Goal: Task Accomplishment & Management: Complete application form

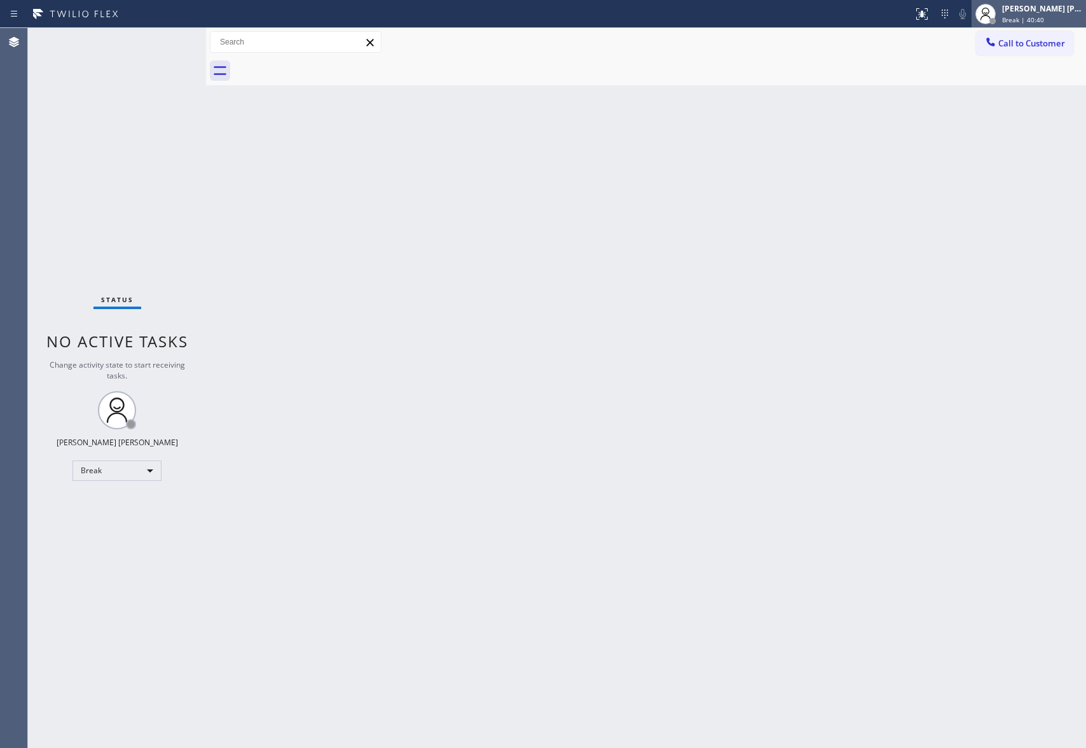
click at [1059, 16] on div "Break | 40:40" at bounding box center [1042, 19] width 80 height 9
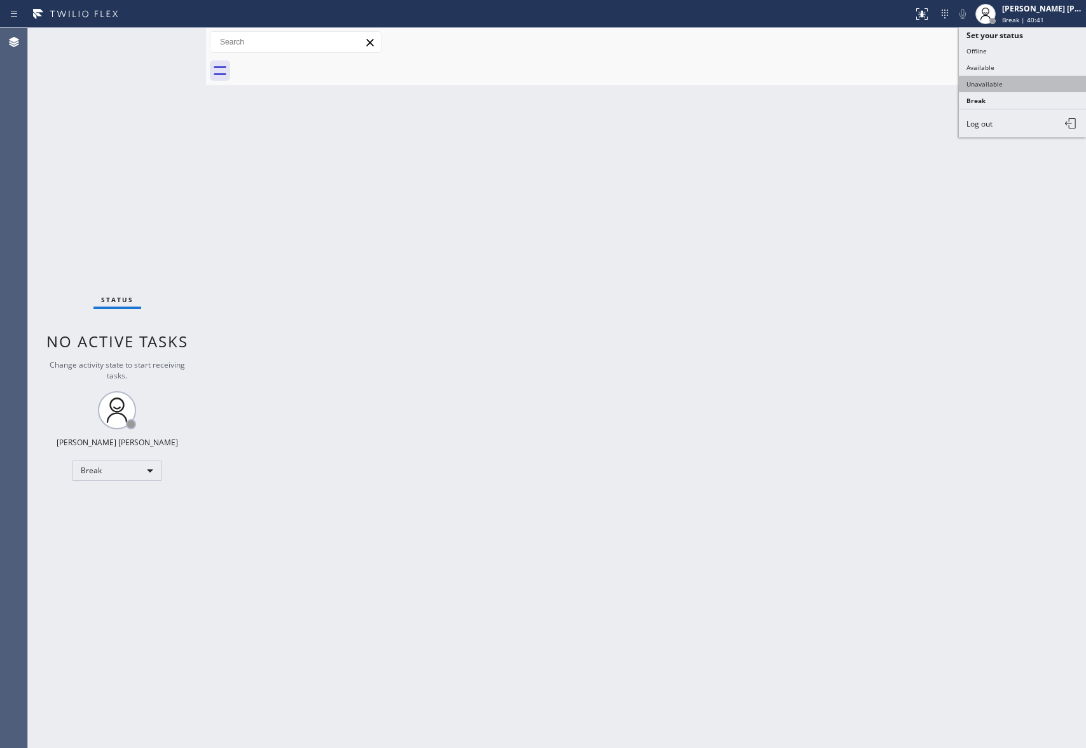
click at [1016, 79] on button "Unavailable" at bounding box center [1022, 84] width 127 height 17
click at [1049, 45] on span "Call to Customer" at bounding box center [1031, 43] width 67 height 11
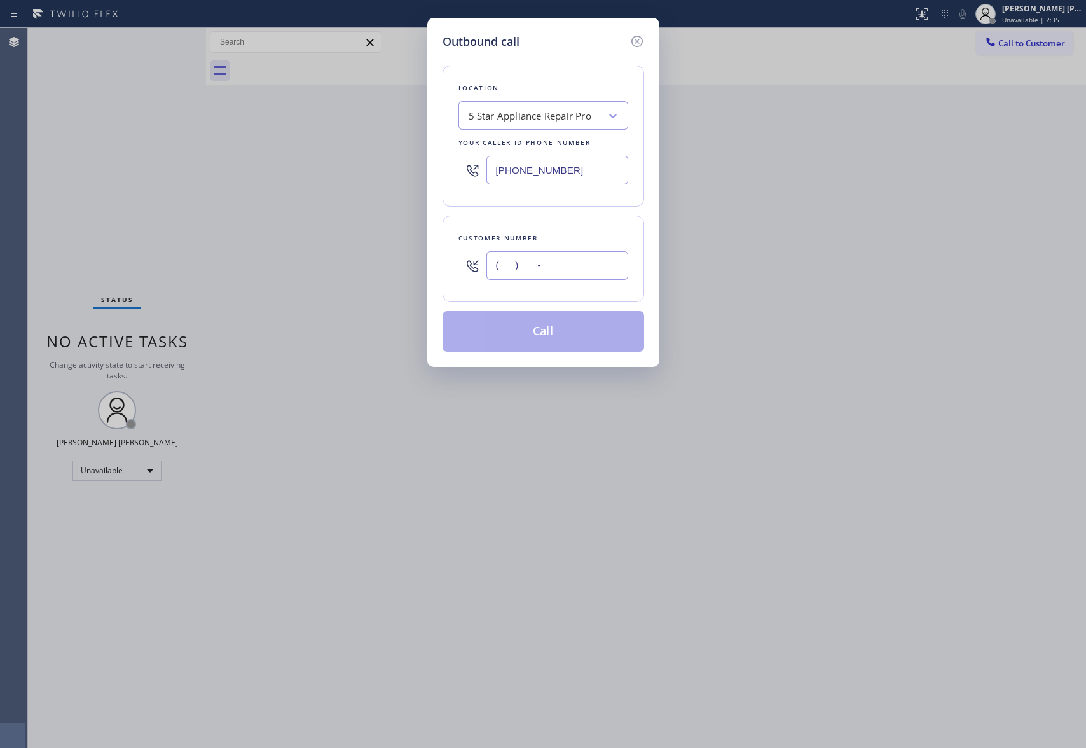
click at [568, 257] on input "(___) ___-____" at bounding box center [557, 265] width 142 height 29
paste input "571) 216-9983"
type input "[PHONE_NUMBER]"
click at [540, 123] on div "5 Star Appliance Repair Pro" at bounding box center [530, 116] width 123 height 15
paste input "San Francisco Expert HVAC"
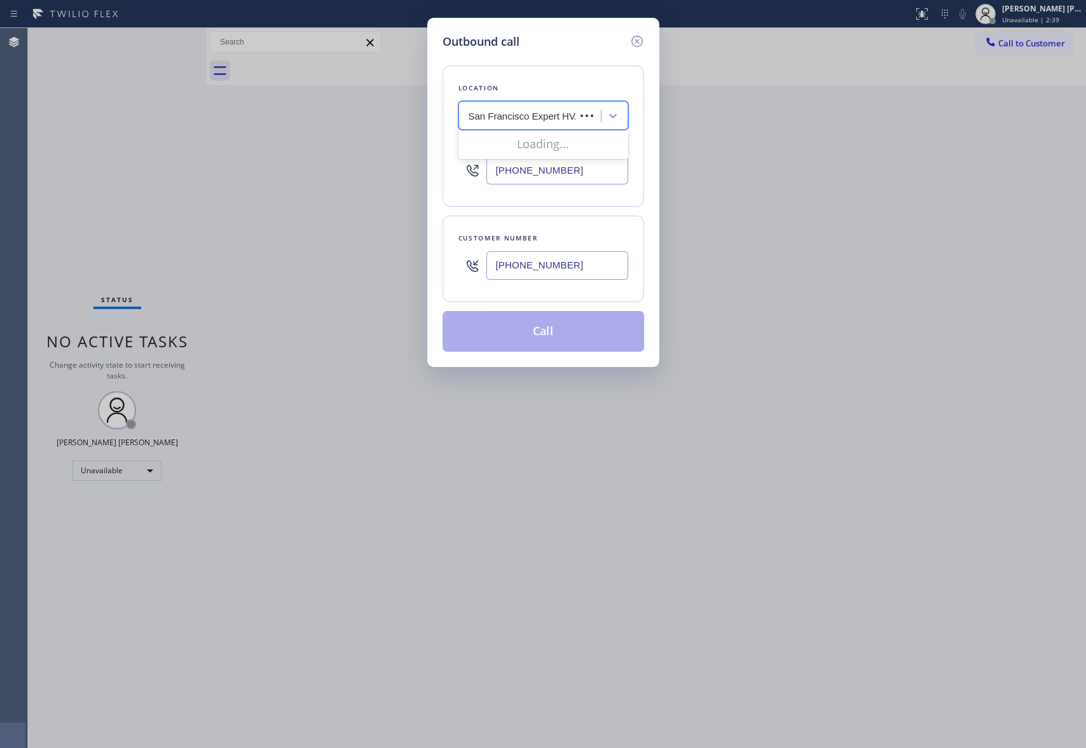
scroll to position [0, 14]
type input "San Francisco Expert HVAC"
drag, startPoint x: 584, startPoint y: 170, endPoint x: 415, endPoint y: 156, distance: 169.7
click at [415, 156] on div "Outbound call Location 5 Star Appliance Repair Pro Your caller id phone number …" at bounding box center [543, 374] width 1086 height 748
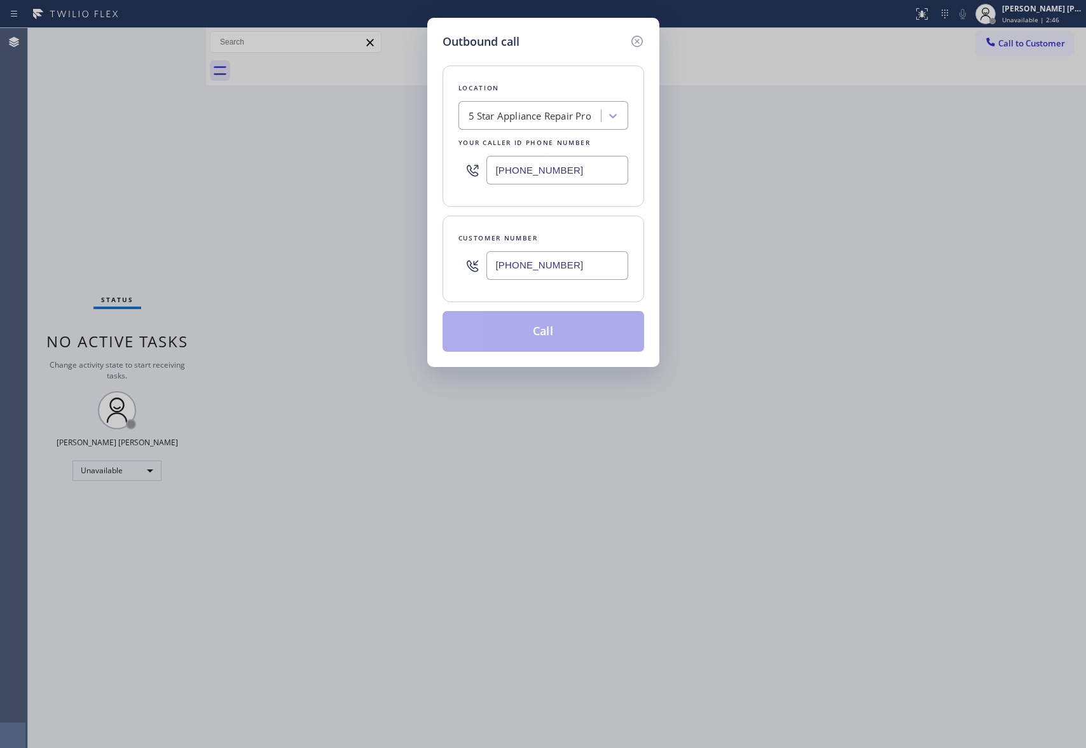
paste input "415) 371-9413"
type input "[PHONE_NUMBER]"
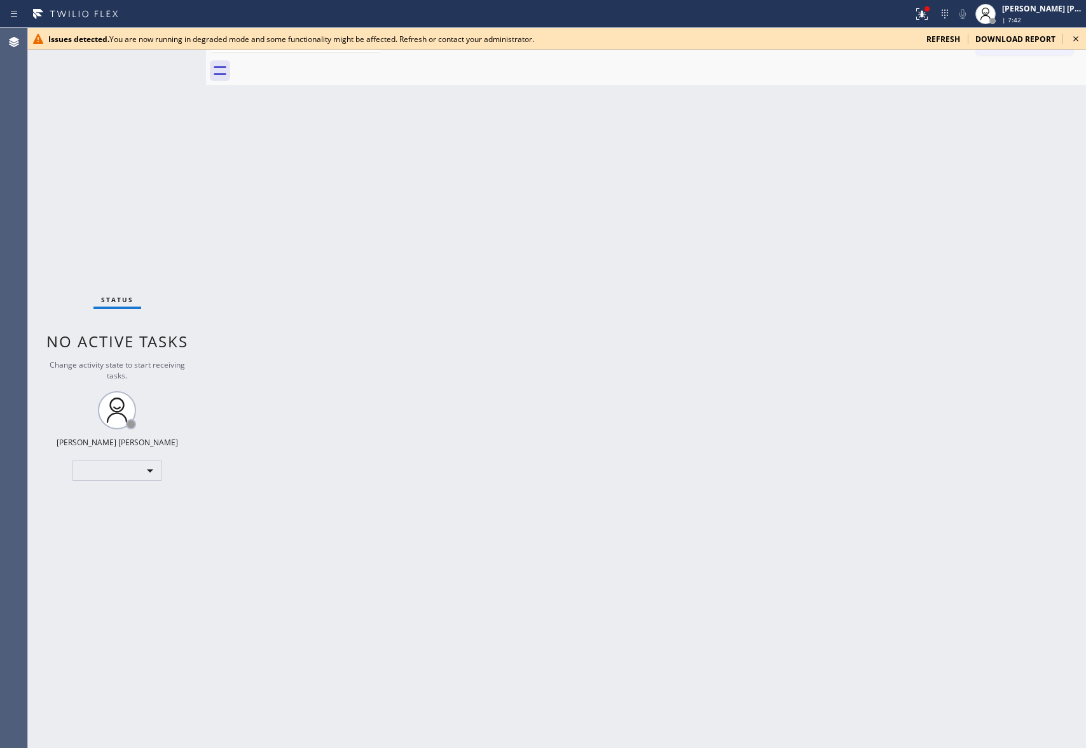
click at [1076, 34] on icon at bounding box center [1075, 38] width 15 height 15
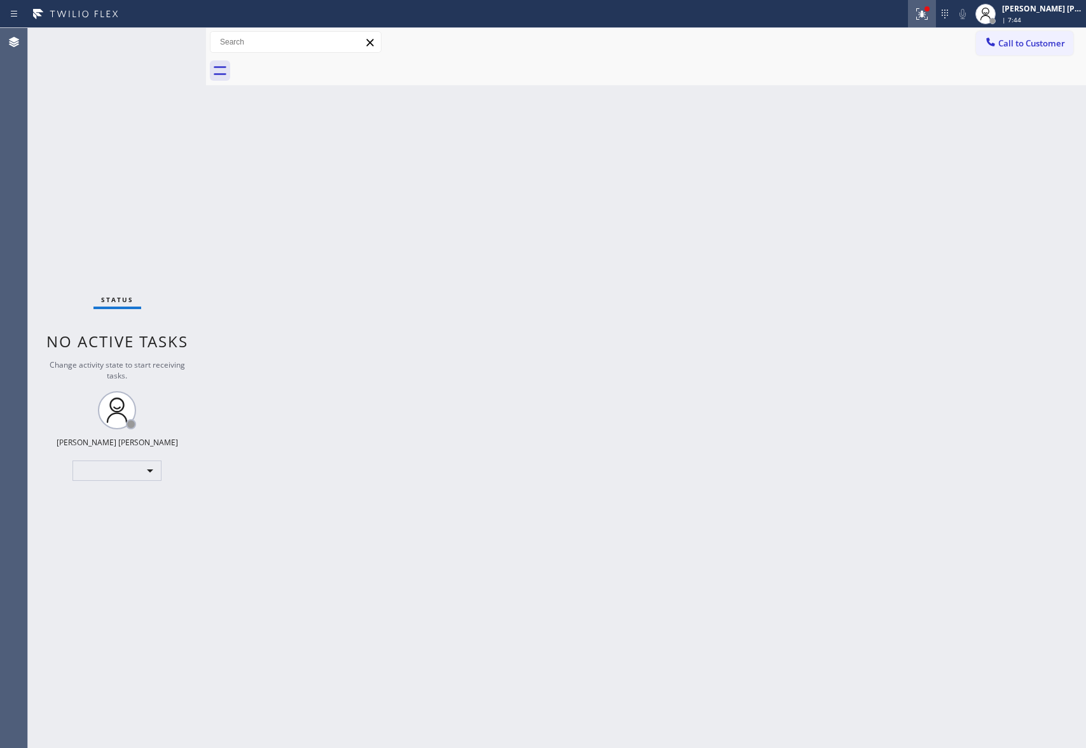
click at [926, 13] on icon at bounding box center [921, 13] width 15 height 15
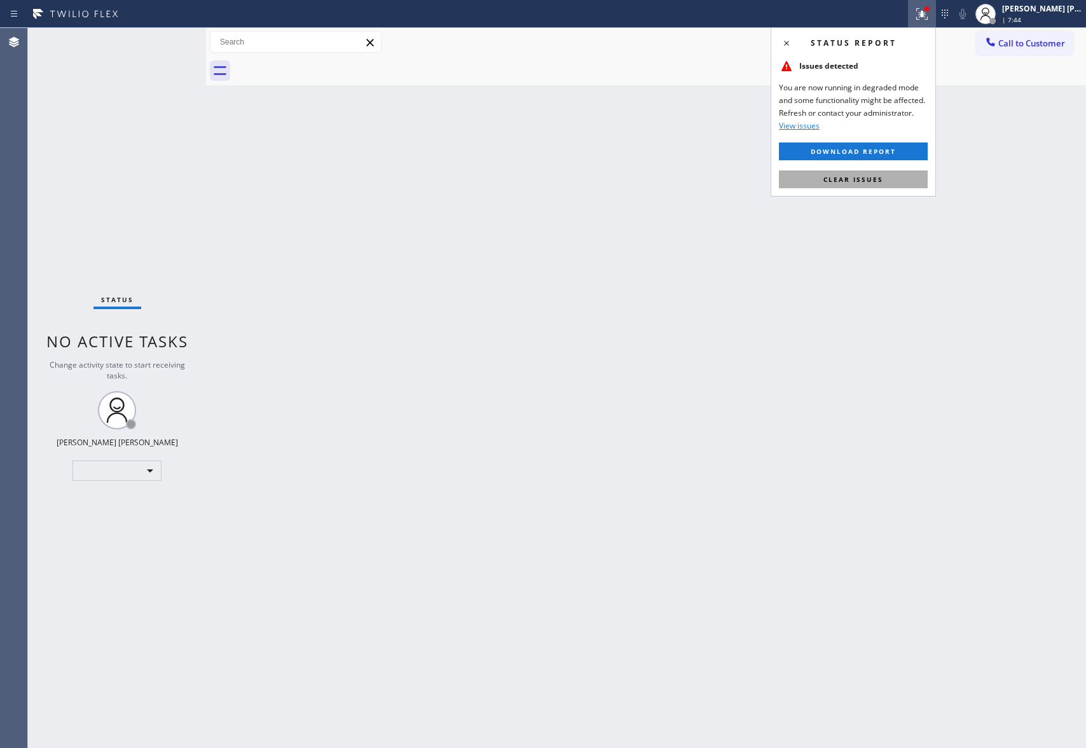
drag, startPoint x: 877, startPoint y: 181, endPoint x: 888, endPoint y: 168, distance: 16.3
click at [877, 181] on span "Clear issues" at bounding box center [853, 179] width 60 height 9
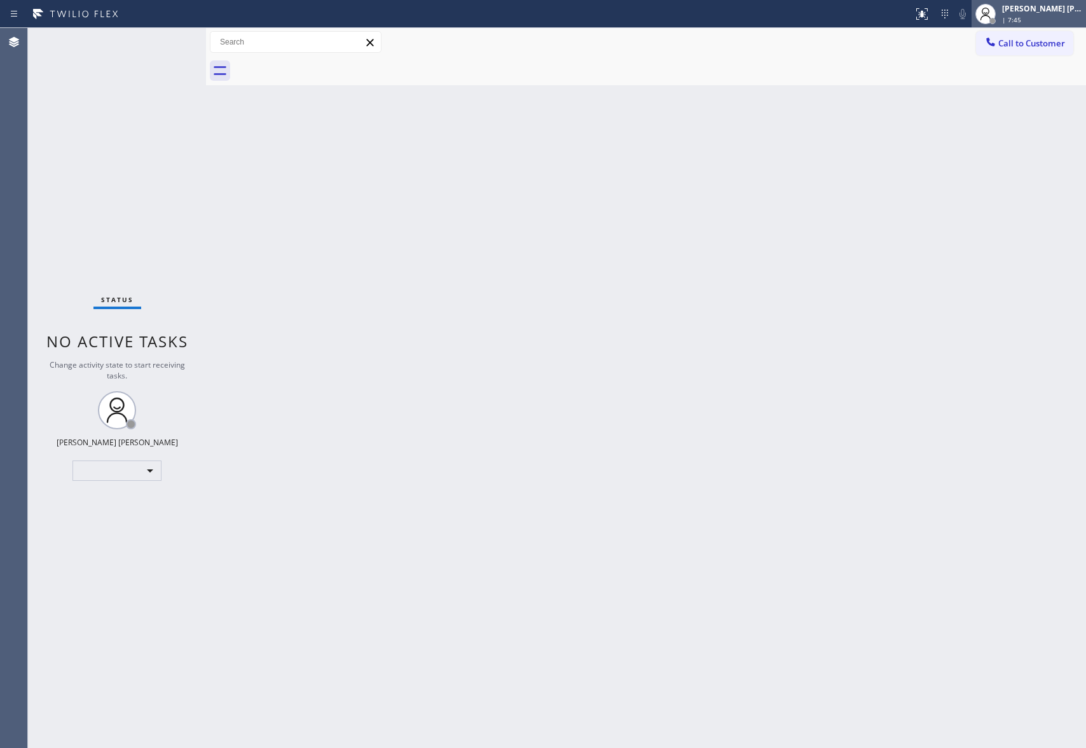
click at [1021, 6] on div "[PERSON_NAME] [PERSON_NAME]" at bounding box center [1042, 8] width 80 height 11
click at [1012, 56] on button "Offline" at bounding box center [1022, 51] width 127 height 17
click at [1043, 17] on div "| 7:48" at bounding box center [1042, 19] width 80 height 9
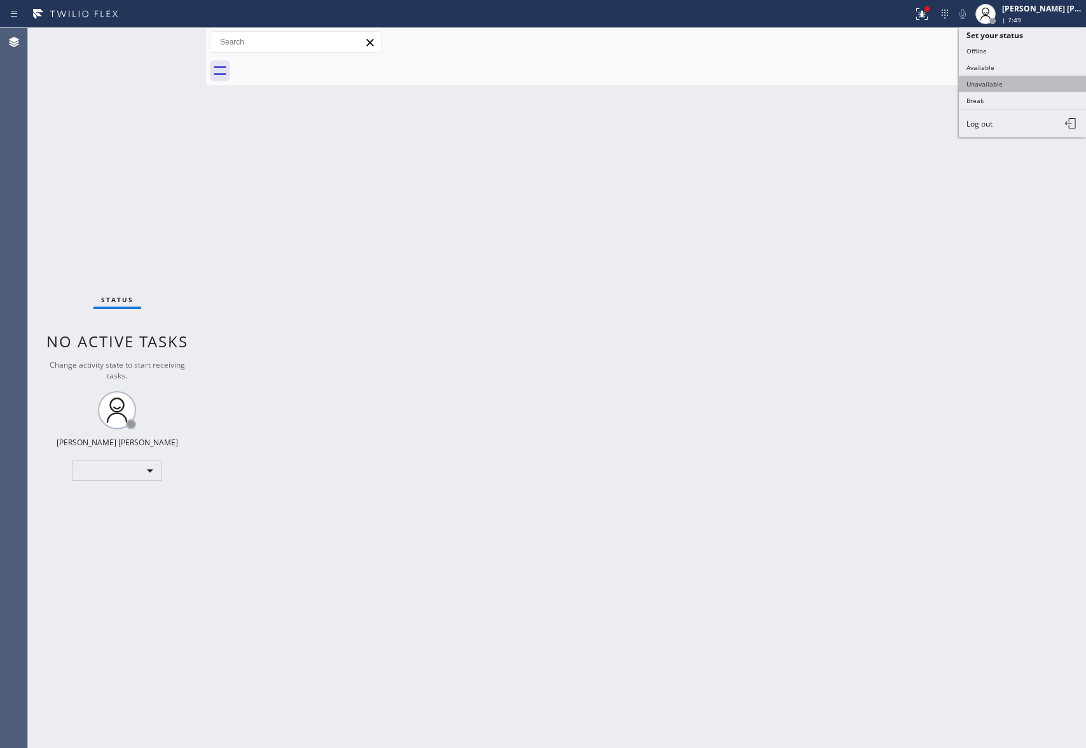
click at [1005, 76] on button "Unavailable" at bounding box center [1022, 84] width 127 height 17
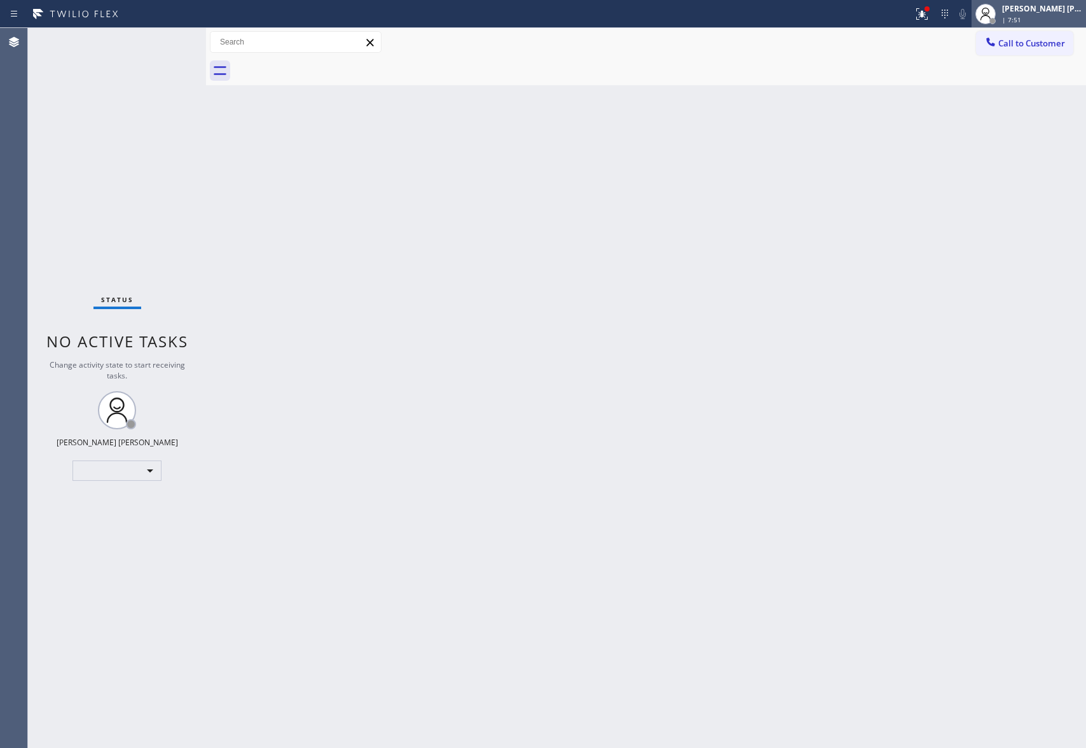
click at [1018, 13] on div "[PERSON_NAME] [PERSON_NAME]" at bounding box center [1042, 8] width 80 height 11
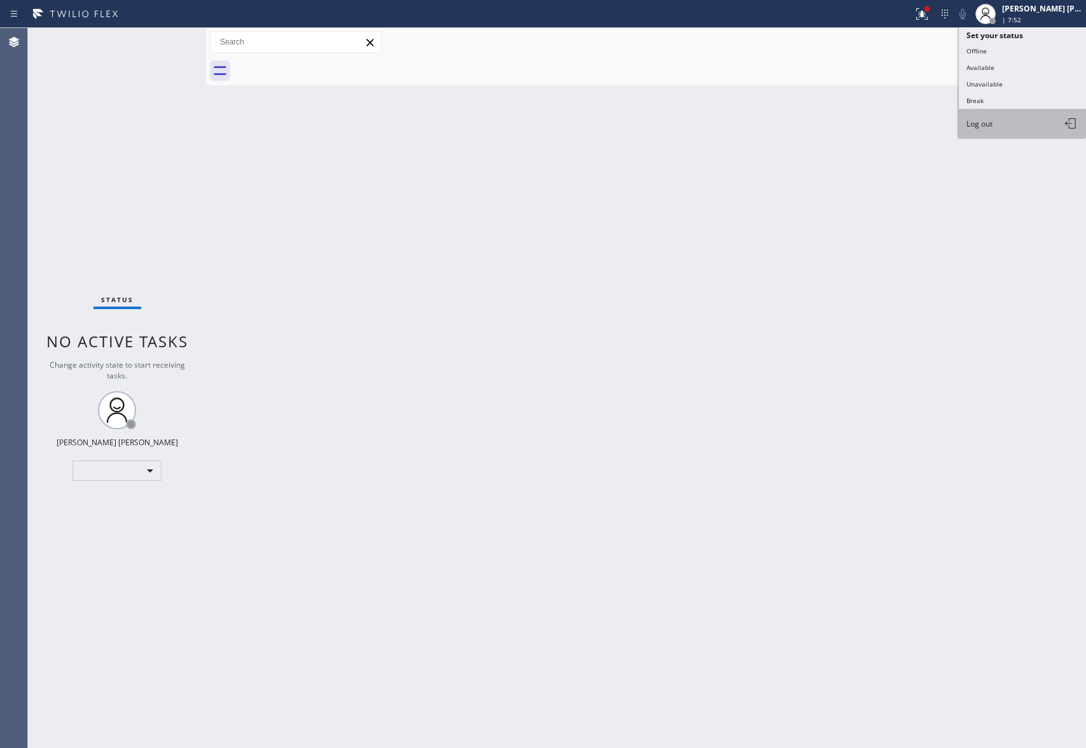
click at [997, 123] on button "Log out" at bounding box center [1022, 123] width 127 height 28
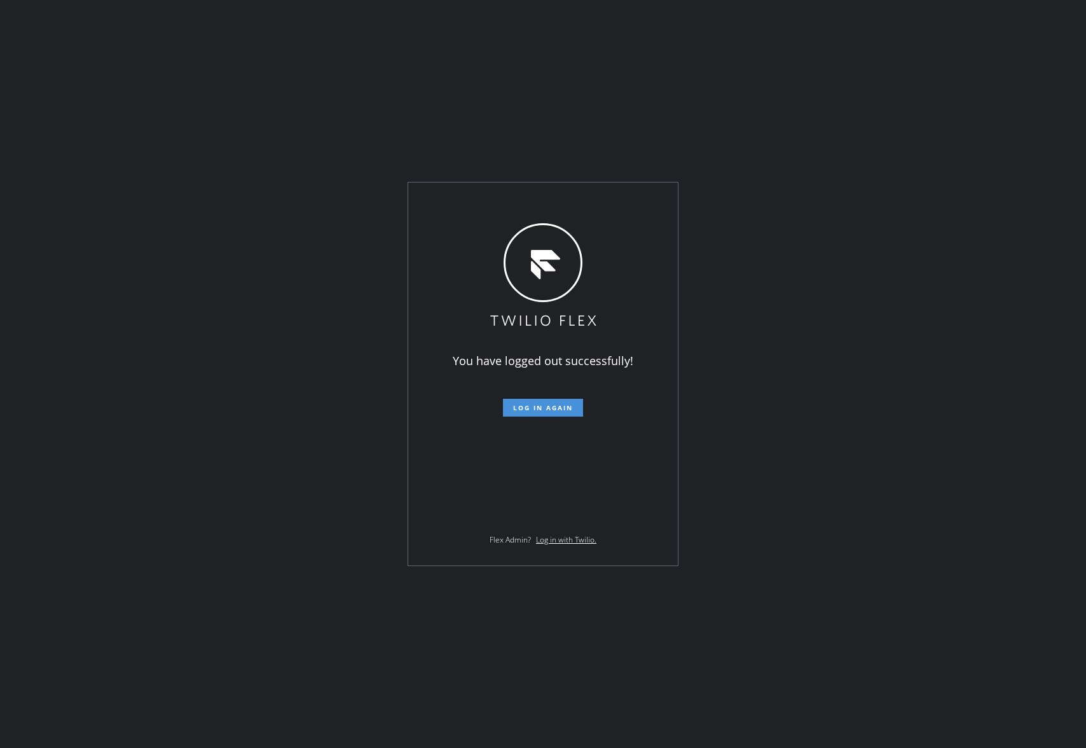
click at [557, 405] on span "Log in again" at bounding box center [543, 407] width 60 height 9
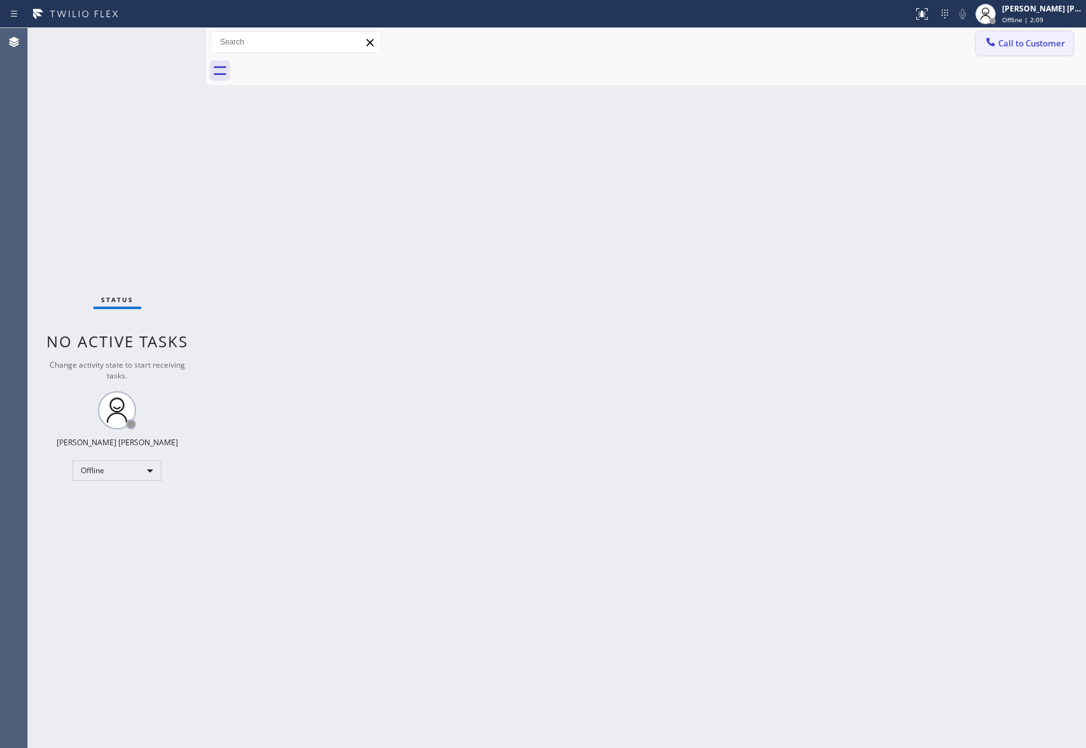
click at [1031, 39] on span "Call to Customer" at bounding box center [1031, 43] width 67 height 11
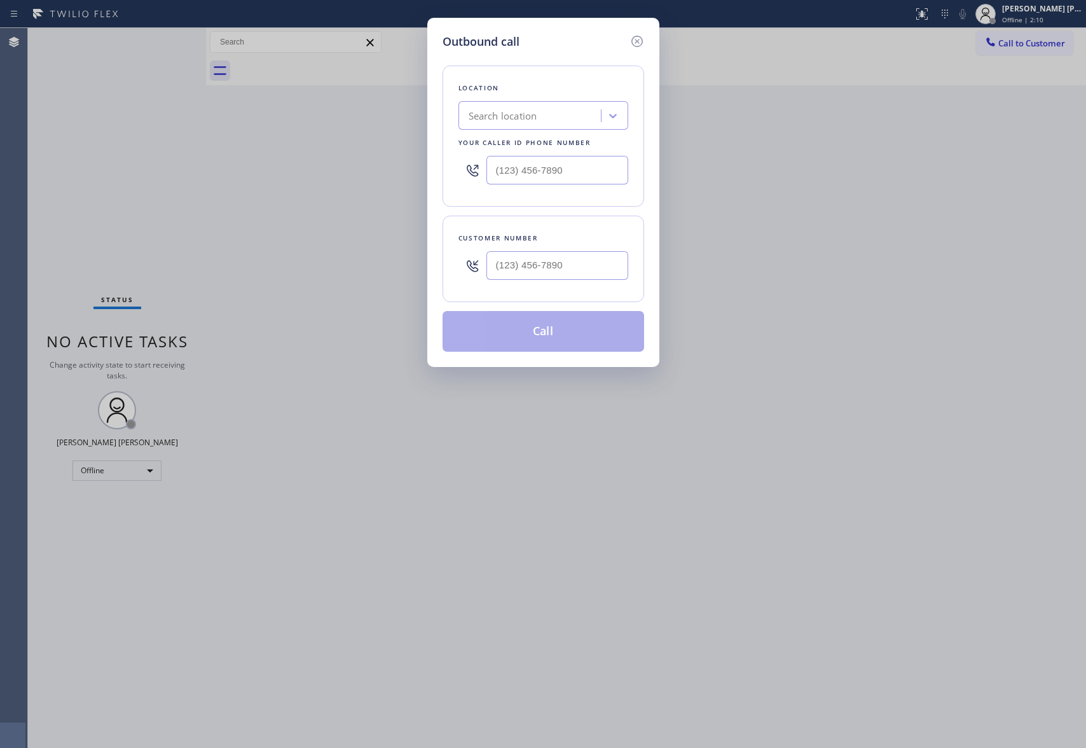
drag, startPoint x: 628, startPoint y: 38, endPoint x: 704, endPoint y: 37, distance: 76.3
click at [631, 38] on div at bounding box center [636, 40] width 15 height 15
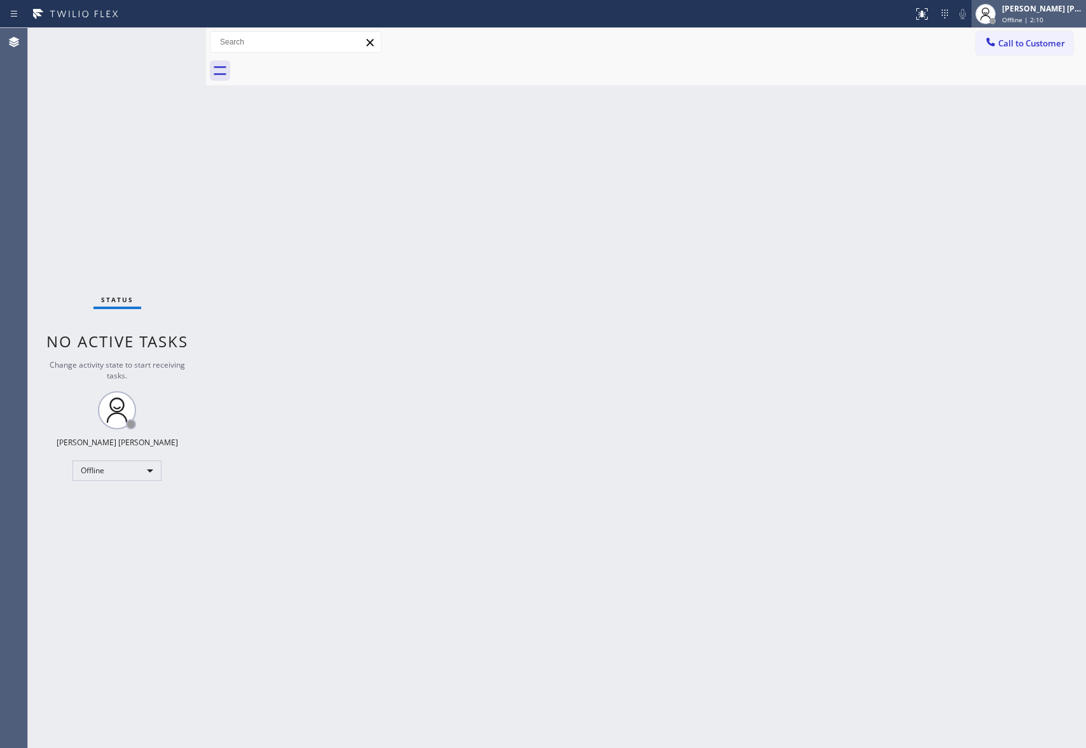
click at [1041, 8] on div "[PERSON_NAME] [PERSON_NAME]" at bounding box center [1042, 8] width 80 height 11
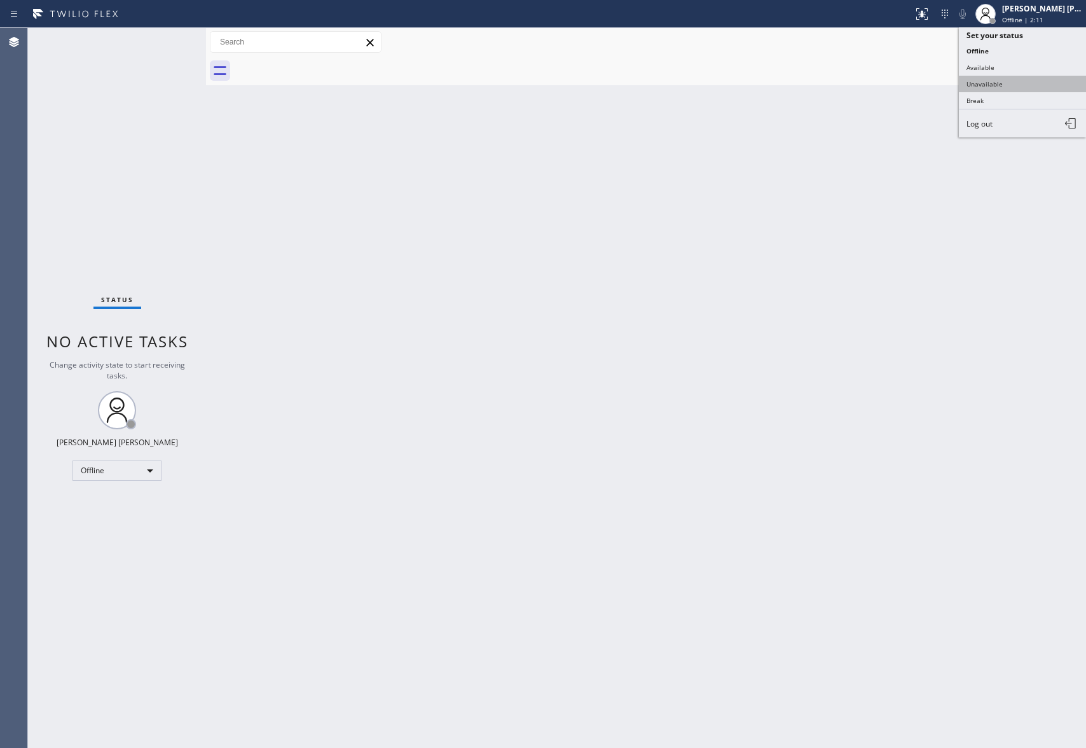
click at [1015, 87] on button "Unavailable" at bounding box center [1022, 84] width 127 height 17
click at [1035, 46] on span "Call to Customer" at bounding box center [1031, 43] width 67 height 11
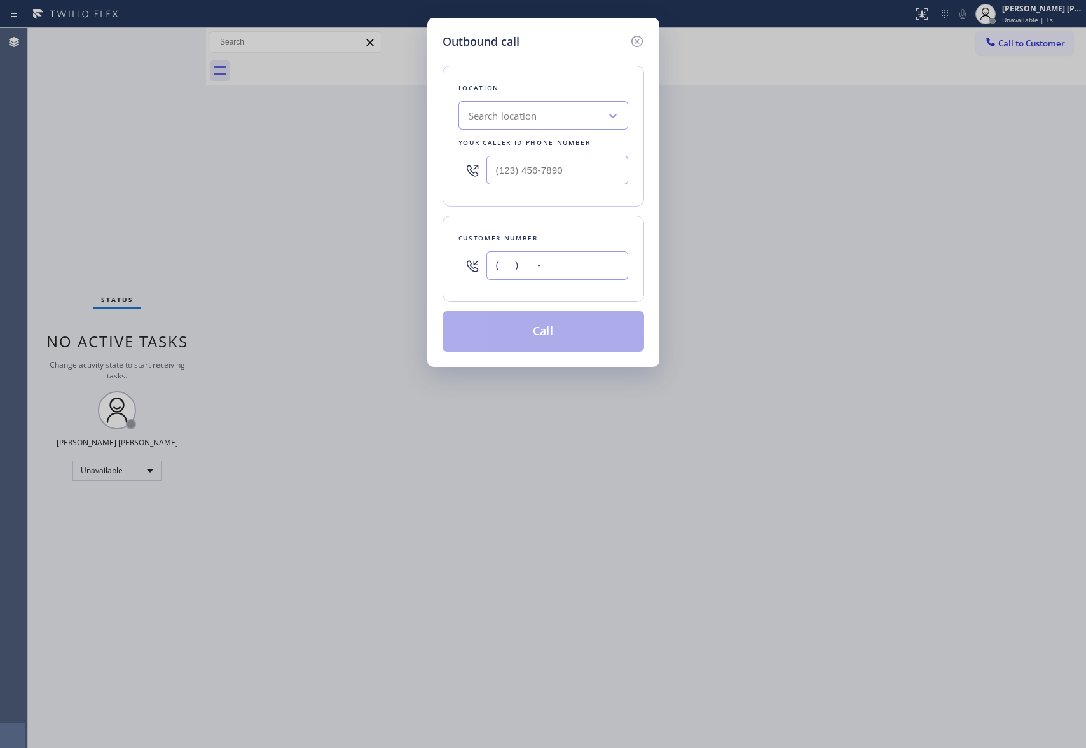
click at [540, 273] on input "(___) ___-____" at bounding box center [557, 265] width 142 height 29
paste input "310) 377-3200"
type input "[PHONE_NUMBER]"
click at [542, 127] on div "Search location" at bounding box center [531, 116] width 139 height 22
type input "5 star appliance repair"
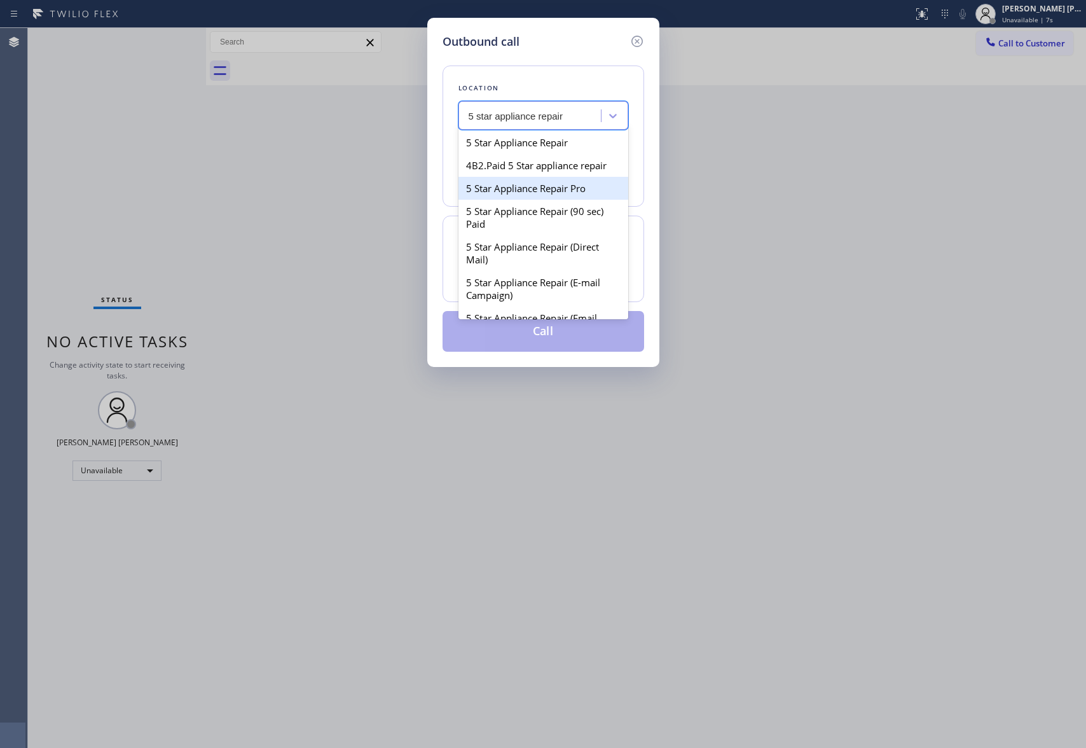
click at [547, 200] on div "5 Star Appliance Repair Pro" at bounding box center [543, 188] width 170 height 23
type input "[PHONE_NUMBER]"
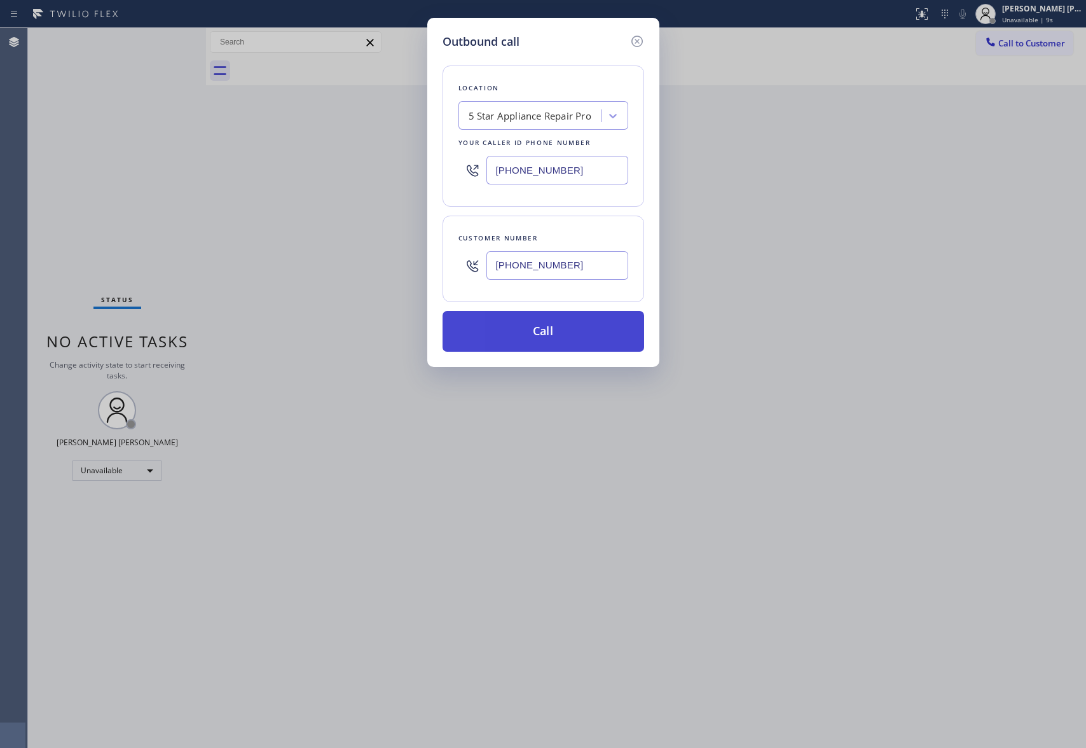
click at [573, 323] on button "Call" at bounding box center [543, 331] width 202 height 41
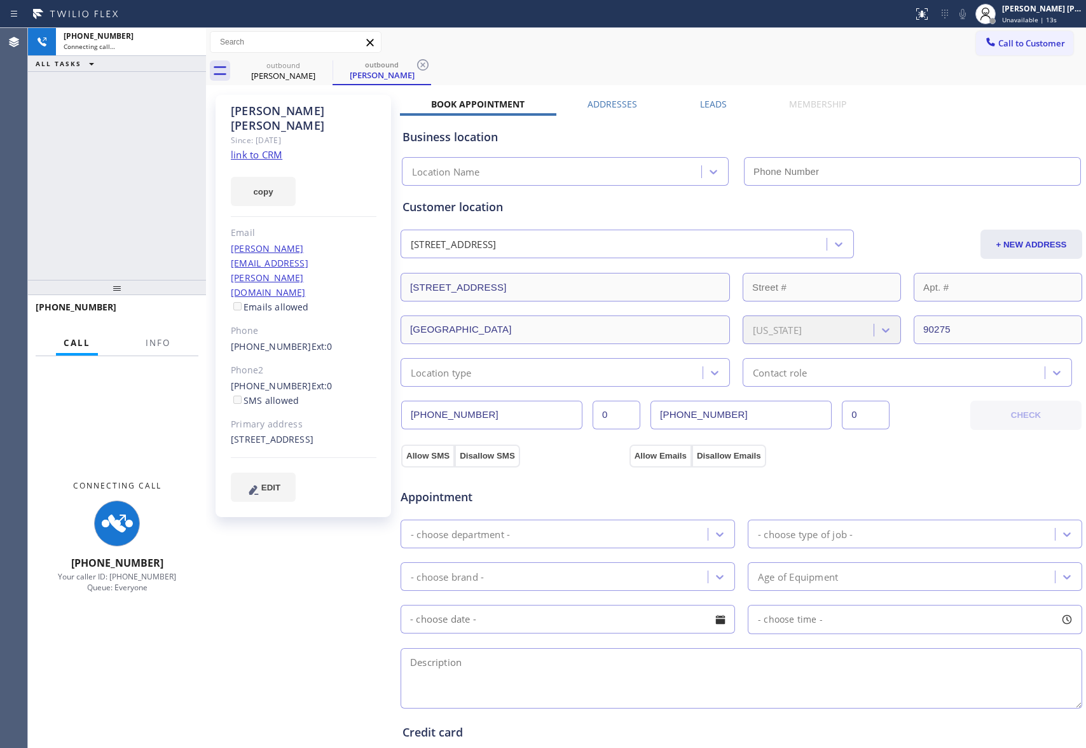
type input "[PHONE_NUMBER]"
click at [166, 334] on button "Info" at bounding box center [158, 343] width 40 height 25
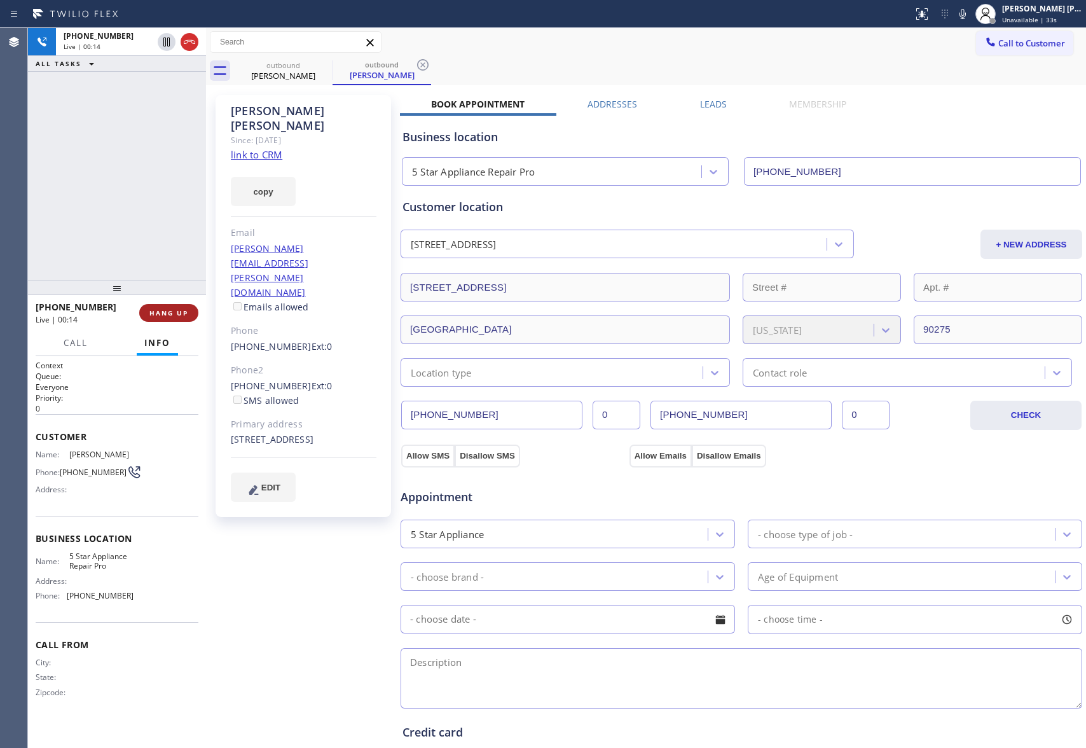
click at [155, 311] on span "HANG UP" at bounding box center [168, 312] width 39 height 9
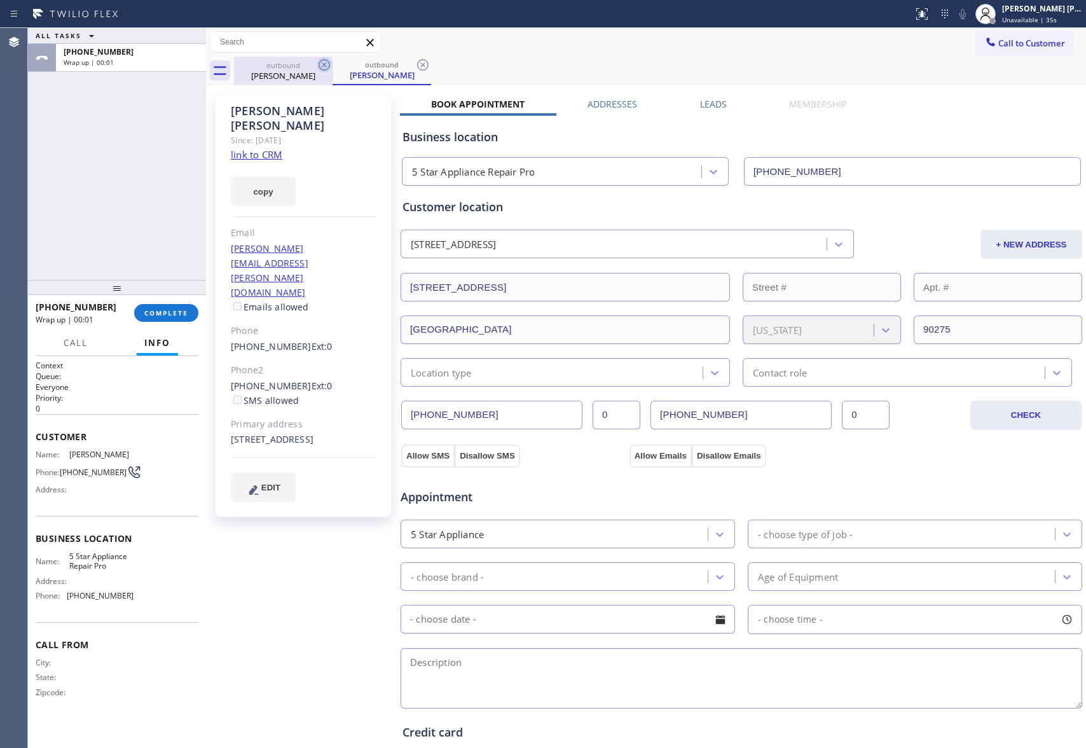
click at [331, 58] on icon at bounding box center [324, 64] width 15 height 15
click at [417, 66] on icon at bounding box center [422, 64] width 11 height 11
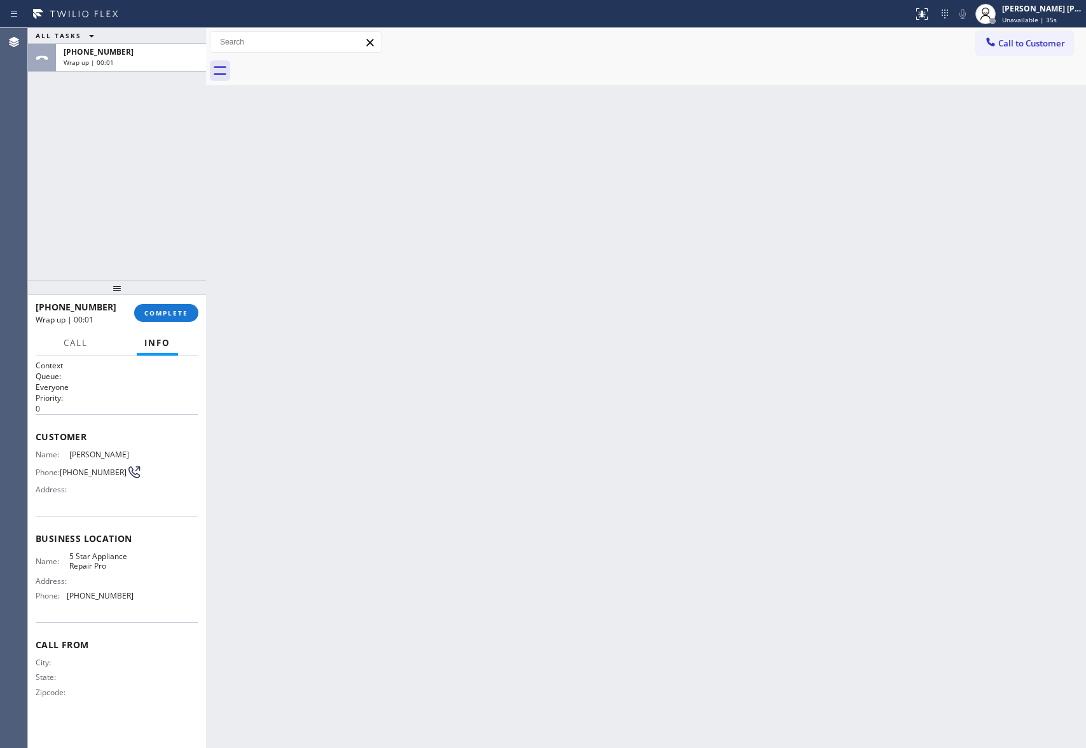
click at [326, 66] on div at bounding box center [660, 71] width 852 height 29
click at [166, 312] on span "COMPLETE" at bounding box center [166, 312] width 44 height 9
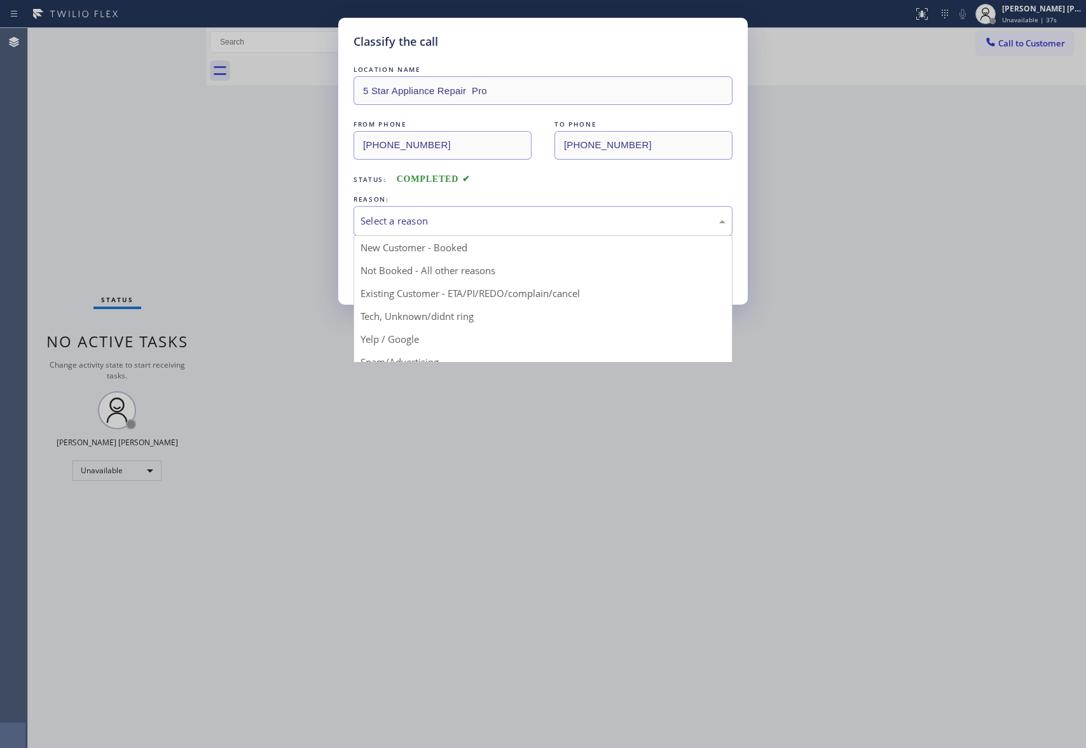
click at [484, 214] on div "Select a reason" at bounding box center [542, 221] width 365 height 15
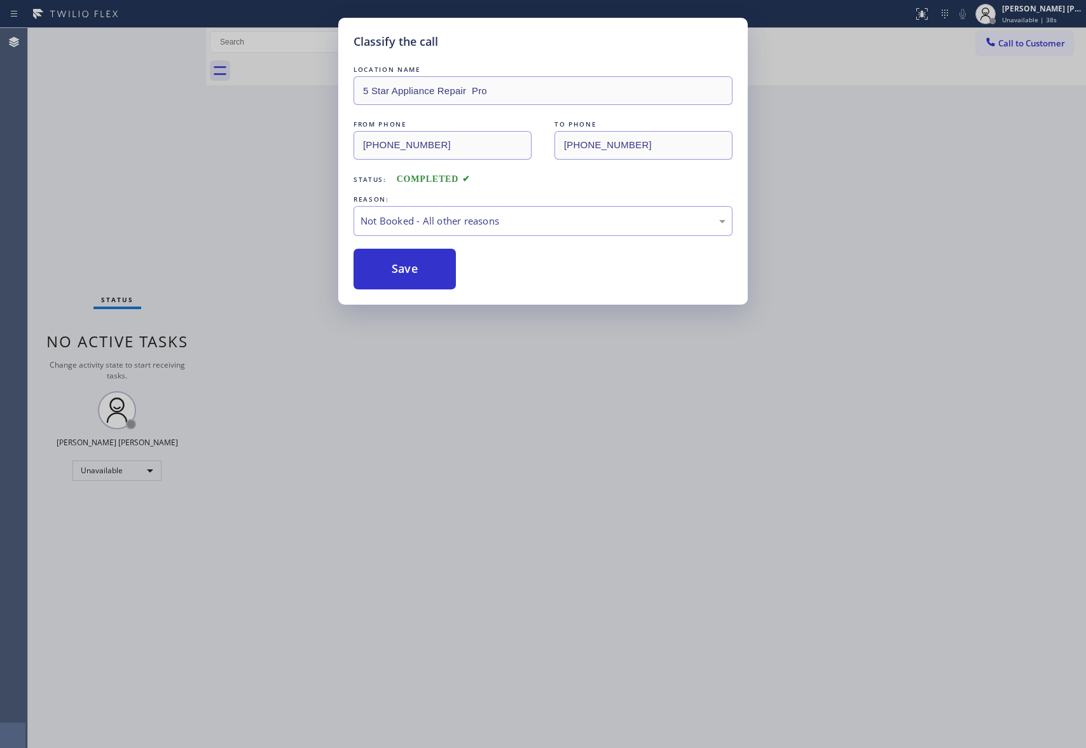
click at [420, 273] on button "Save" at bounding box center [404, 269] width 102 height 41
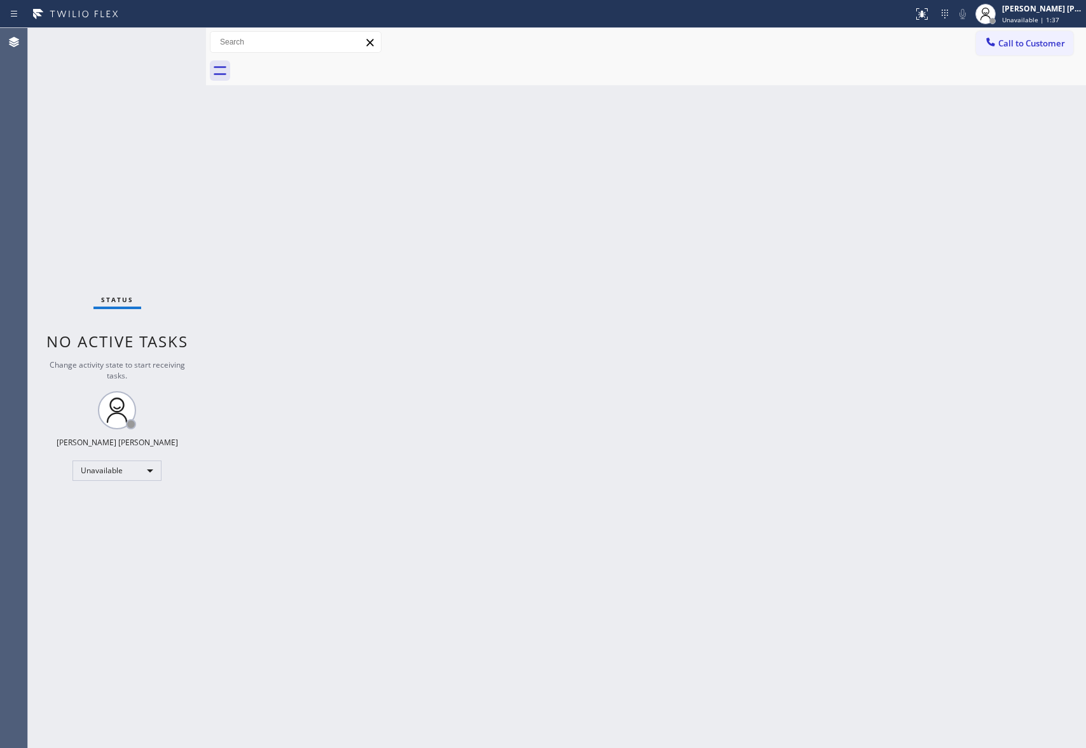
click at [1035, 28] on div "Call to Customer Outbound call Location 5 Star Appliance Repair Pro Your caller…" at bounding box center [646, 42] width 880 height 29
click at [1035, 39] on span "Call to Customer" at bounding box center [1031, 43] width 67 height 11
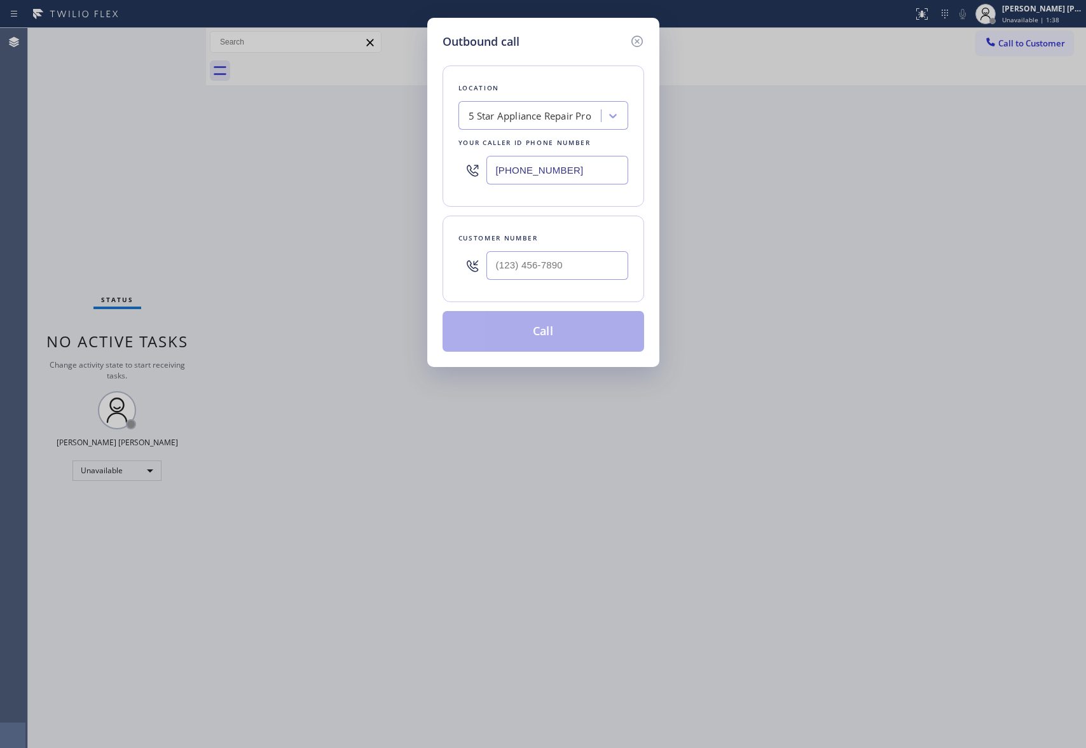
click at [589, 245] on div at bounding box center [557, 265] width 142 height 41
click at [590, 264] on input "(___) ___-____" at bounding box center [557, 265] width 142 height 29
paste input "661) 803-9317"
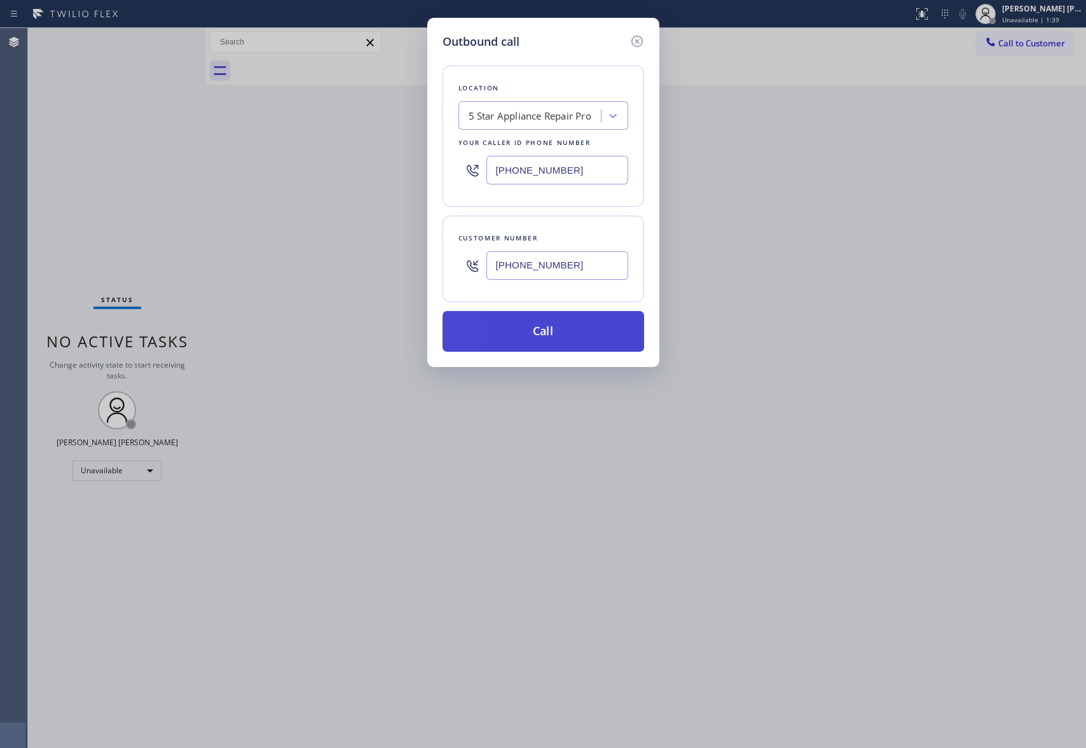
type input "[PHONE_NUMBER]"
click at [570, 341] on button "Call" at bounding box center [543, 331] width 202 height 41
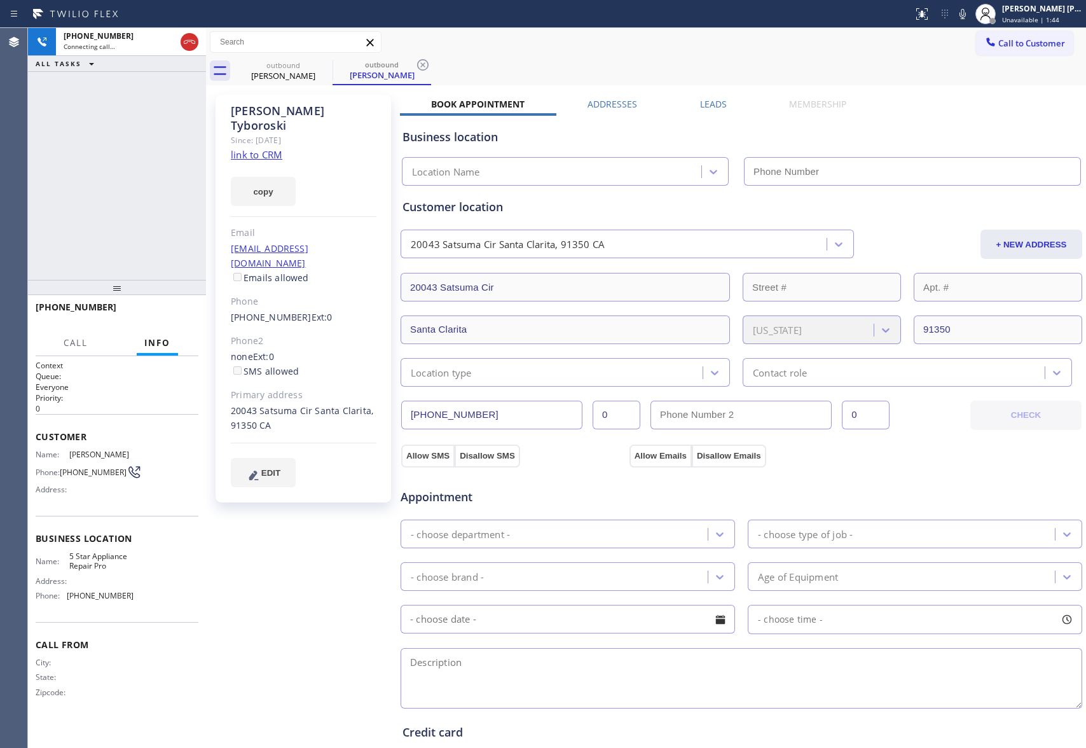
type input "[PHONE_NUMBER]"
click at [174, 322] on div "[PHONE_NUMBER] Live | 00:11 HANG UP" at bounding box center [117, 312] width 163 height 33
click at [173, 313] on span "HANG UP" at bounding box center [168, 312] width 39 height 9
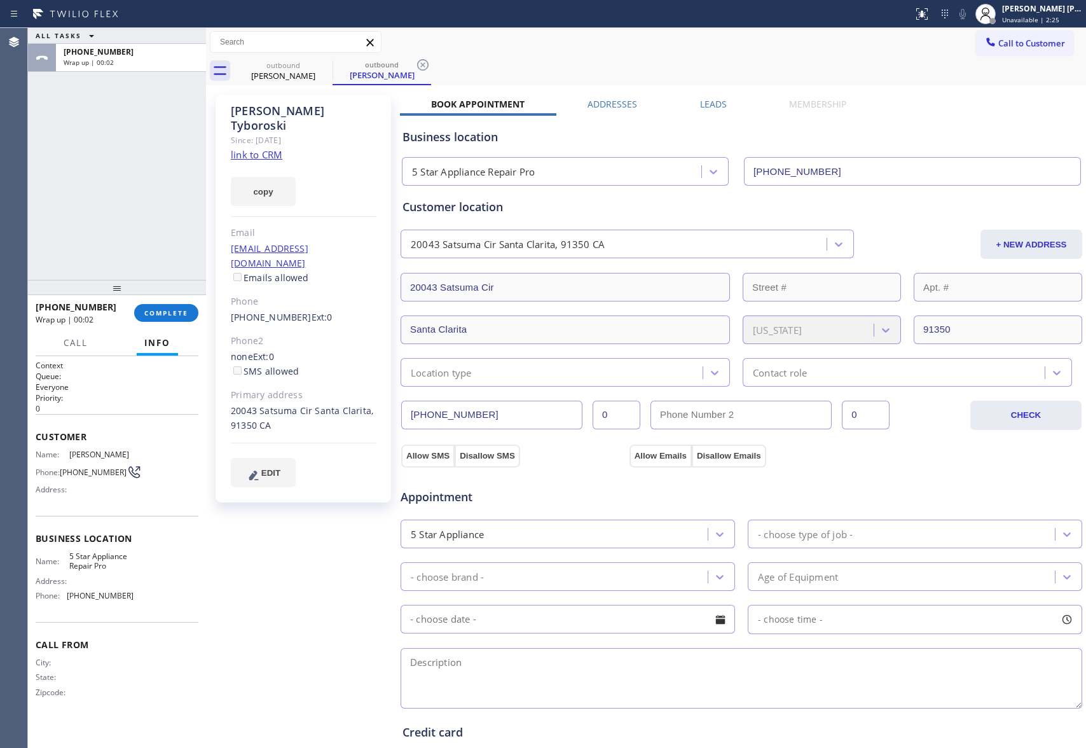
click at [706, 98] on label "Leads" at bounding box center [713, 104] width 27 height 12
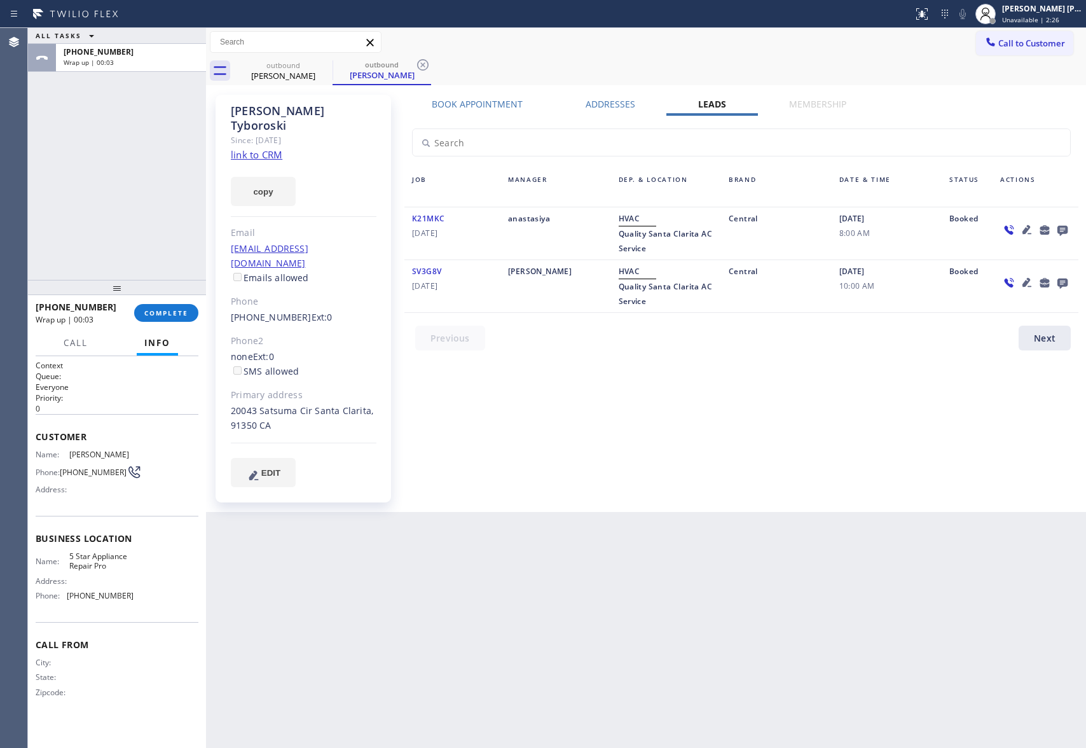
click at [1060, 223] on icon at bounding box center [1062, 230] width 15 height 16
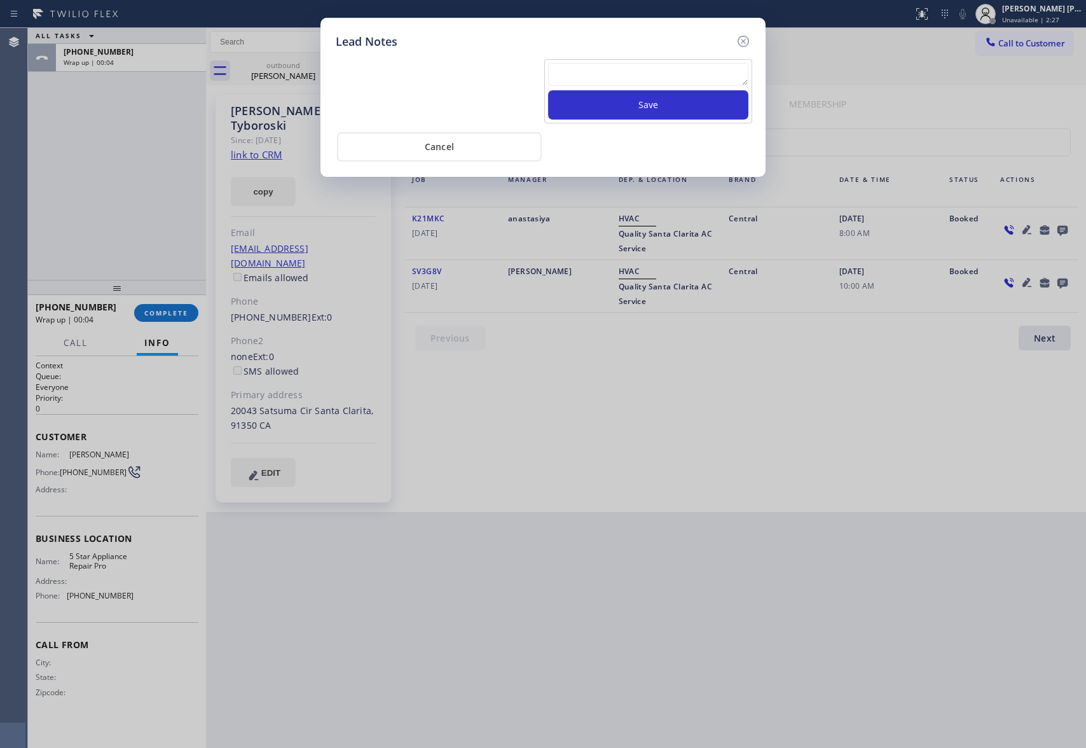
click at [657, 86] on textarea at bounding box center [648, 74] width 200 height 23
paste textarea "VM | please transfer if cx calls back"
type textarea "VM | please transfer if cx calls back"
click at [672, 110] on button "Save" at bounding box center [648, 104] width 200 height 29
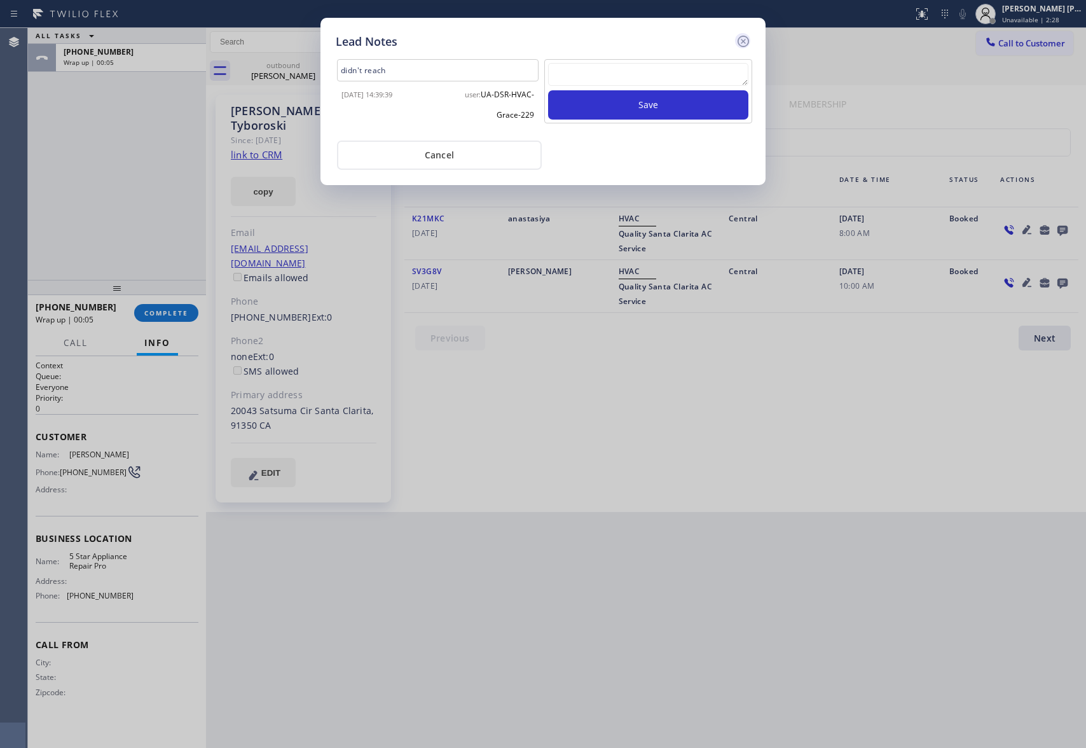
scroll to position [0, 0]
click at [744, 38] on icon at bounding box center [743, 41] width 15 height 15
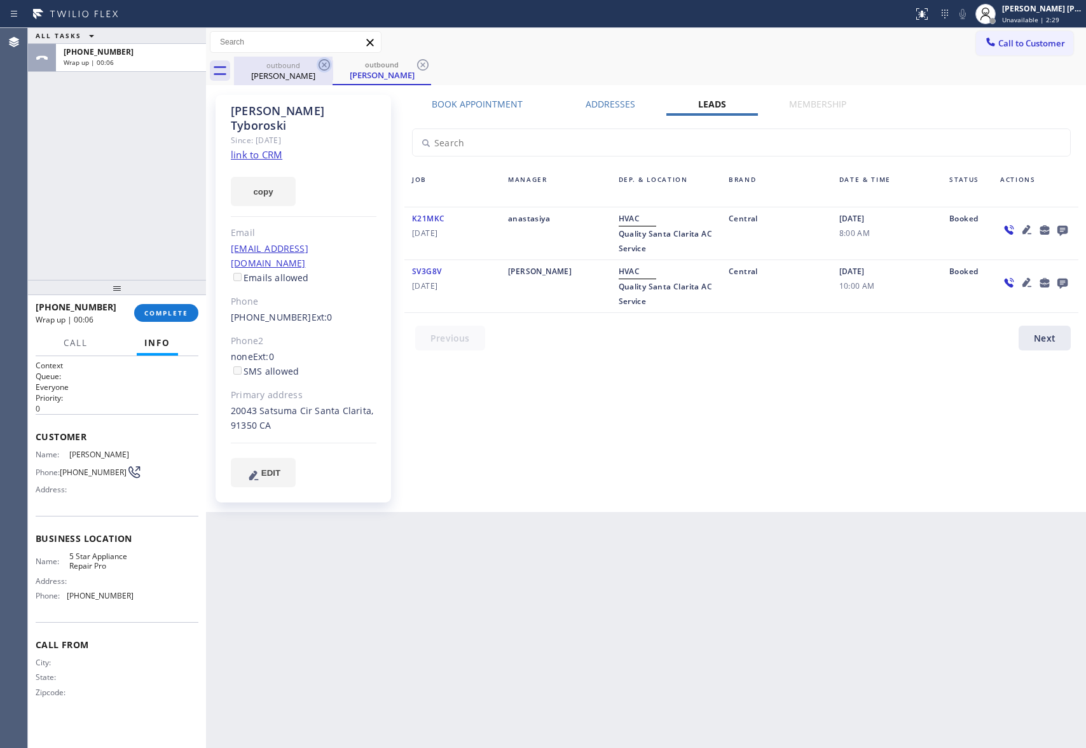
drag, startPoint x: 287, startPoint y: 72, endPoint x: 328, endPoint y: 66, distance: 41.2
click at [289, 72] on div "[PERSON_NAME]" at bounding box center [283, 75] width 96 height 11
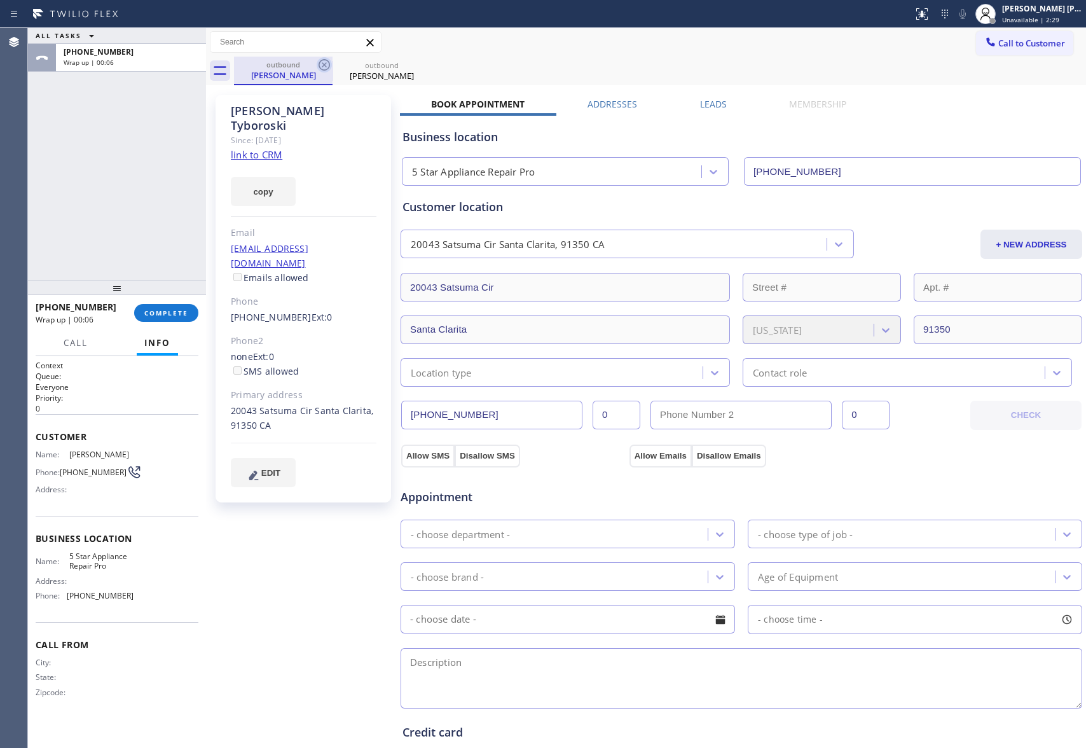
click at [328, 66] on icon at bounding box center [324, 64] width 15 height 15
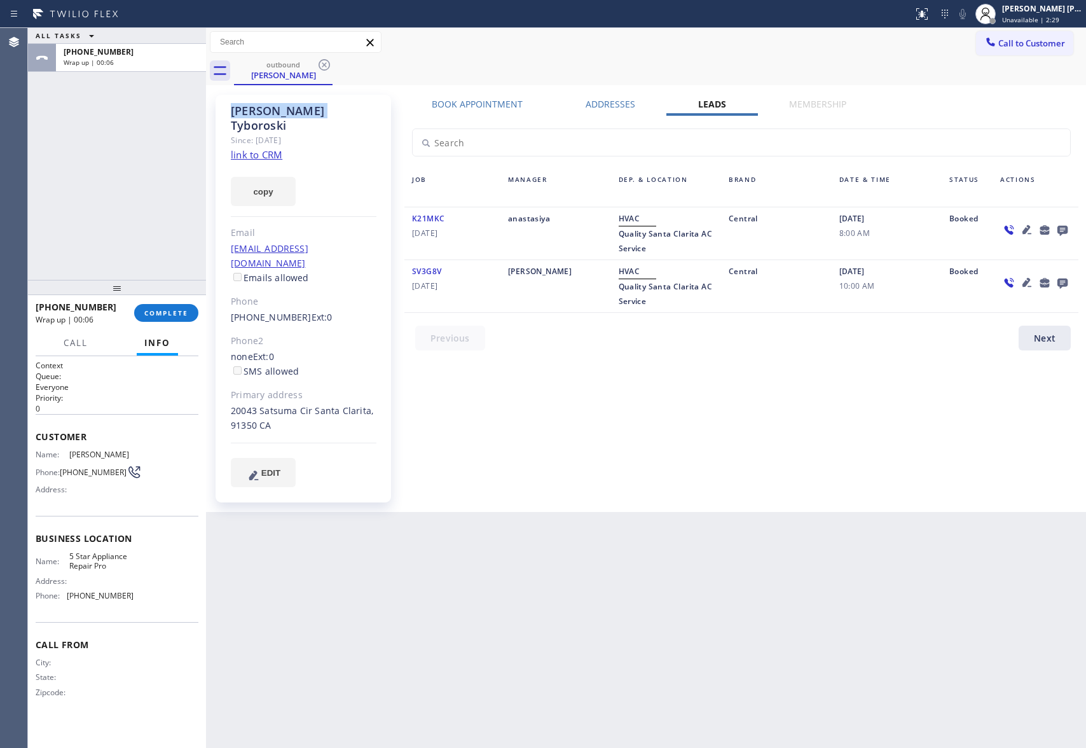
click at [328, 66] on icon at bounding box center [324, 64] width 15 height 15
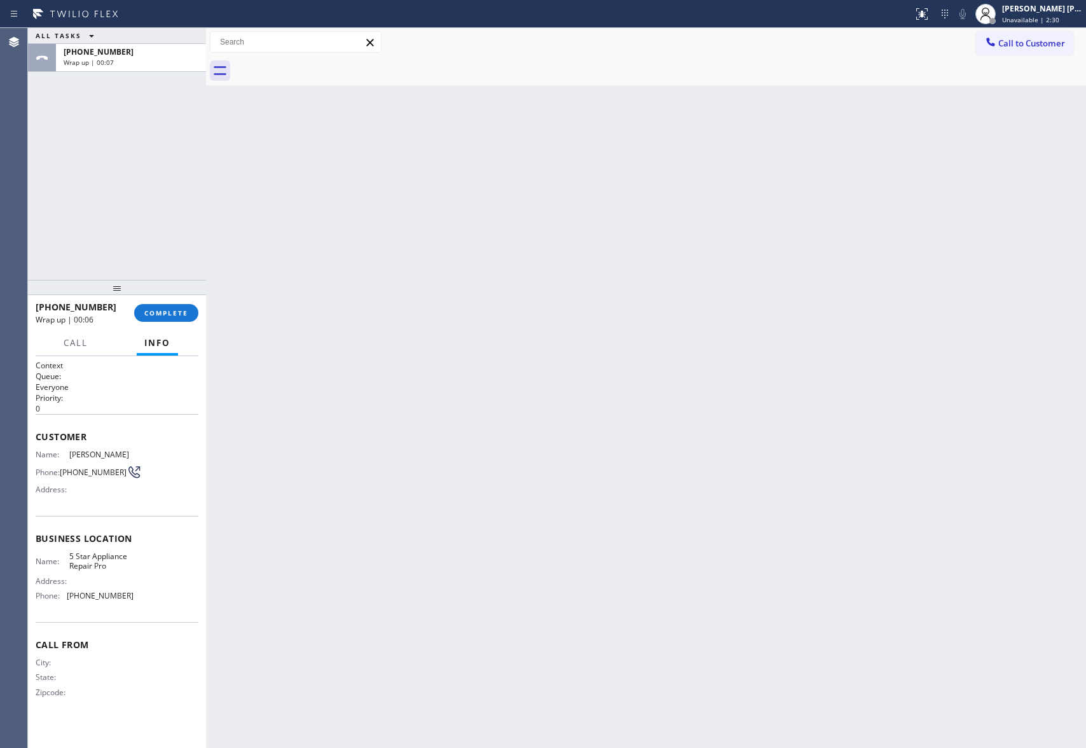
click at [328, 66] on div at bounding box center [660, 71] width 852 height 29
click at [163, 322] on div "[PHONE_NUMBER] Wrap up | 00:07 COMPLETE" at bounding box center [117, 312] width 163 height 33
click at [163, 317] on span "COMPLETE" at bounding box center [166, 312] width 44 height 9
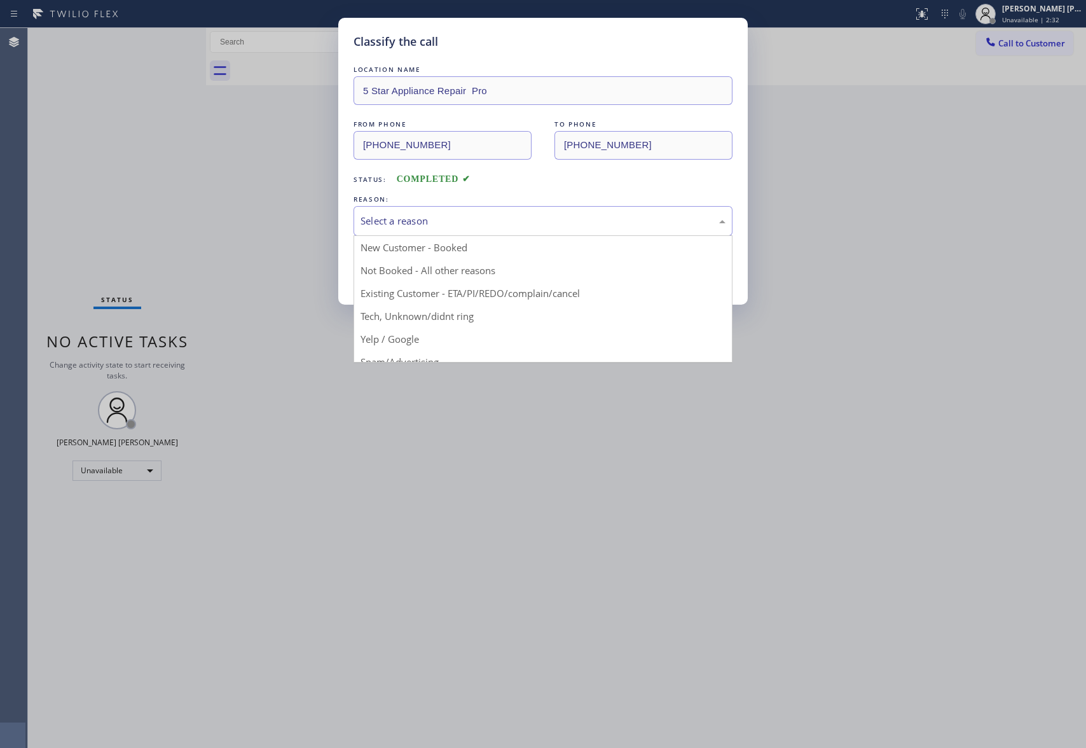
click at [521, 217] on div "Select a reason" at bounding box center [542, 221] width 365 height 15
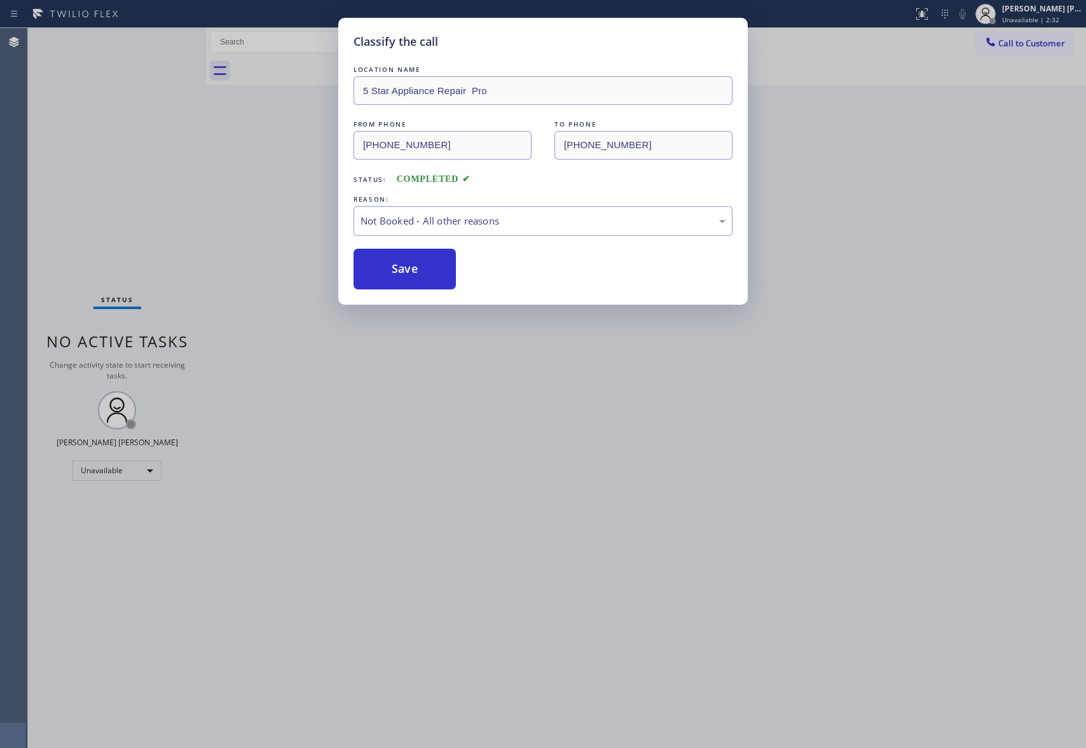
click at [393, 271] on button "Save" at bounding box center [404, 269] width 102 height 41
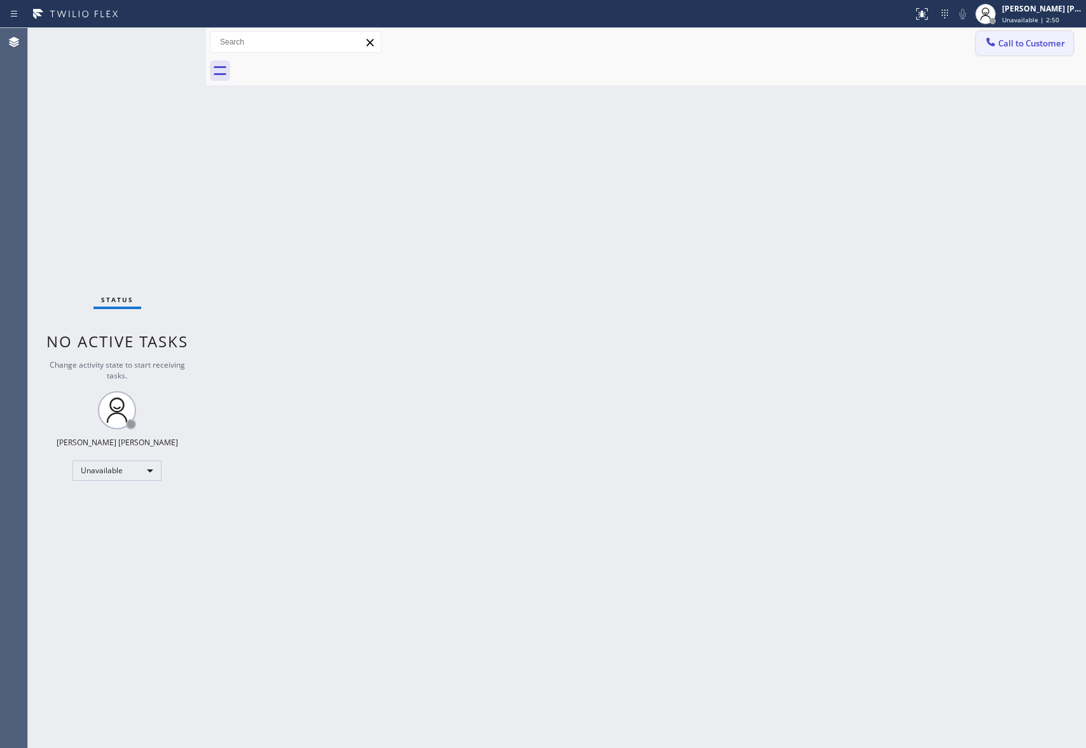
click at [1043, 41] on span "Call to Customer" at bounding box center [1031, 43] width 67 height 11
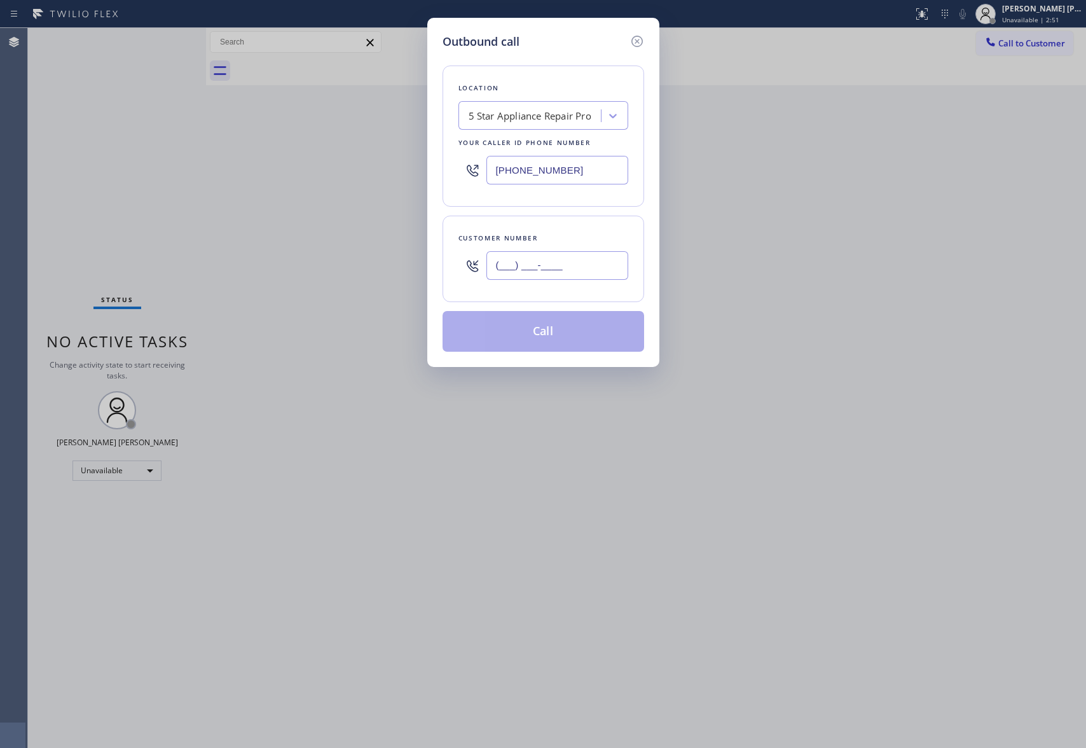
click at [557, 268] on input "(___) ___-____" at bounding box center [557, 265] width 142 height 29
paste input "818) 340-8721"
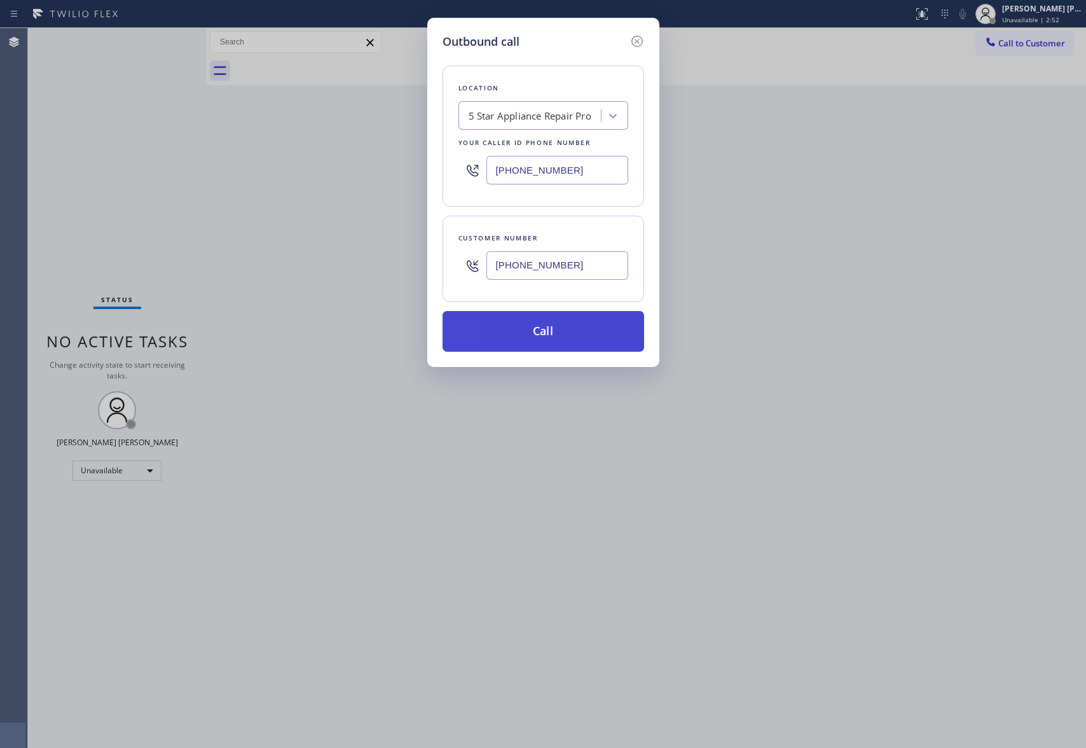
type input "[PHONE_NUMBER]"
click at [552, 334] on button "Call" at bounding box center [543, 331] width 202 height 41
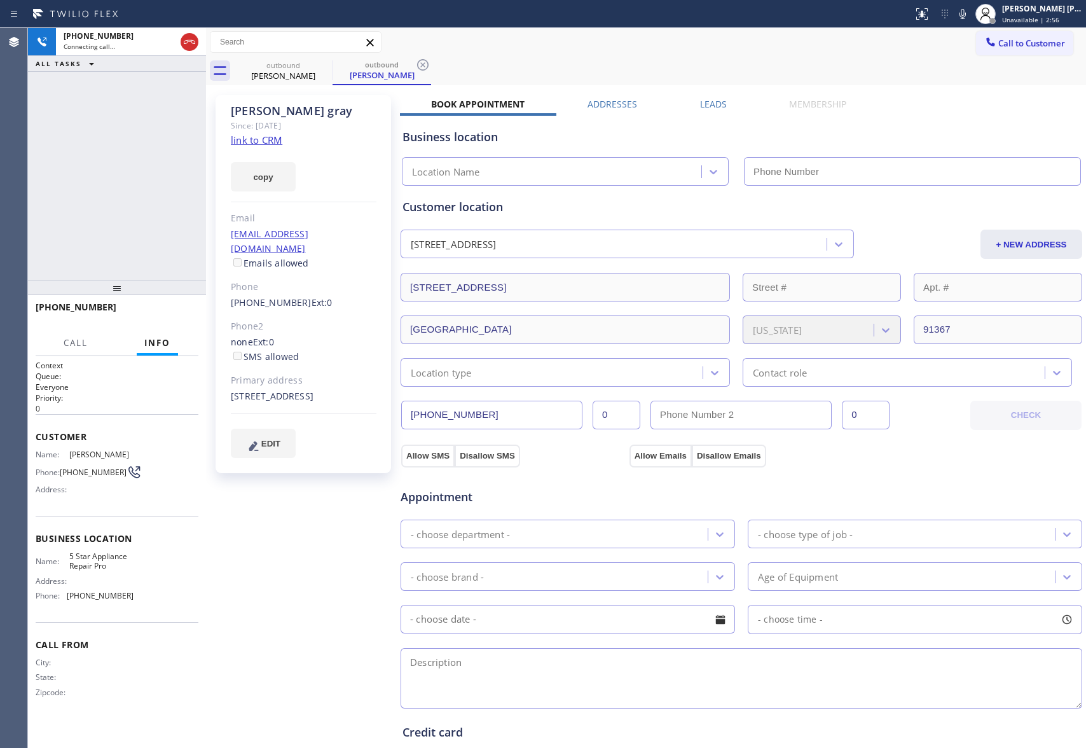
type input "[PHONE_NUMBER]"
click at [178, 313] on span "HANG UP" at bounding box center [168, 312] width 39 height 9
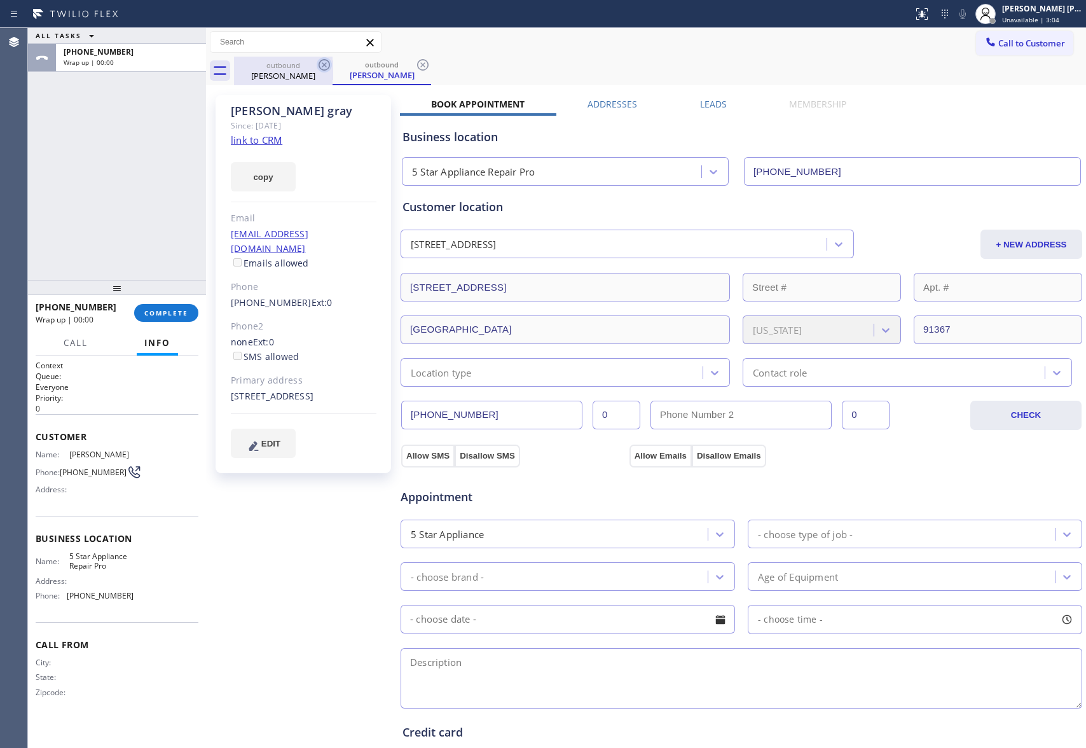
drag, startPoint x: 315, startPoint y: 71, endPoint x: 331, endPoint y: 64, distance: 17.4
click at [319, 69] on div "outbound [PERSON_NAME]" at bounding box center [283, 71] width 99 height 29
click at [331, 64] on icon at bounding box center [324, 64] width 15 height 15
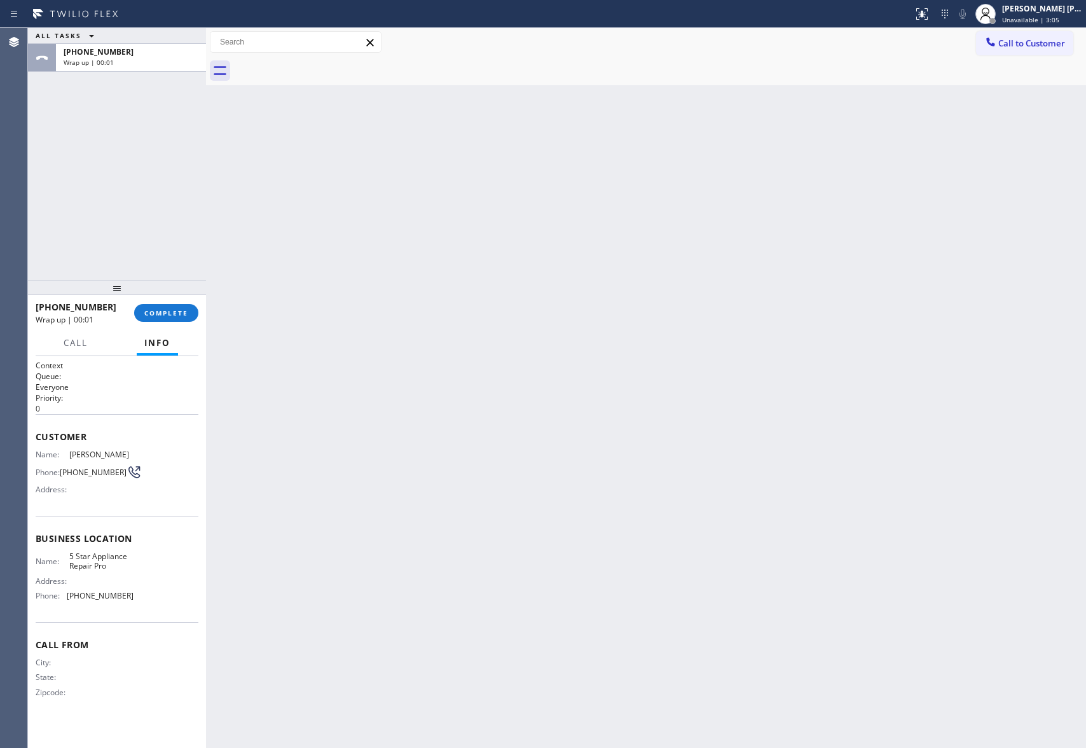
click at [331, 64] on div at bounding box center [660, 71] width 852 height 29
click at [169, 314] on span "COMPLETE" at bounding box center [166, 312] width 44 height 9
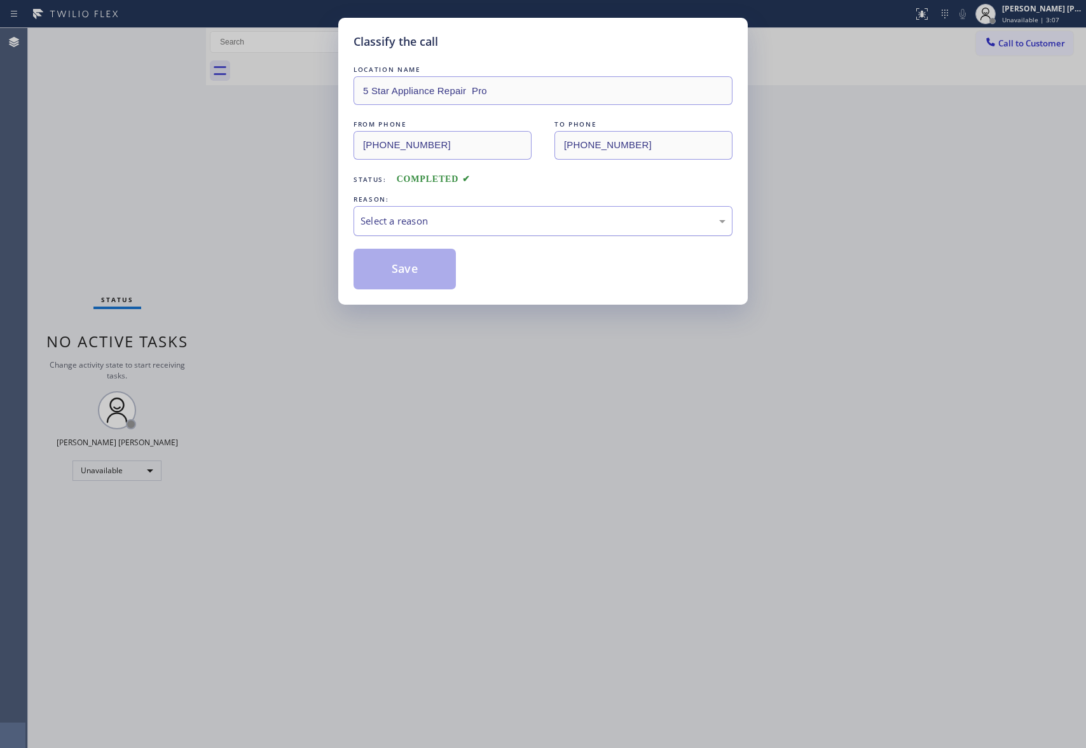
click at [522, 216] on div "Select a reason" at bounding box center [542, 221] width 365 height 15
click at [423, 265] on button "Save" at bounding box center [404, 269] width 102 height 41
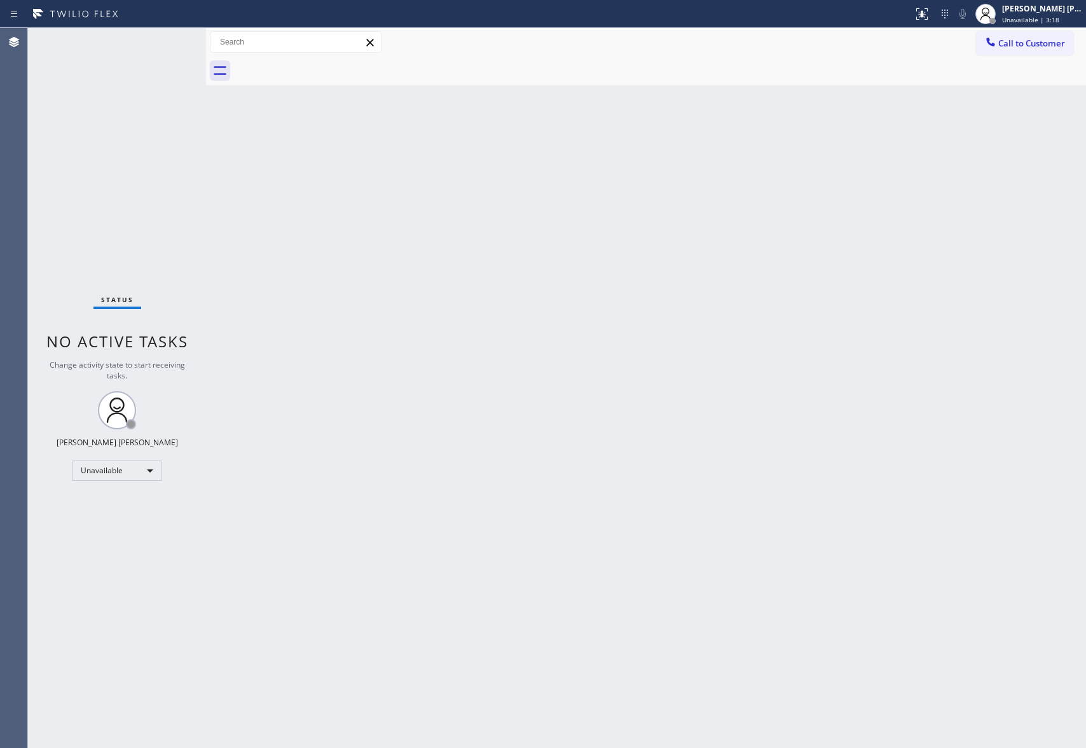
click at [1058, 43] on span "Call to Customer" at bounding box center [1031, 43] width 67 height 11
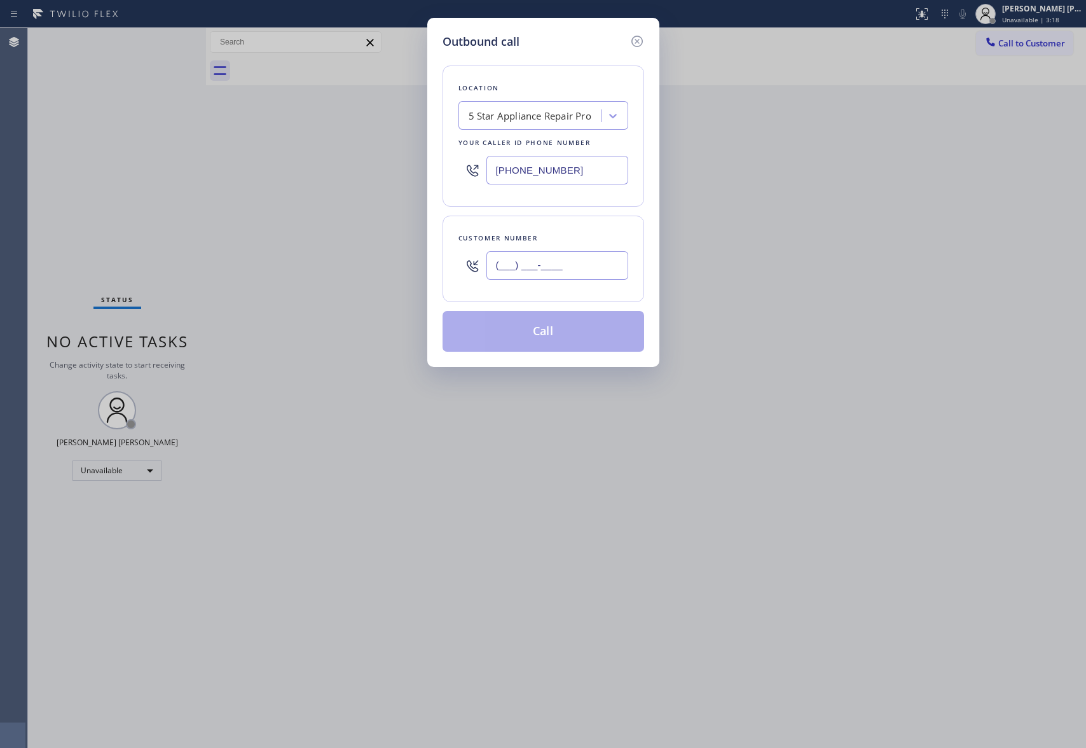
click at [579, 256] on input "(___) ___-____" at bounding box center [557, 265] width 142 height 29
paste input "949) 413-6524"
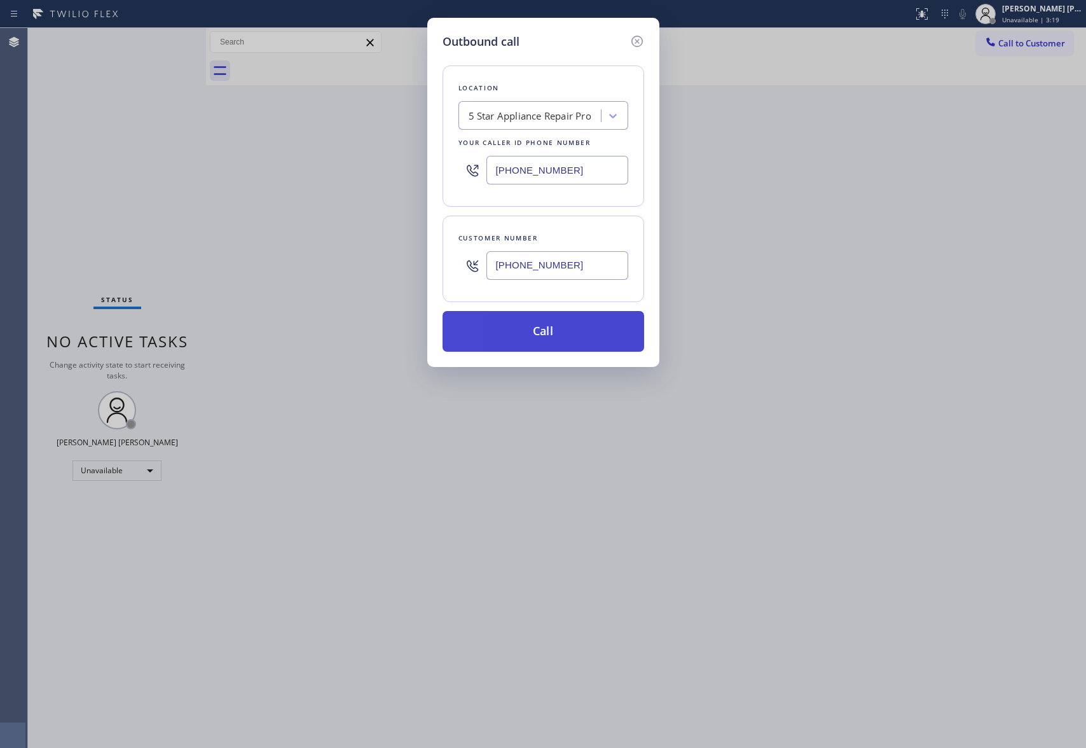
type input "[PHONE_NUMBER]"
click at [570, 327] on button "Call" at bounding box center [543, 331] width 202 height 41
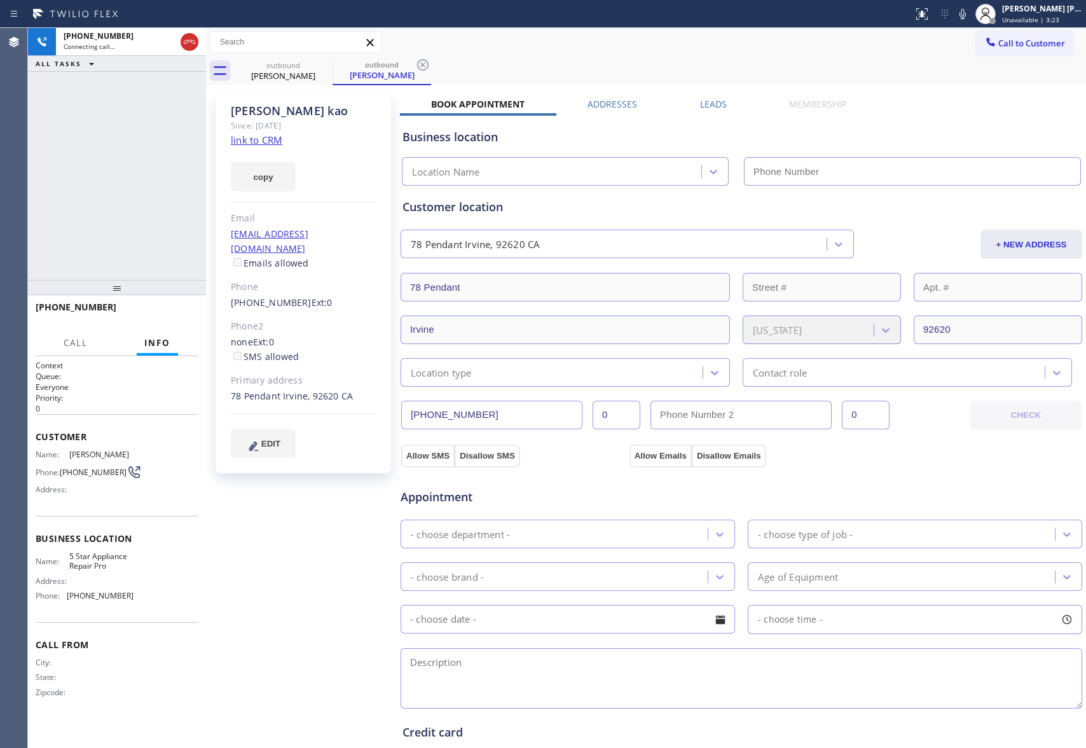
type input "[PHONE_NUMBER]"
click at [713, 108] on label "Leads" at bounding box center [713, 104] width 27 height 12
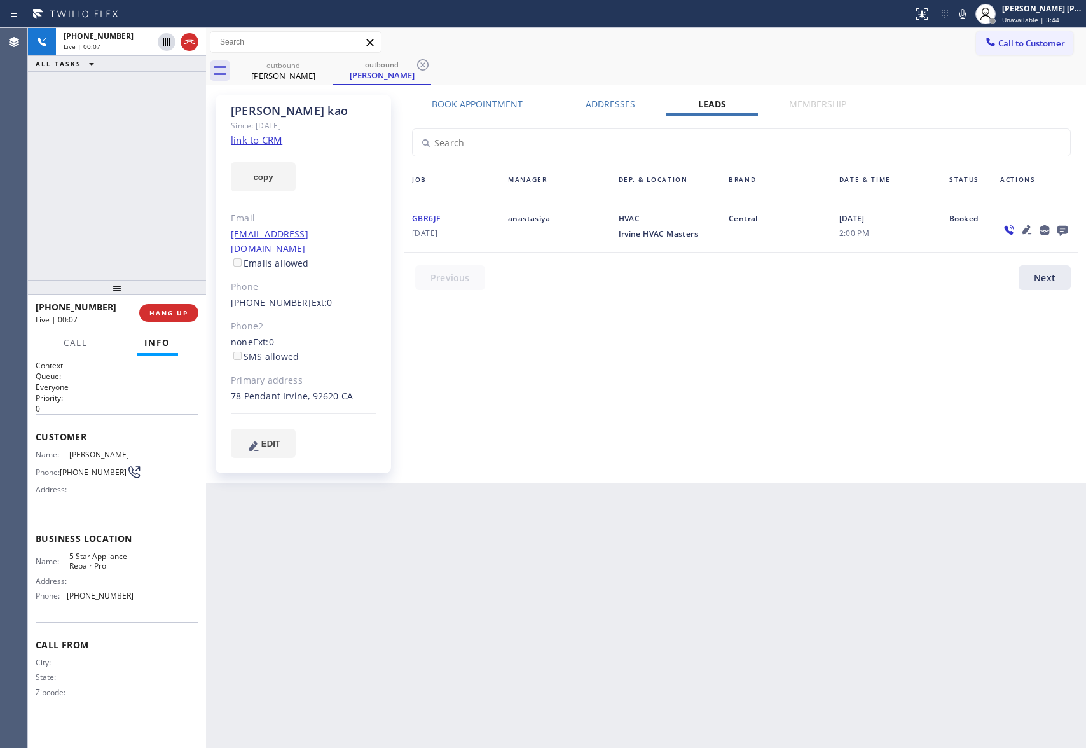
click at [1059, 224] on icon at bounding box center [1062, 230] width 15 height 16
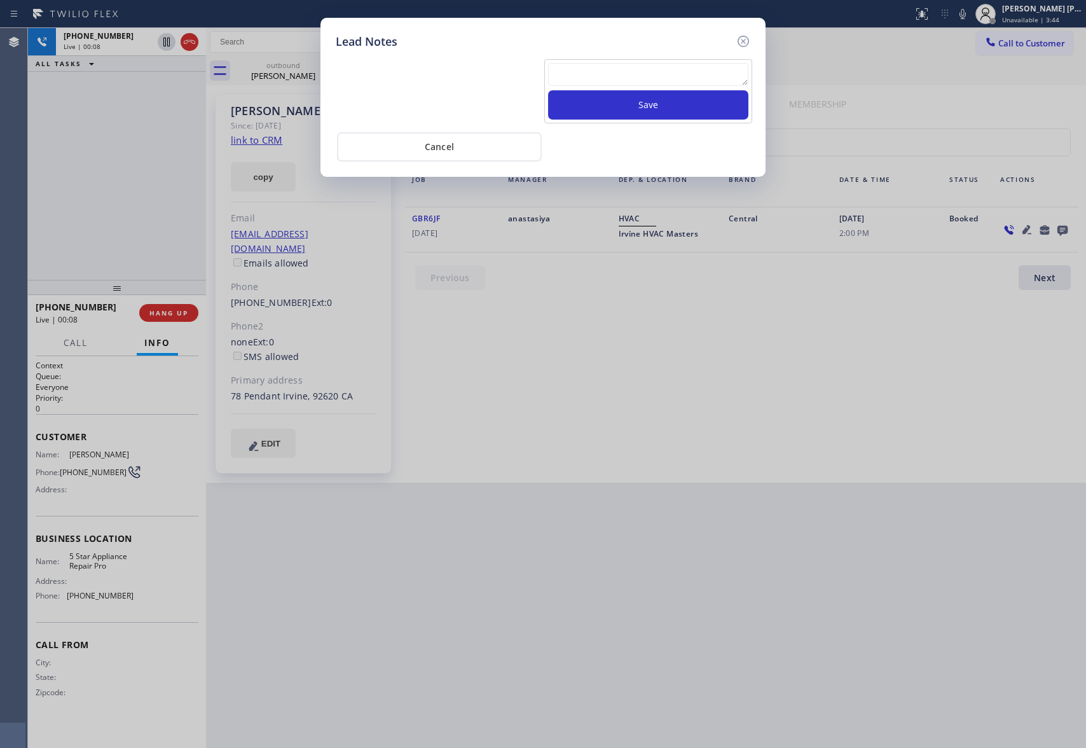
click at [596, 79] on textarea at bounding box center [648, 74] width 200 height 23
paste textarea "VM | please transfer if cx calls back"
type textarea "VM | please transfer if cx calls back"
click at [612, 111] on button "Save" at bounding box center [648, 104] width 200 height 29
click at [745, 39] on icon at bounding box center [742, 41] width 11 height 11
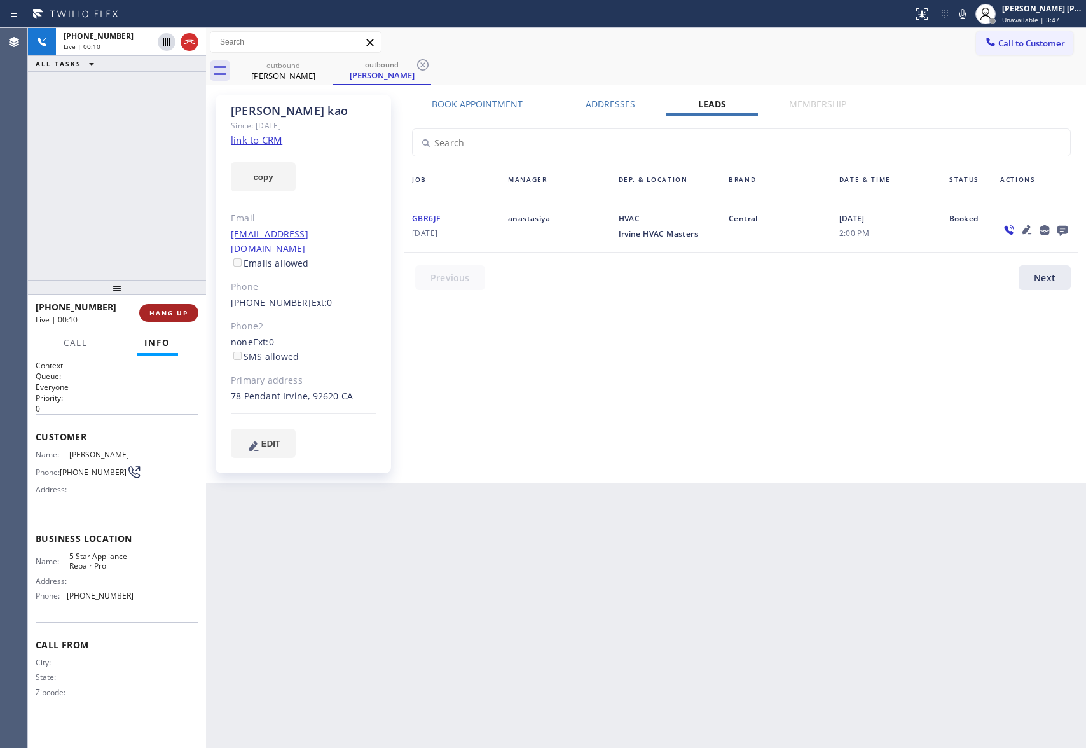
click at [175, 309] on span "HANG UP" at bounding box center [168, 312] width 39 height 9
click at [181, 315] on span "COMPLETE" at bounding box center [166, 312] width 44 height 9
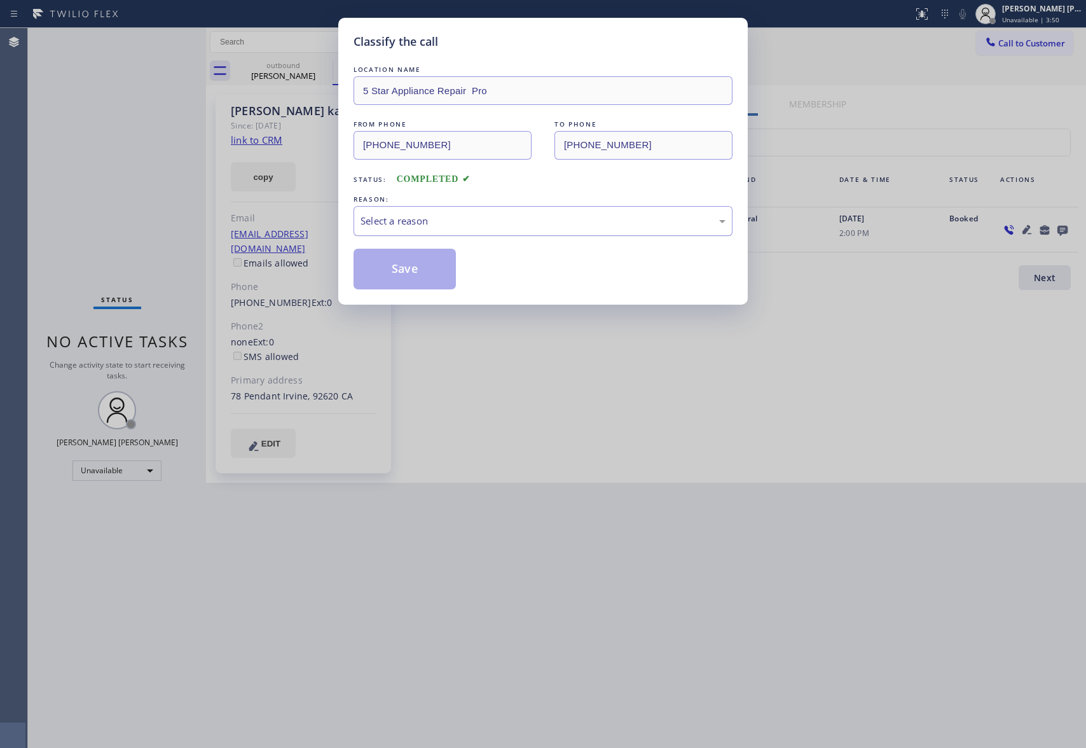
click at [491, 219] on div "Select a reason" at bounding box center [542, 221] width 365 height 15
click at [408, 270] on button "Save" at bounding box center [404, 269] width 102 height 41
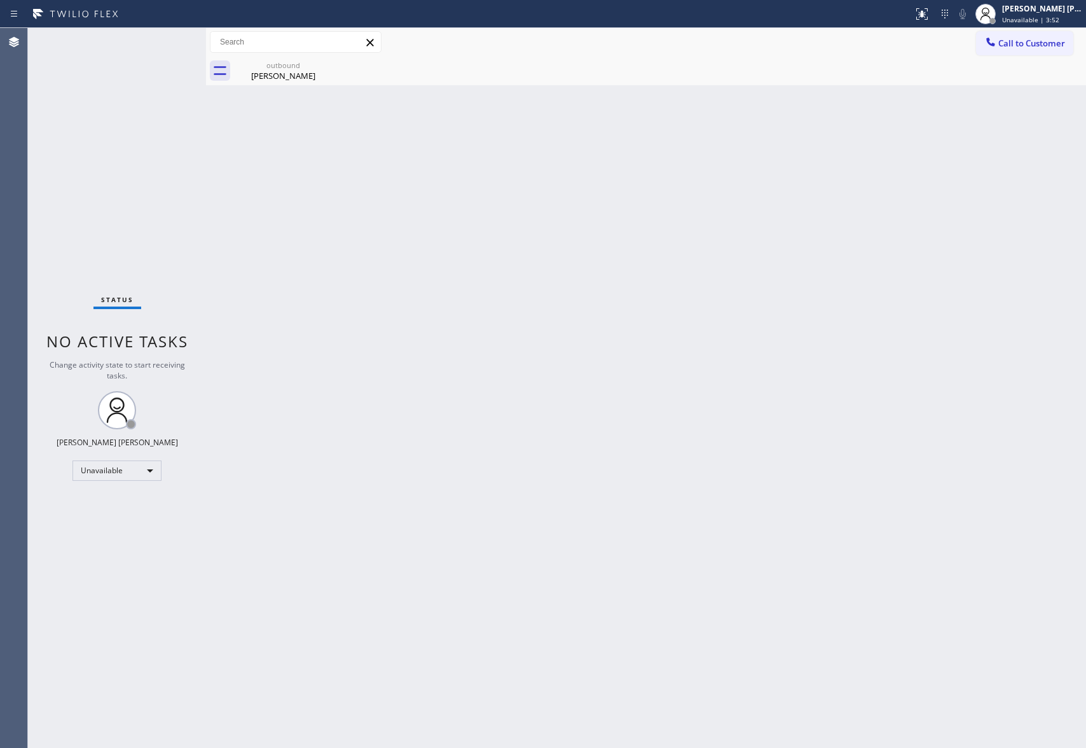
click at [296, 72] on div "[PERSON_NAME]" at bounding box center [283, 75] width 96 height 11
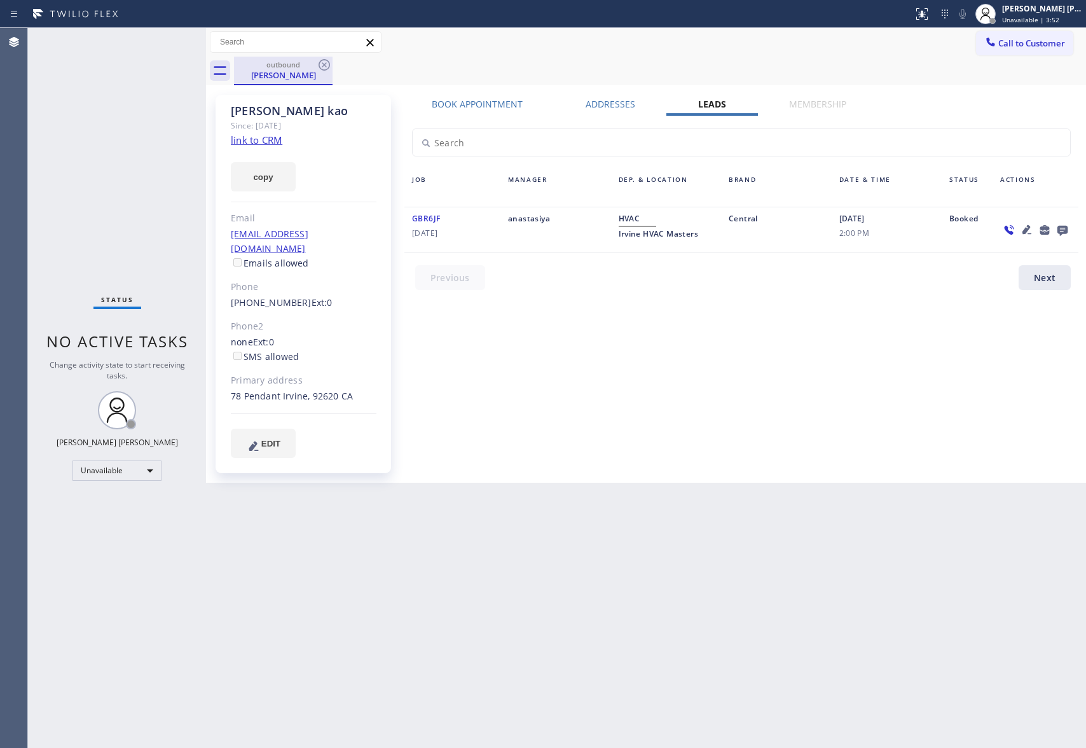
click at [309, 65] on div "outbound" at bounding box center [283, 65] width 96 height 10
click at [329, 62] on icon at bounding box center [324, 64] width 15 height 15
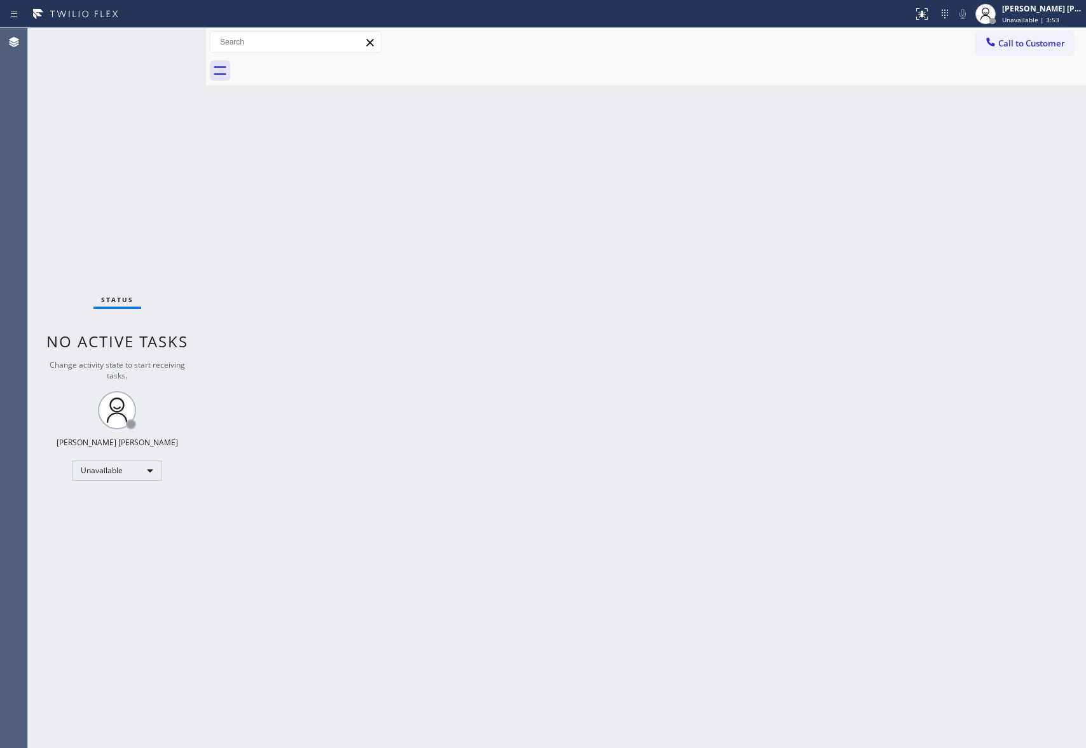
click at [320, 62] on div at bounding box center [660, 71] width 852 height 29
click at [1052, 36] on button "Call to Customer" at bounding box center [1024, 43] width 97 height 24
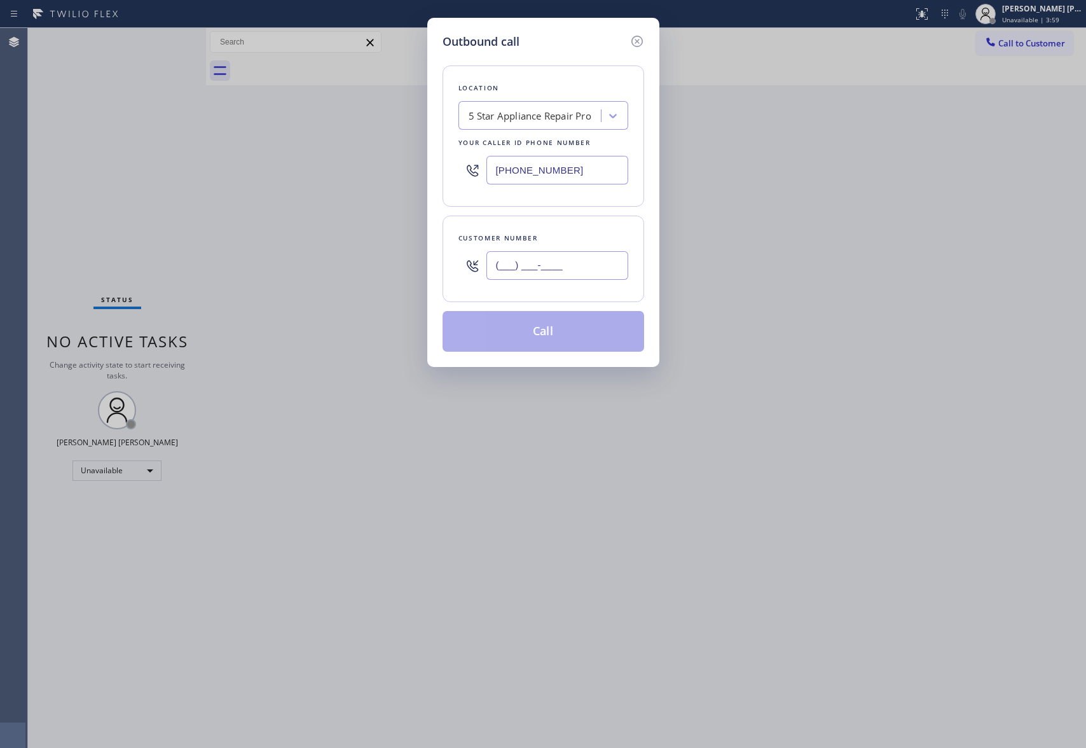
click at [573, 264] on input "(___) ___-____" at bounding box center [557, 265] width 142 height 29
paste input "909) 981-0891"
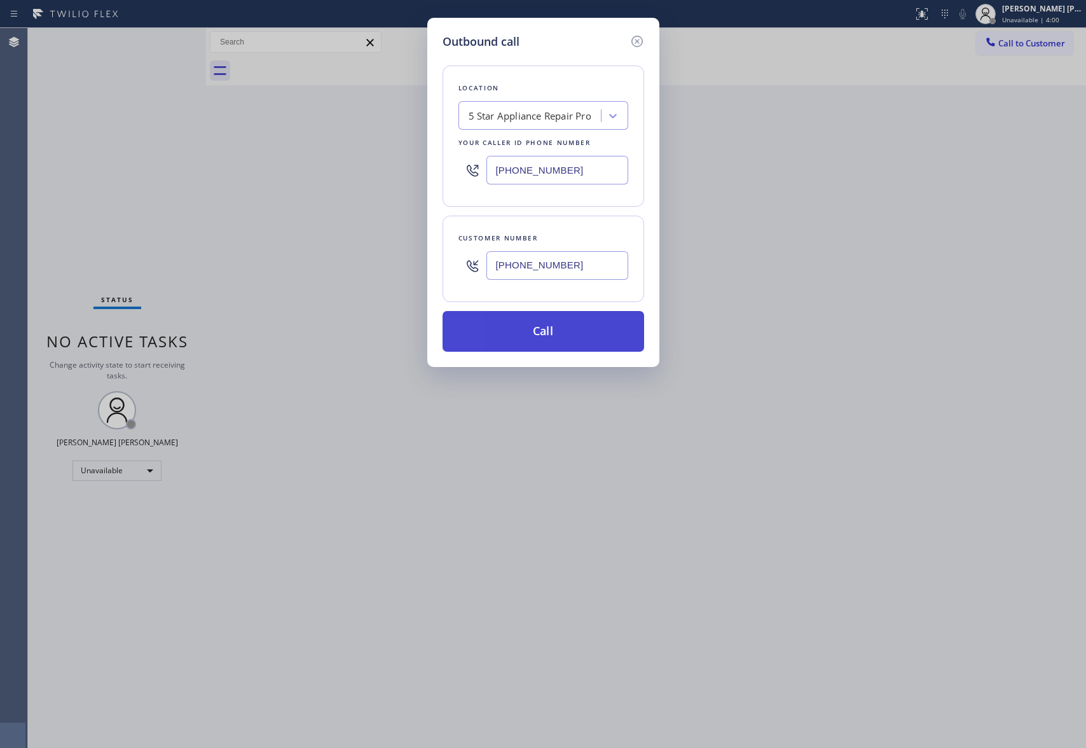
type input "[PHONE_NUMBER]"
click at [563, 333] on button "Call" at bounding box center [543, 331] width 202 height 41
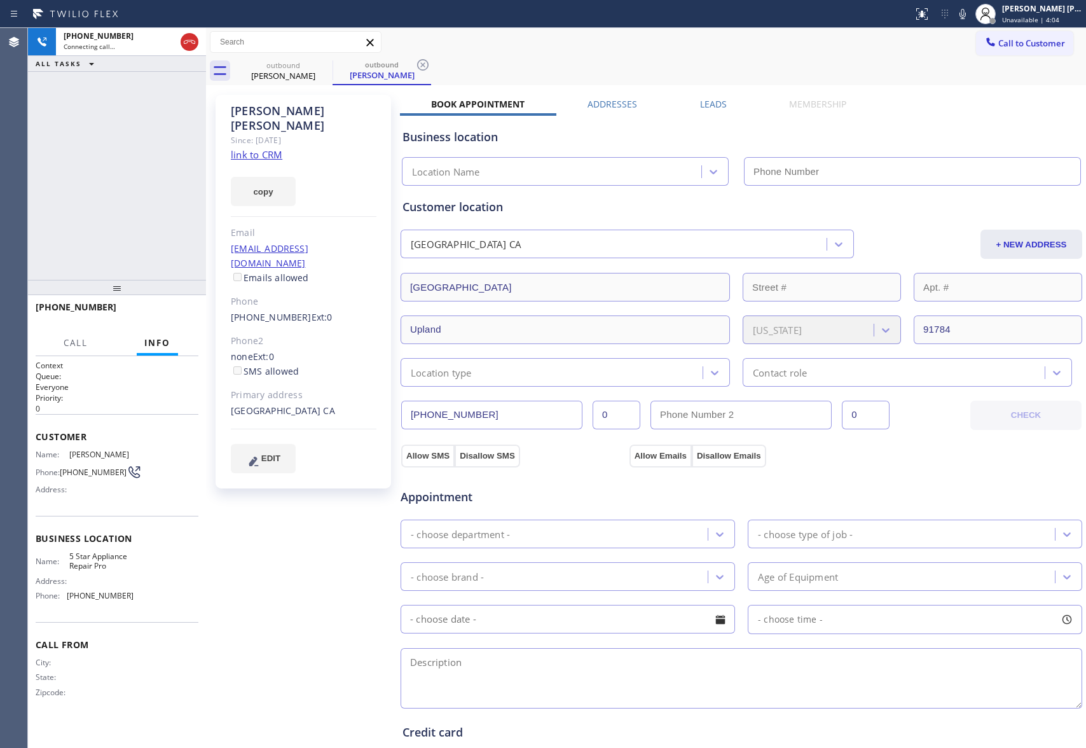
type input "[PHONE_NUMBER]"
drag, startPoint x: 173, startPoint y: 312, endPoint x: 416, endPoint y: 245, distance: 251.9
click at [173, 312] on span "HANG UP" at bounding box center [168, 312] width 39 height 9
click at [700, 107] on label "Leads" at bounding box center [713, 104] width 27 height 12
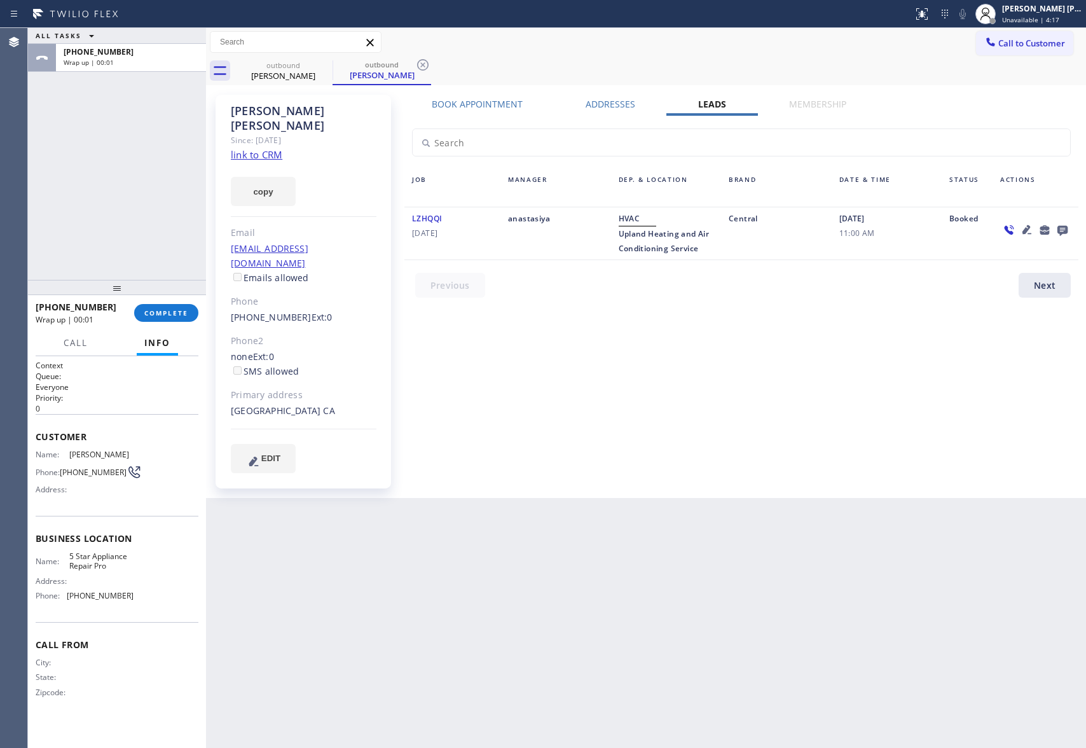
click at [1064, 227] on icon at bounding box center [1062, 231] width 10 height 10
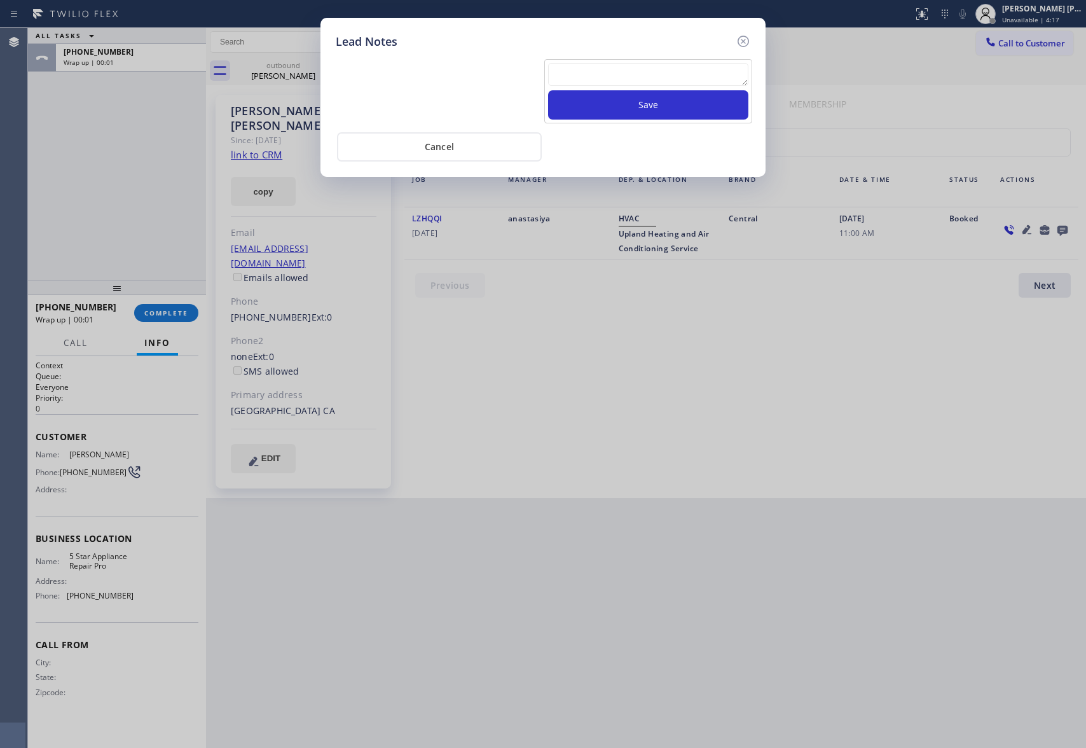
click at [637, 79] on textarea at bounding box center [648, 74] width 200 height 23
paste textarea "VM | please transfer if cx calls back"
type textarea "VM | please transfer if cx calls back"
click at [639, 107] on button "Save" at bounding box center [648, 104] width 200 height 29
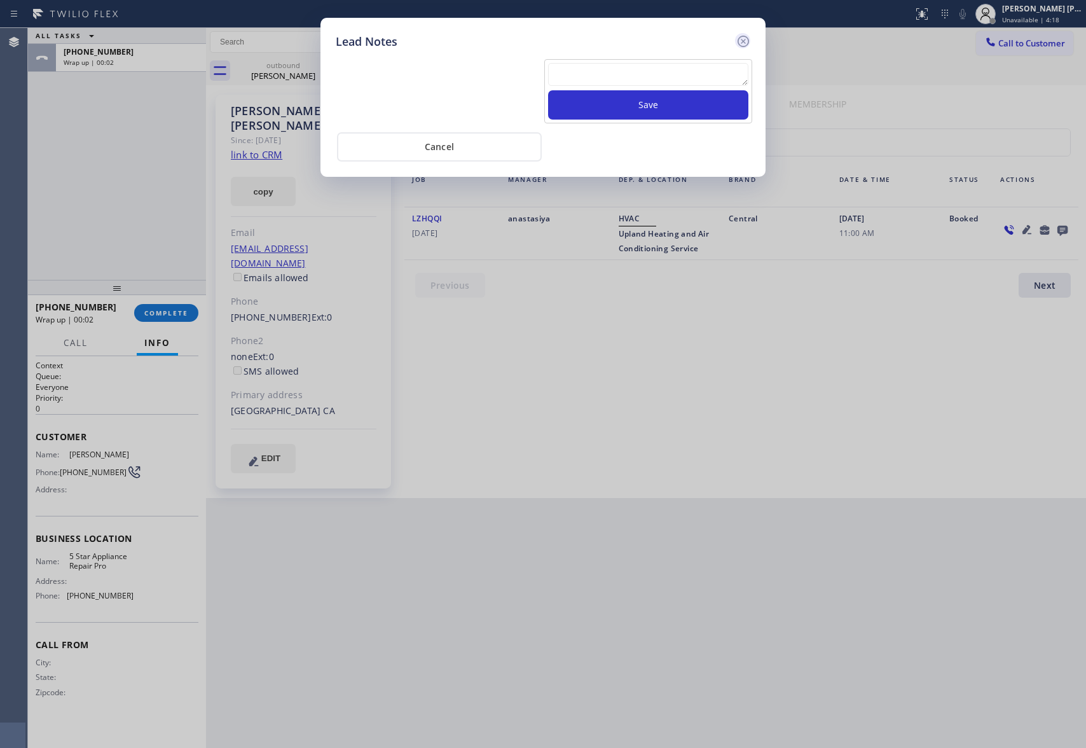
scroll to position [0, 0]
click at [740, 46] on icon at bounding box center [743, 41] width 15 height 15
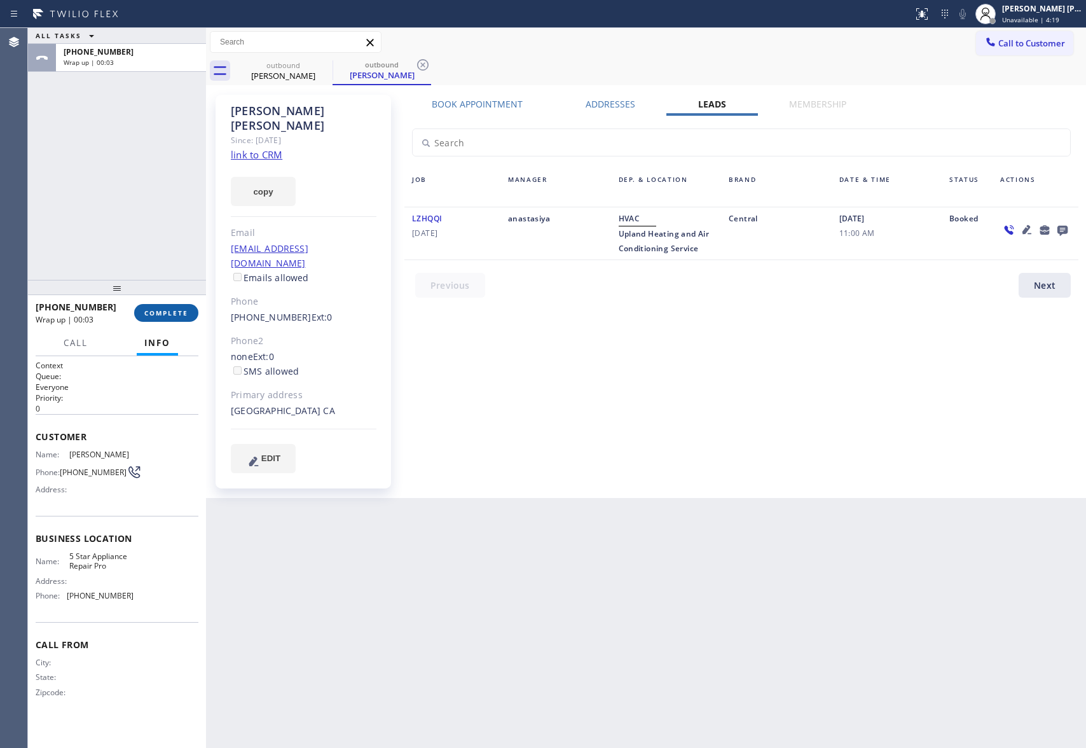
click at [183, 306] on button "COMPLETE" at bounding box center [166, 313] width 64 height 18
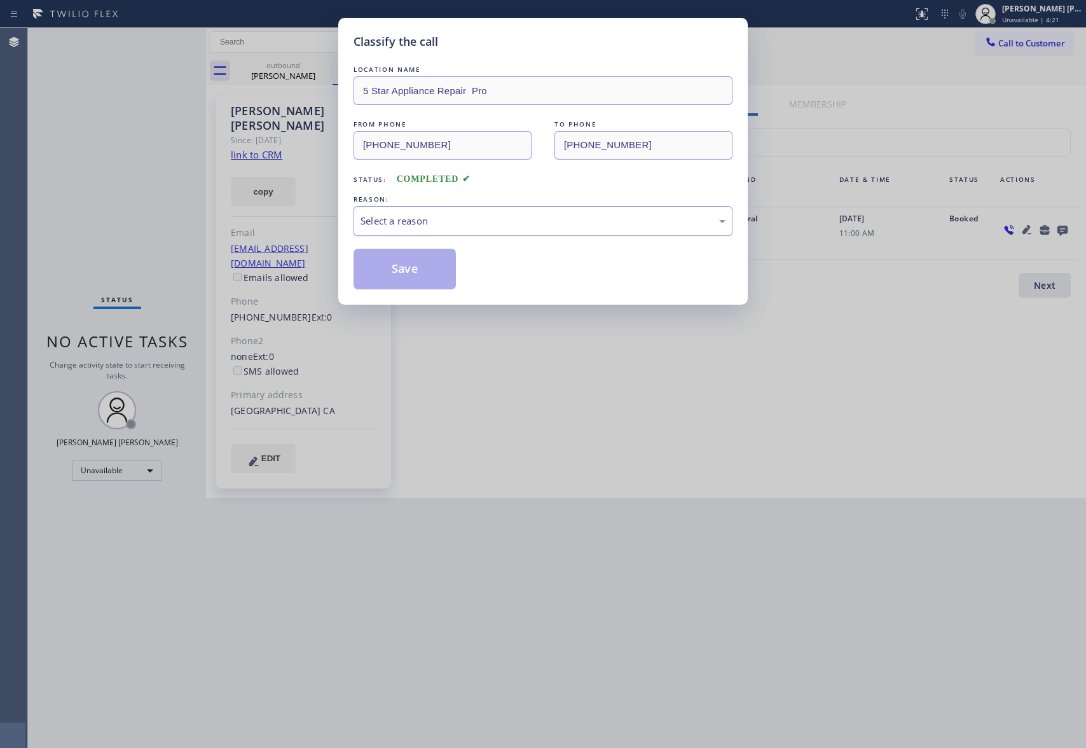
click at [487, 212] on div "Select a reason" at bounding box center [542, 221] width 379 height 30
click at [402, 273] on button "Save" at bounding box center [404, 269] width 102 height 41
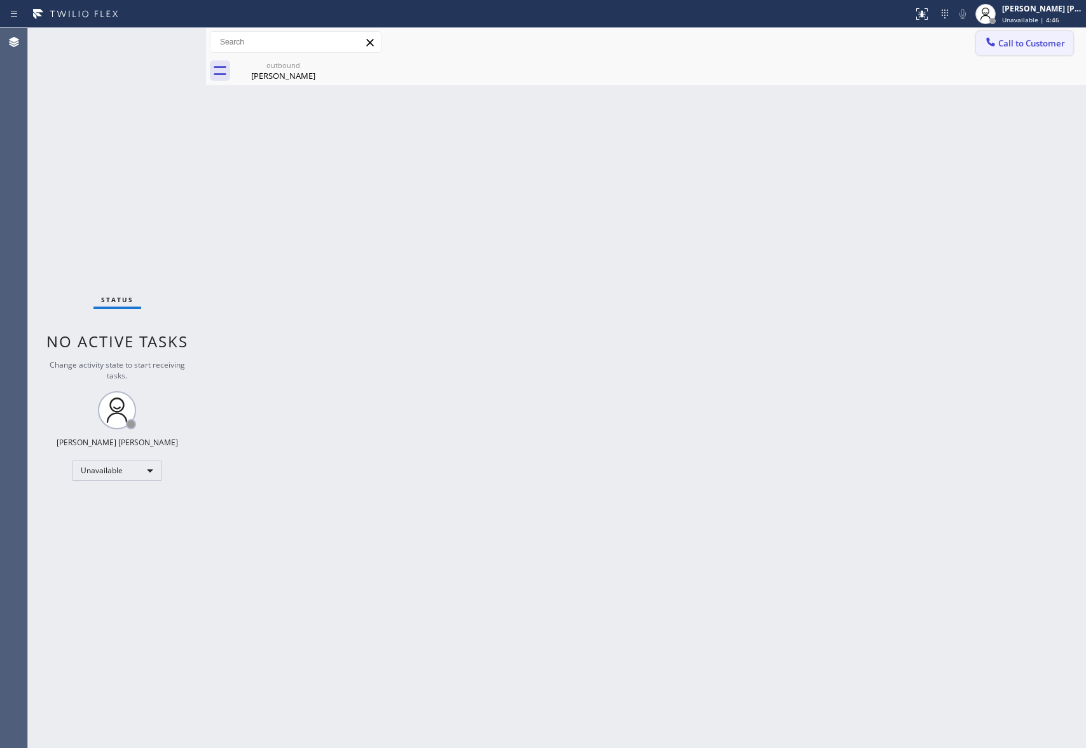
click at [1017, 51] on button "Call to Customer" at bounding box center [1024, 43] width 97 height 24
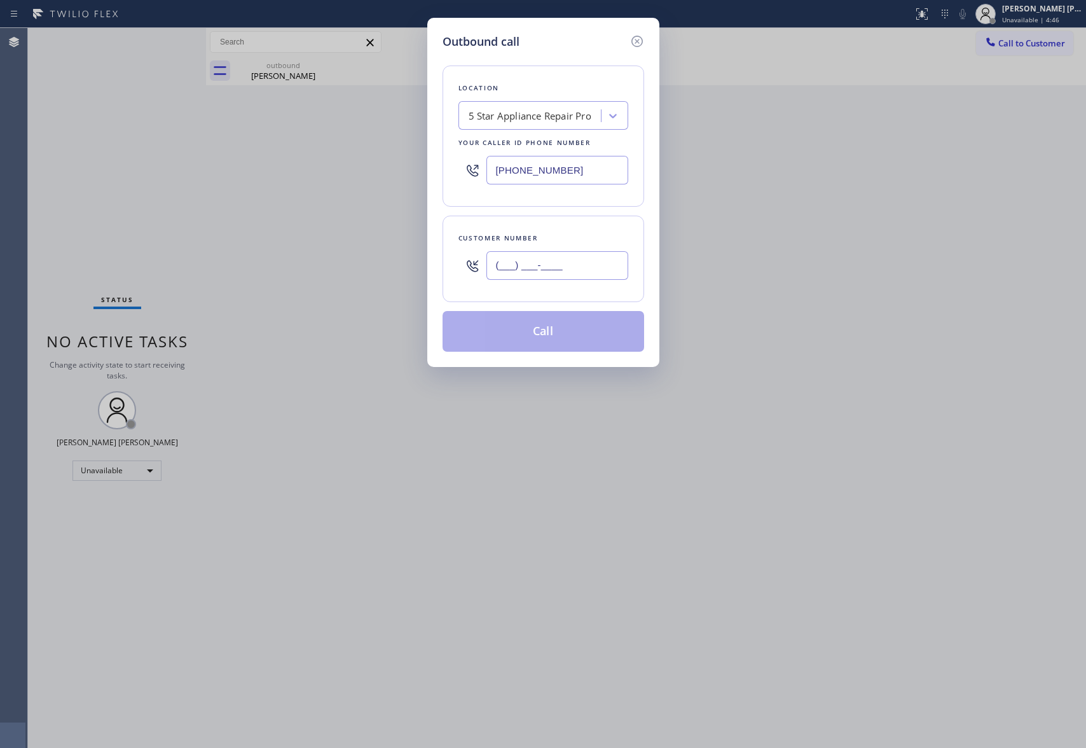
click at [563, 254] on input "(___) ___-____" at bounding box center [557, 265] width 142 height 29
paste input "415) 752-9553"
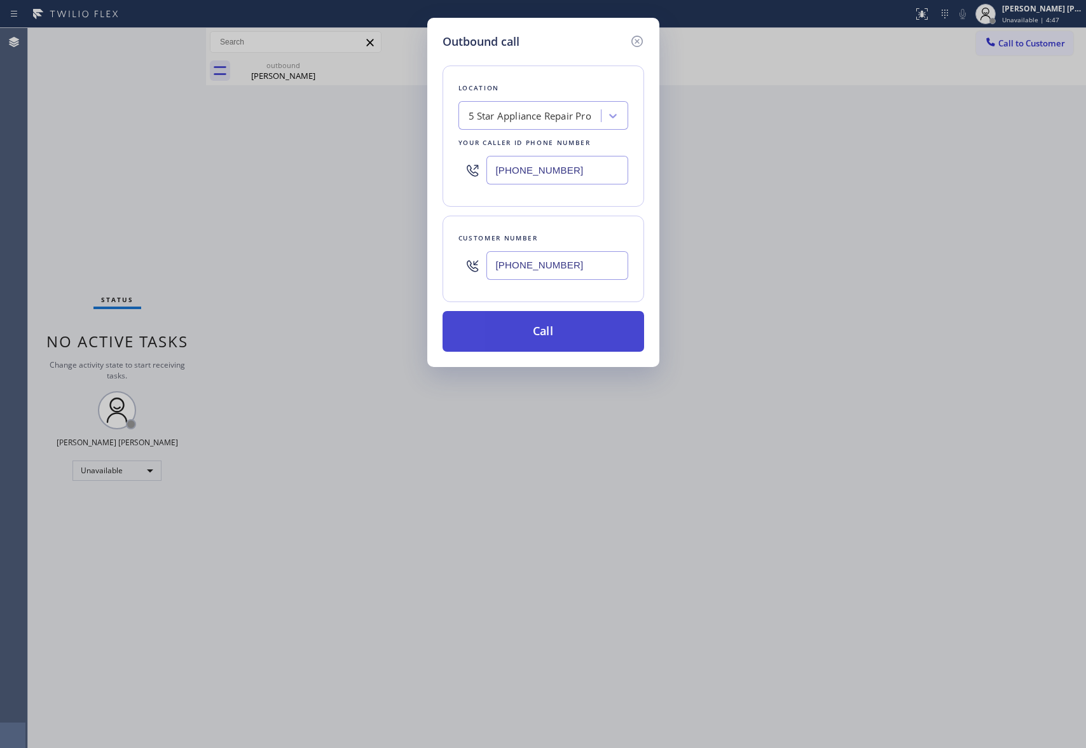
type input "[PHONE_NUMBER]"
click at [562, 336] on button "Call" at bounding box center [543, 331] width 202 height 41
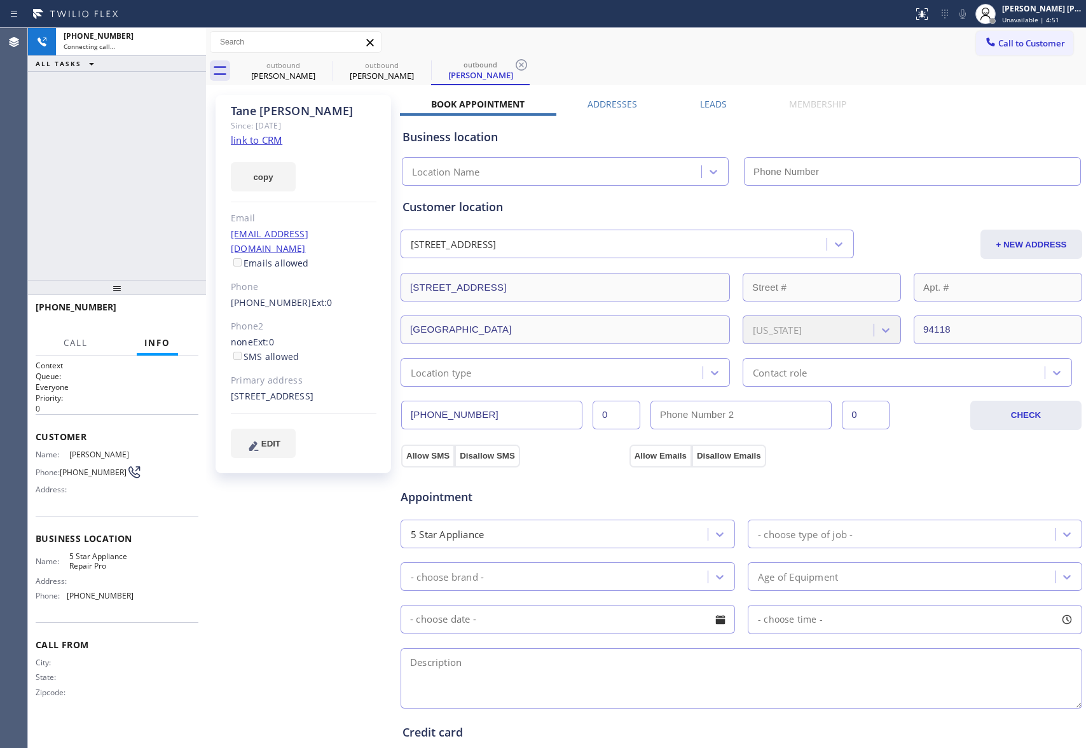
type input "[PHONE_NUMBER]"
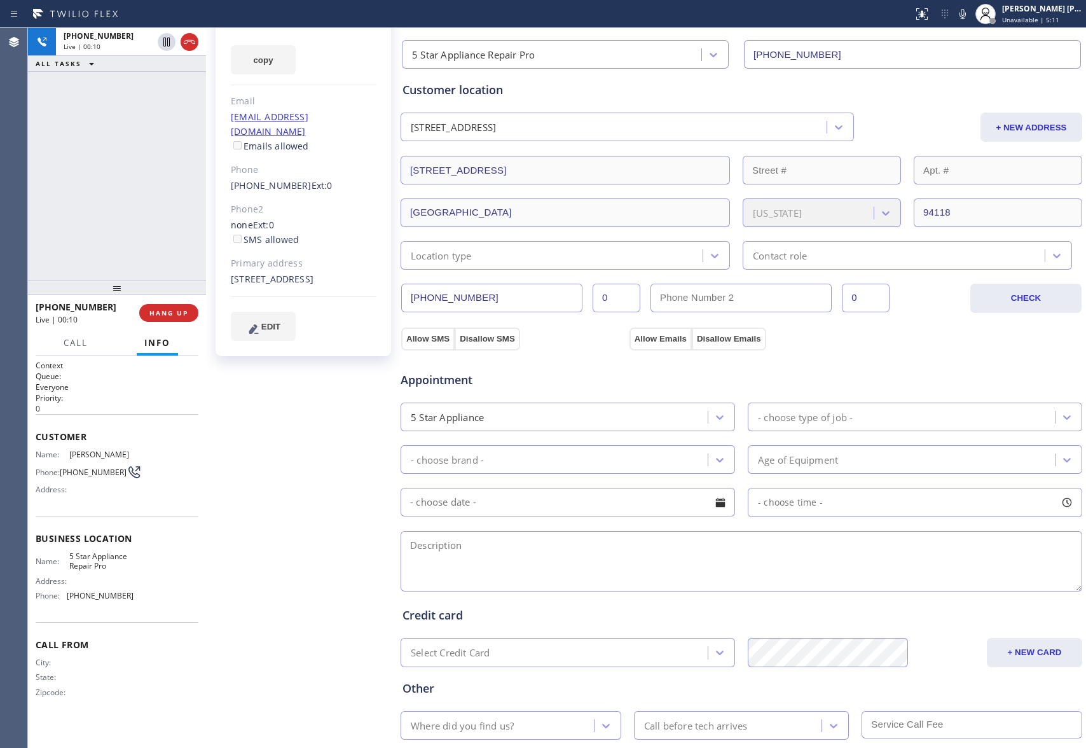
scroll to position [196, 0]
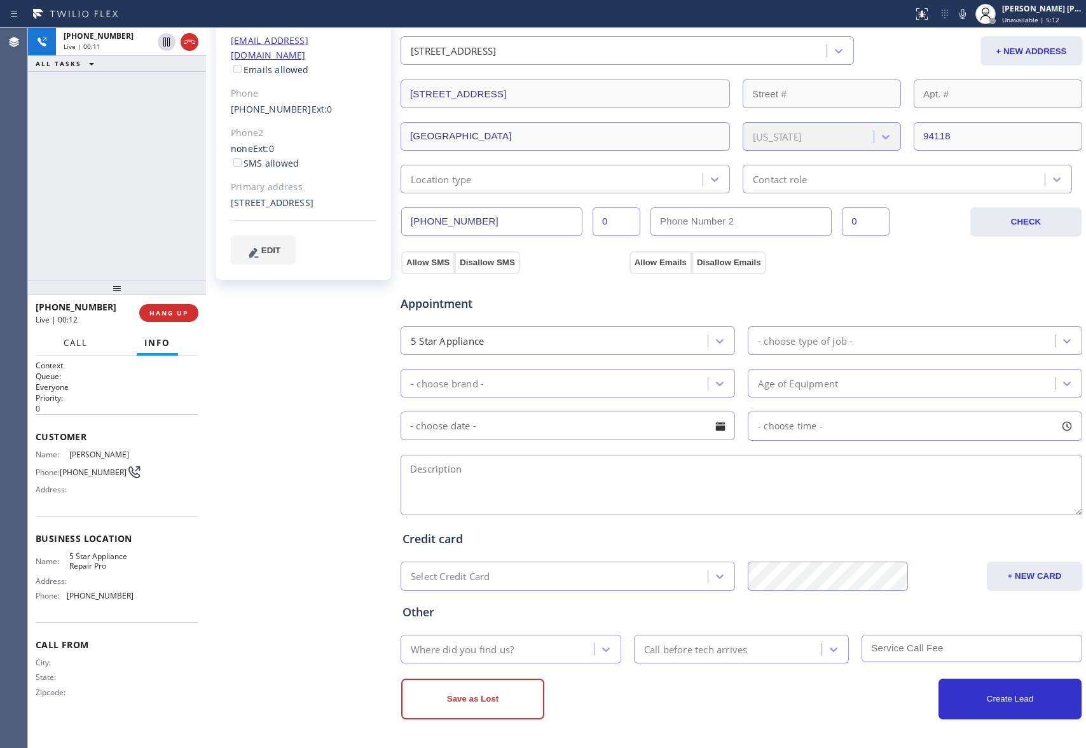
drag, startPoint x: 74, startPoint y: 341, endPoint x: 82, endPoint y: 348, distance: 11.2
click at [74, 341] on span "Call" at bounding box center [76, 342] width 24 height 11
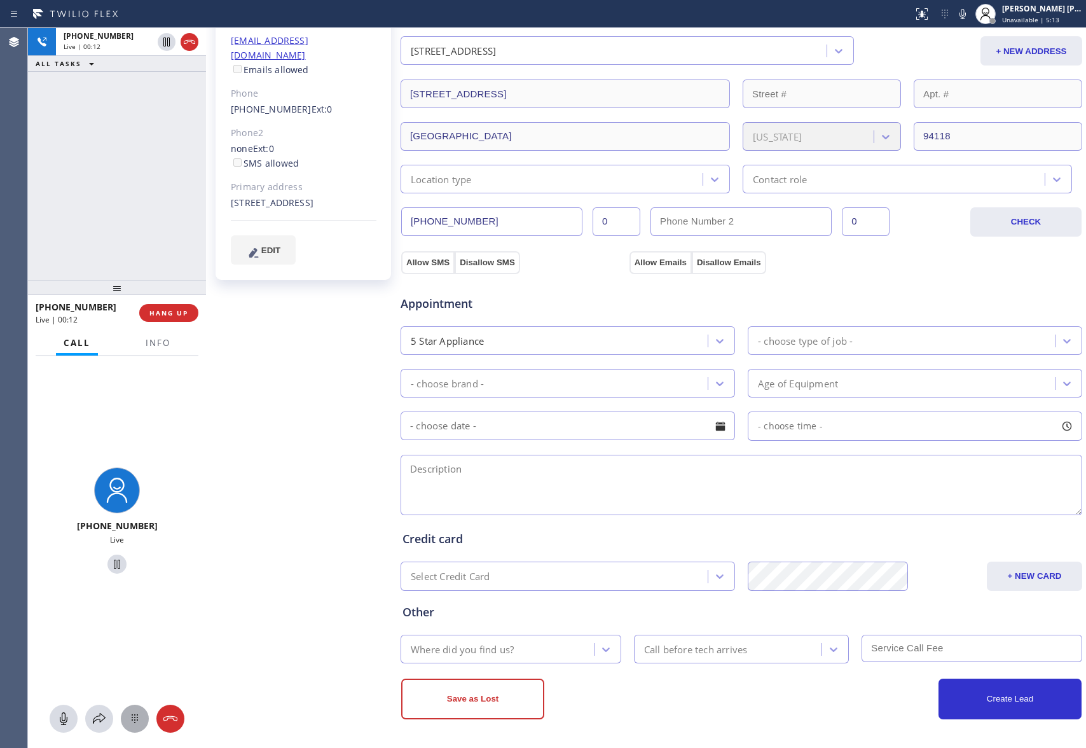
click at [130, 721] on icon at bounding box center [134, 718] width 15 height 15
click at [55, 478] on div "1 —" at bounding box center [63, 483] width 53 height 36
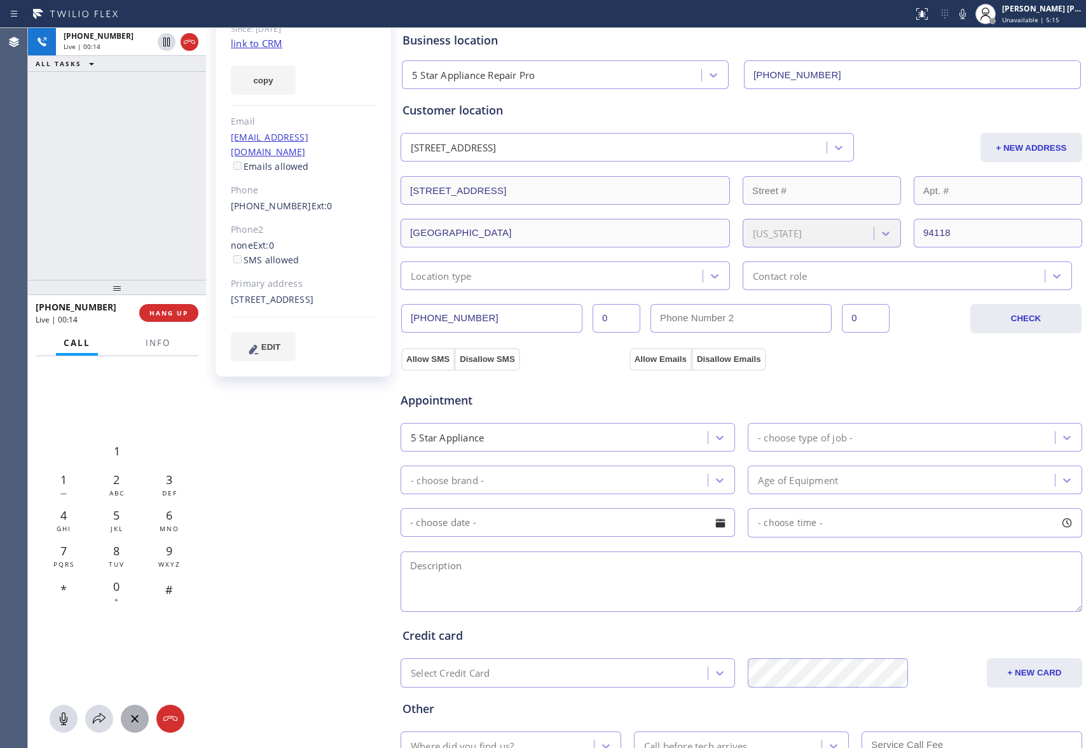
scroll to position [0, 0]
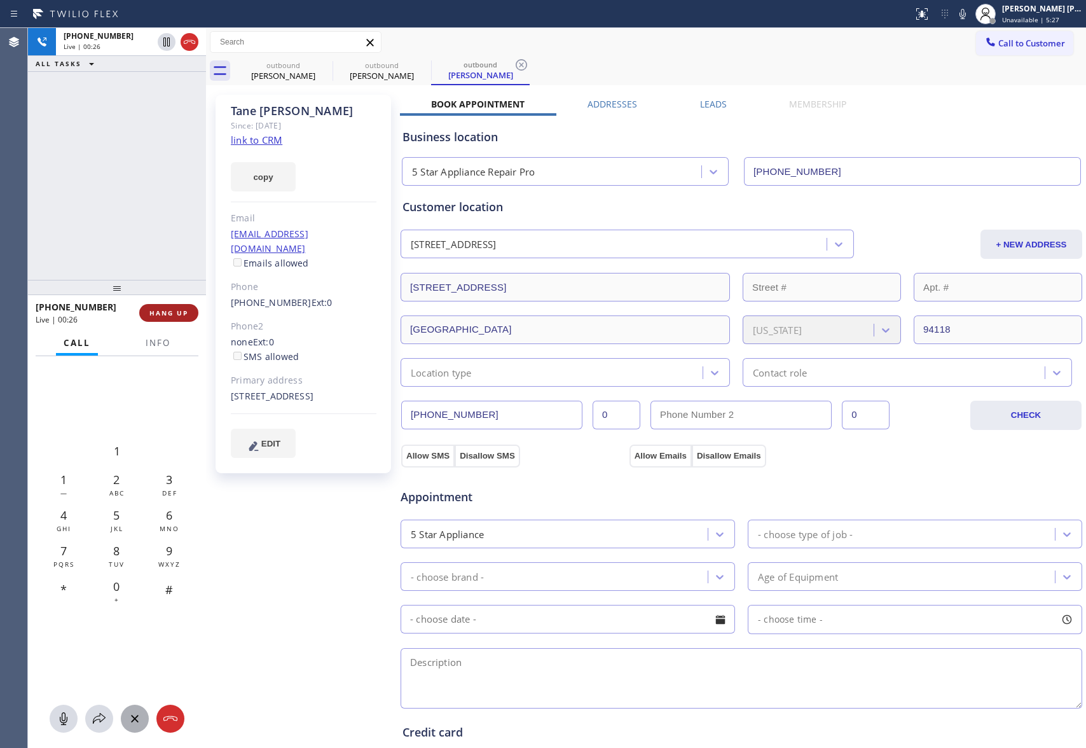
click at [168, 309] on span "HANG UP" at bounding box center [168, 312] width 39 height 9
click at [717, 107] on label "Leads" at bounding box center [713, 104] width 27 height 12
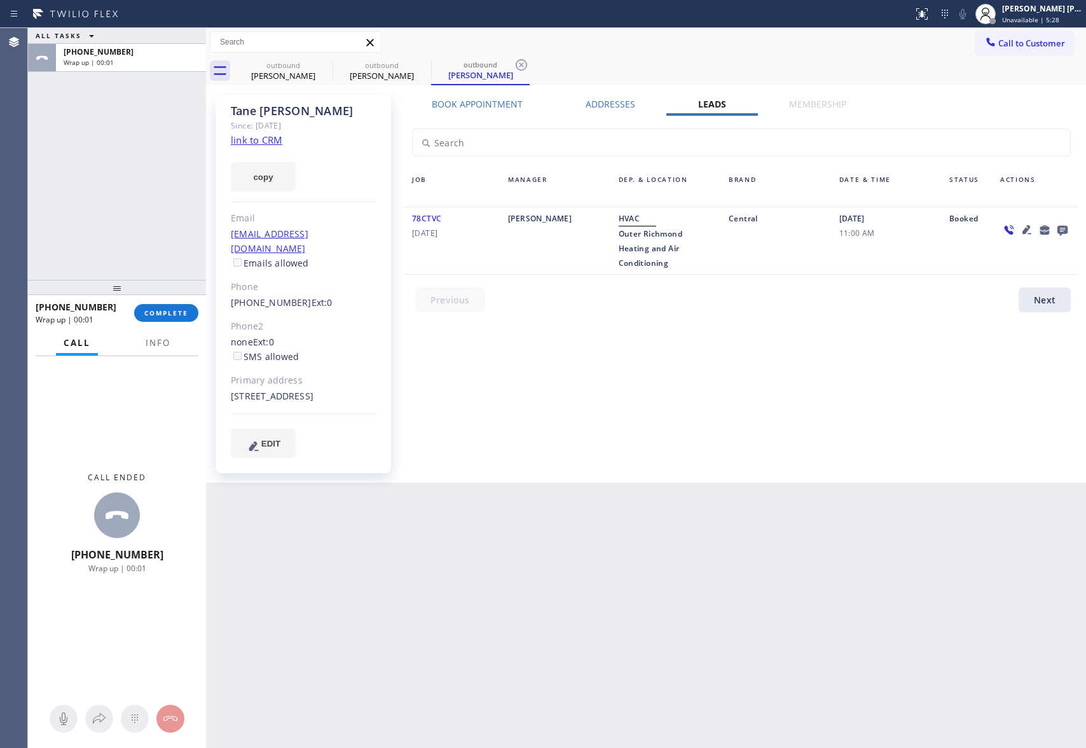
click at [1062, 223] on icon at bounding box center [1062, 230] width 15 height 16
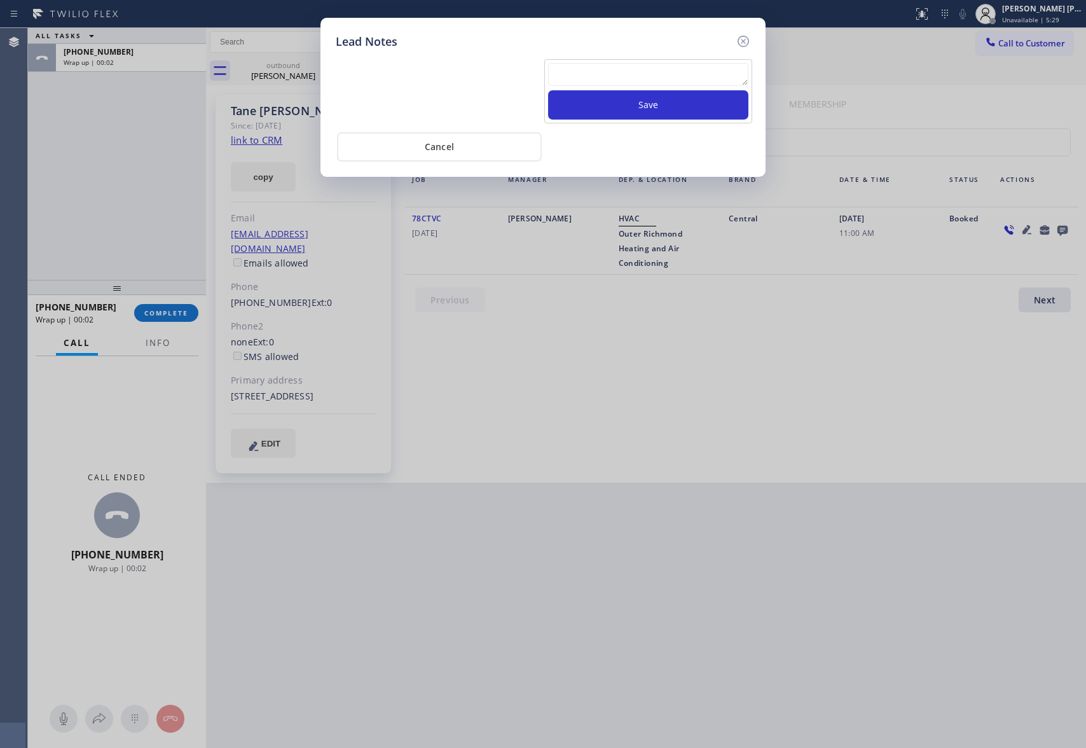
click at [687, 74] on textarea at bounding box center [648, 74] width 200 height 23
paste textarea "VM | please transfer if cx calls back"
type textarea "VM | please transfer if cx calls back"
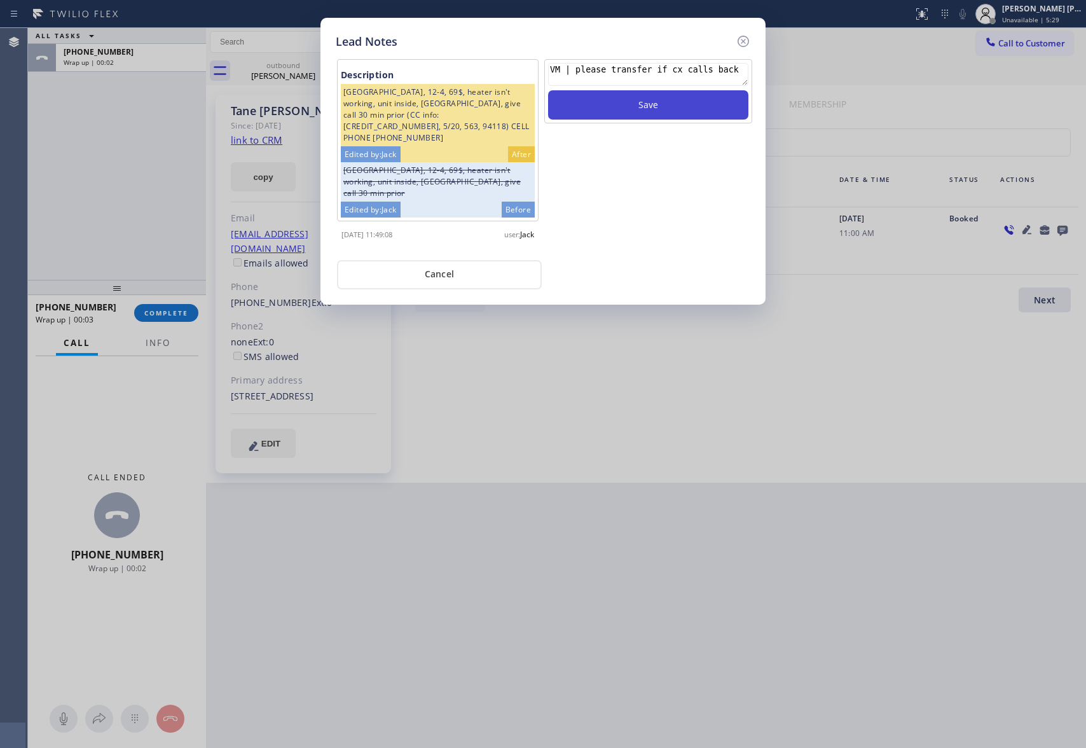
click at [687, 112] on button "Save" at bounding box center [648, 104] width 200 height 29
click at [745, 42] on icon at bounding box center [742, 41] width 11 height 11
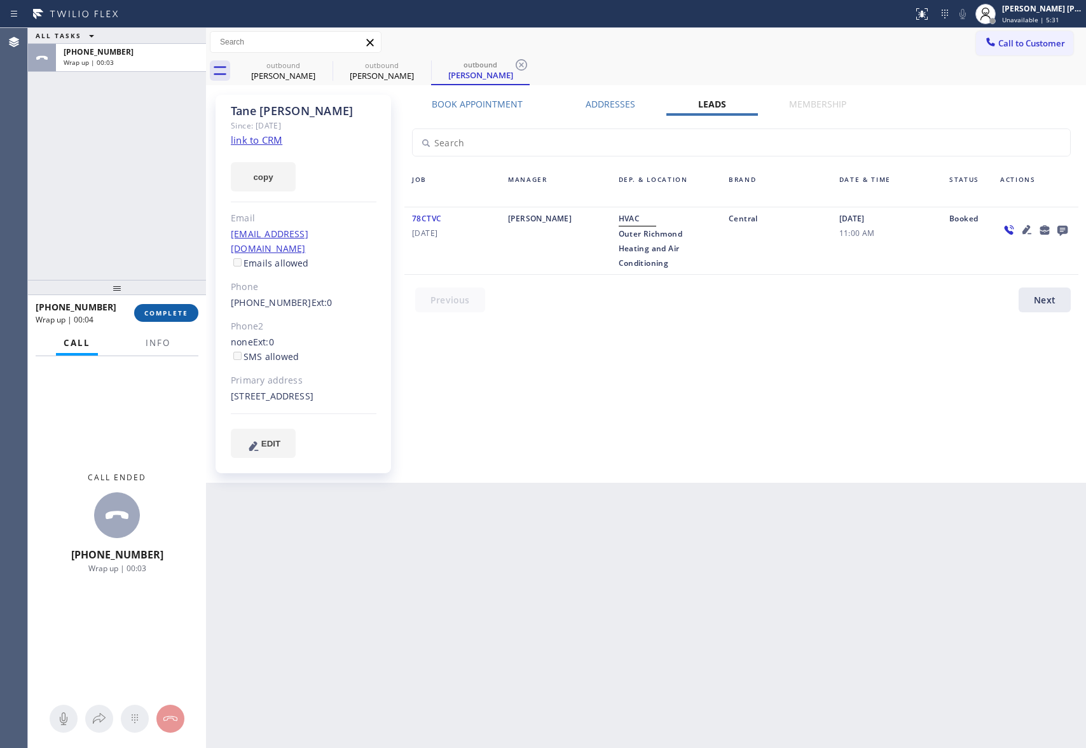
click at [167, 317] on span "COMPLETE" at bounding box center [166, 312] width 44 height 9
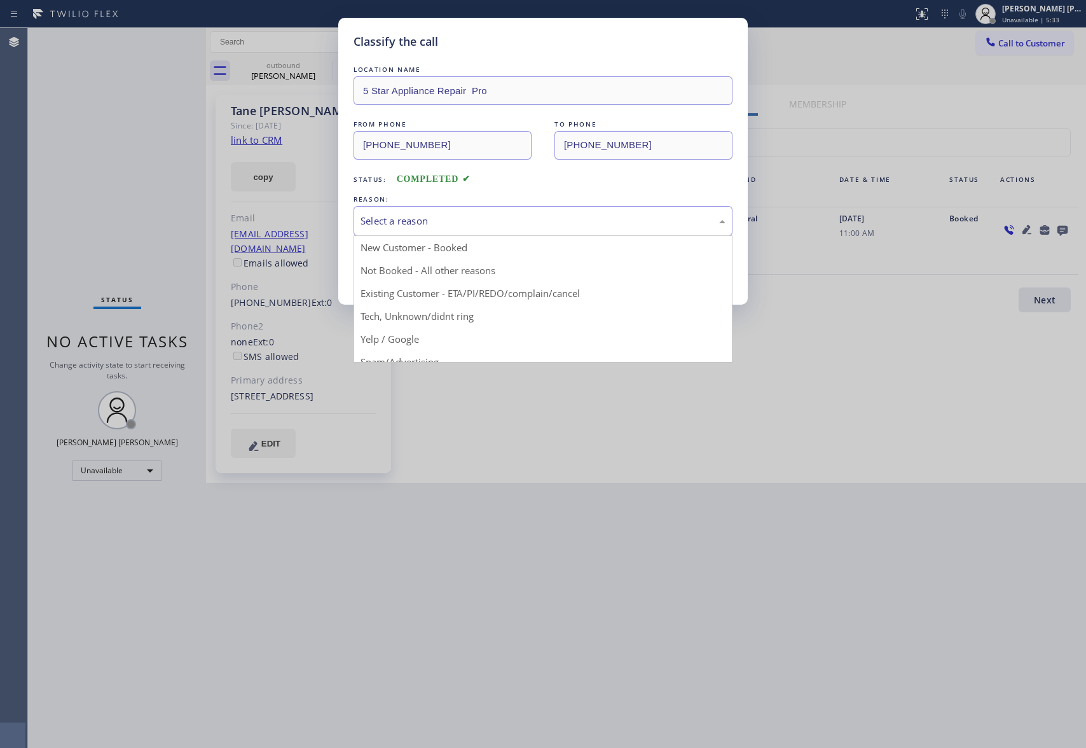
click at [472, 223] on div "Select a reason" at bounding box center [542, 221] width 365 height 15
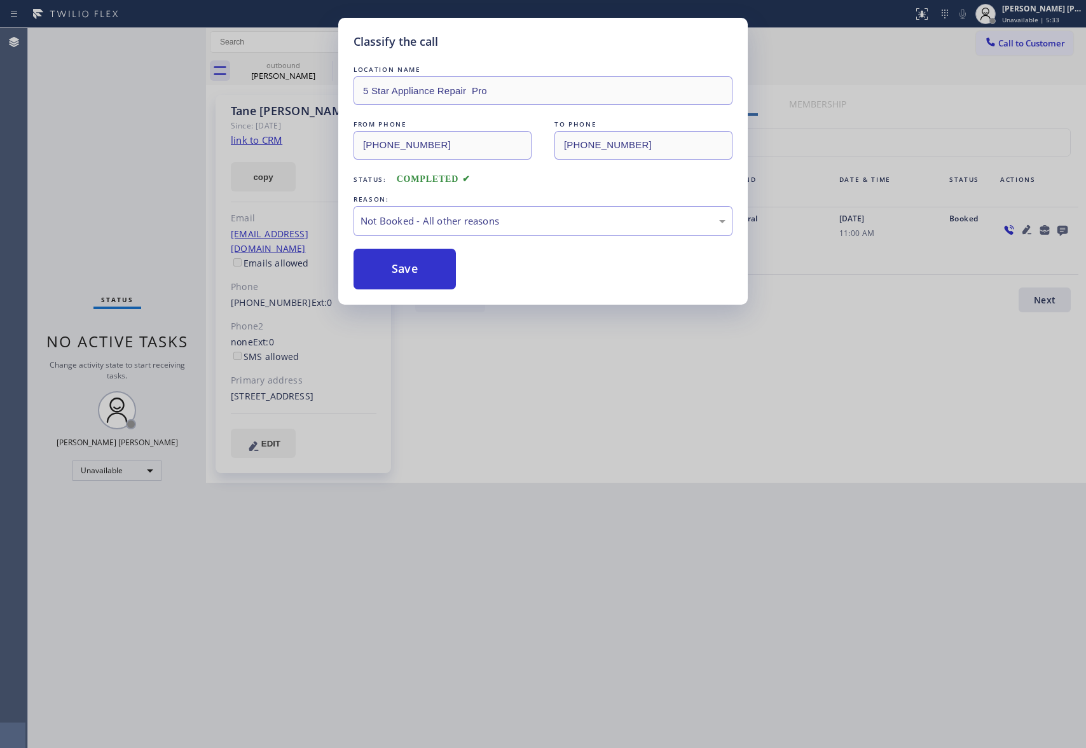
click at [421, 273] on button "Save" at bounding box center [404, 269] width 102 height 41
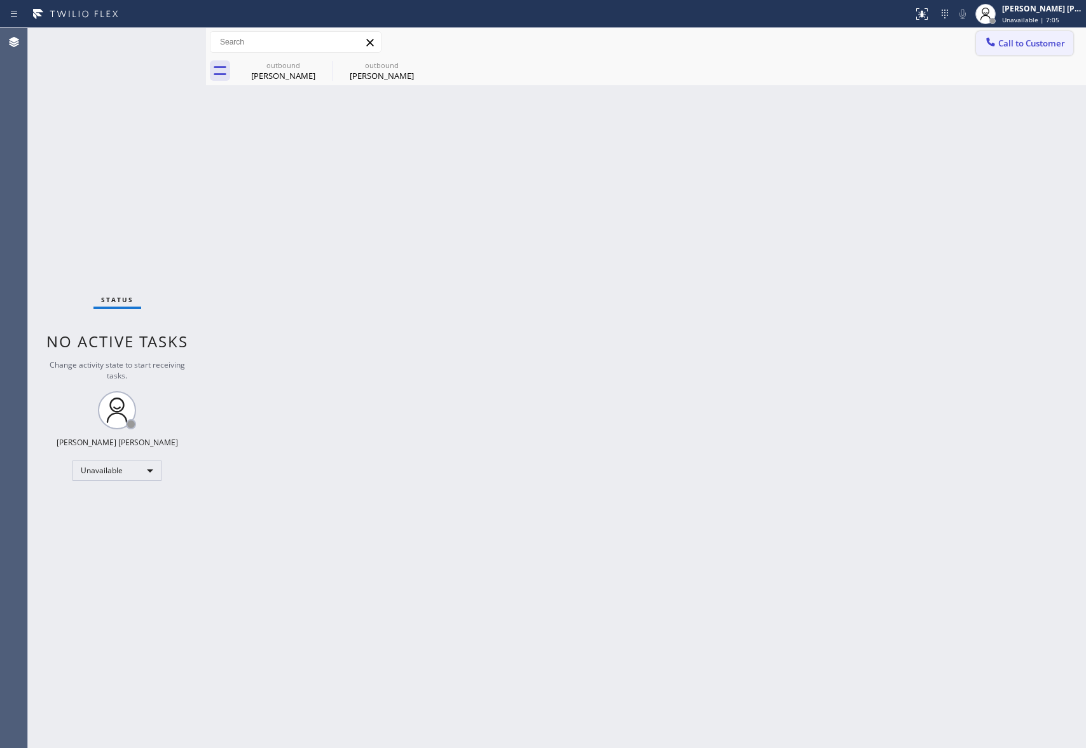
click at [1033, 45] on span "Call to Customer" at bounding box center [1031, 43] width 67 height 11
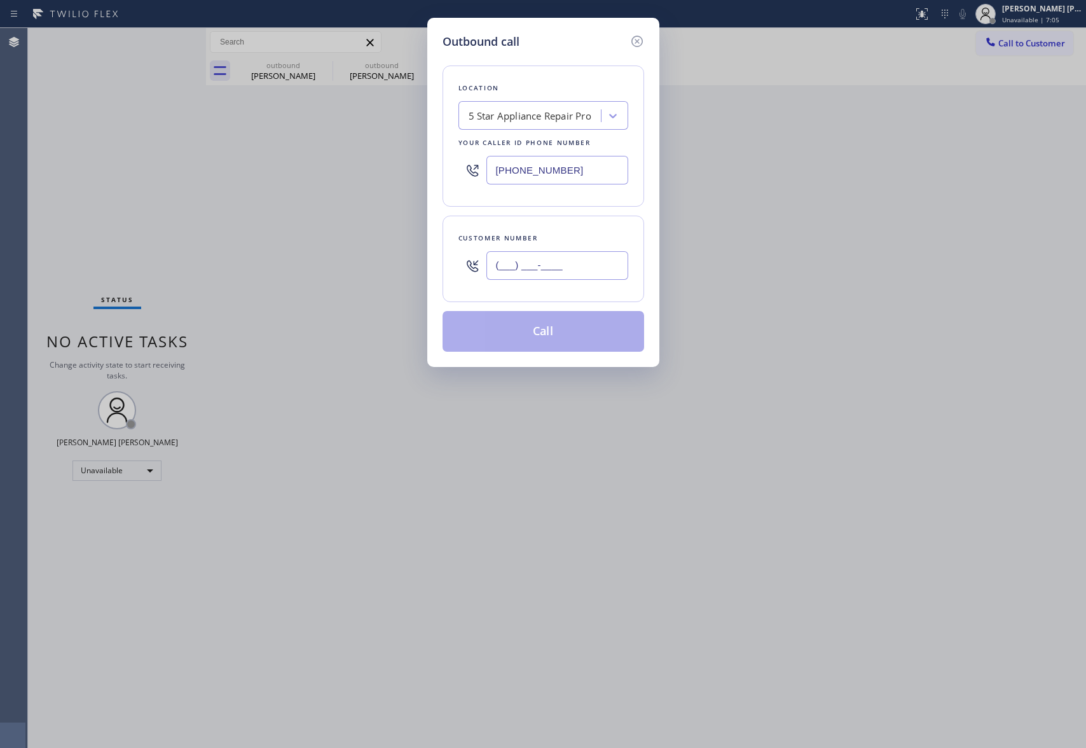
click at [572, 275] on input "(___) ___-____" at bounding box center [557, 265] width 142 height 29
paste input "213) 434-1281"
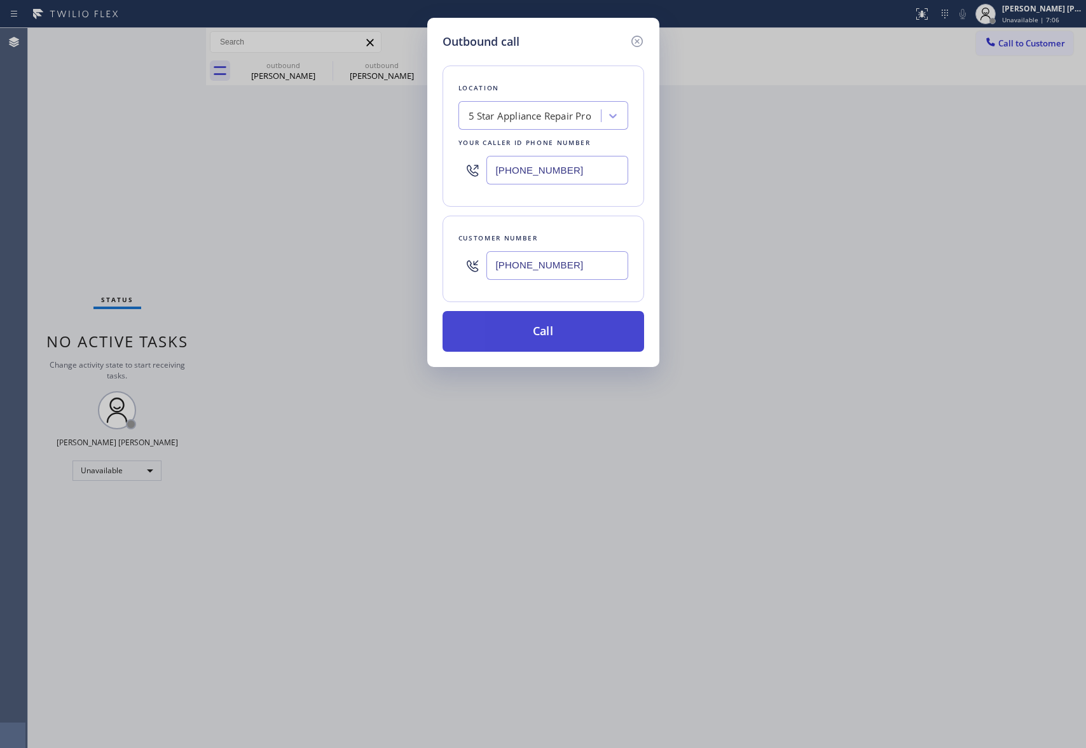
type input "[PHONE_NUMBER]"
click at [576, 331] on button "Call" at bounding box center [543, 331] width 202 height 41
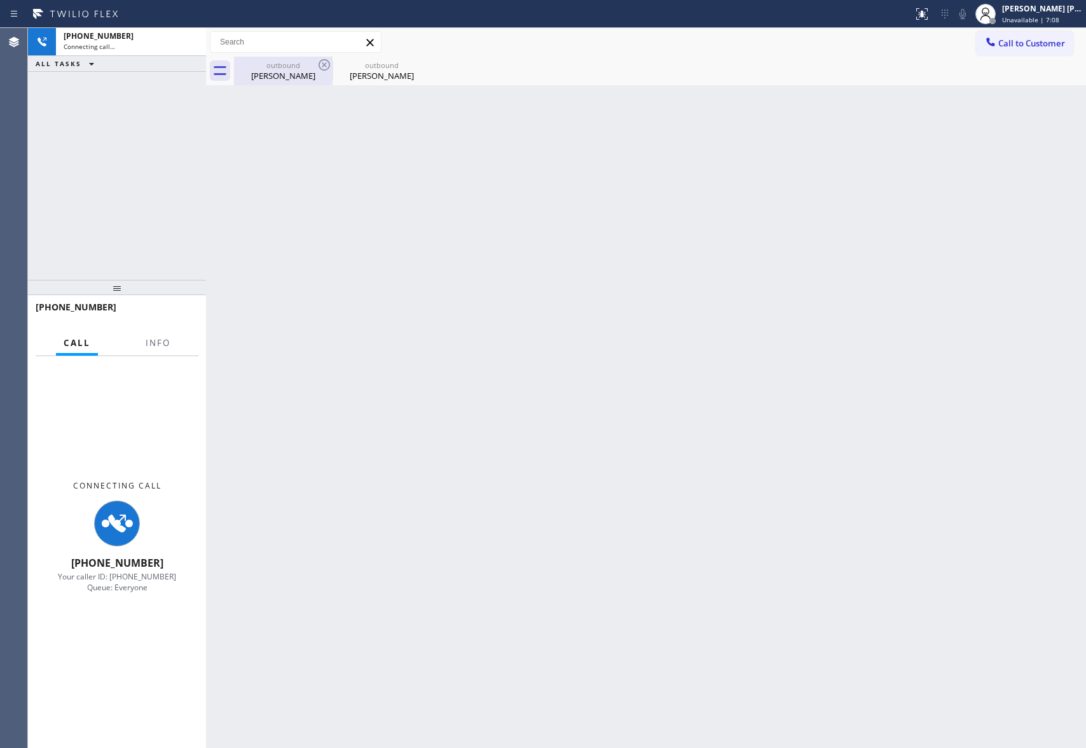
click at [303, 75] on div "[PERSON_NAME]" at bounding box center [283, 75] width 96 height 11
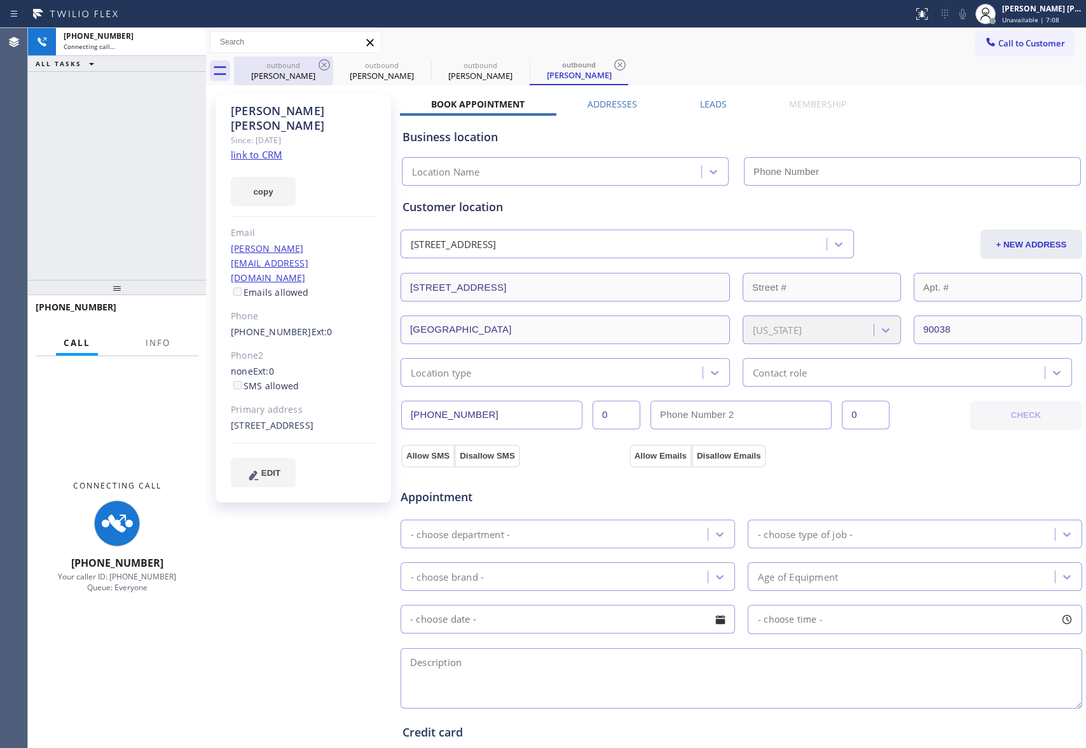
click at [326, 64] on icon at bounding box center [324, 64] width 11 height 11
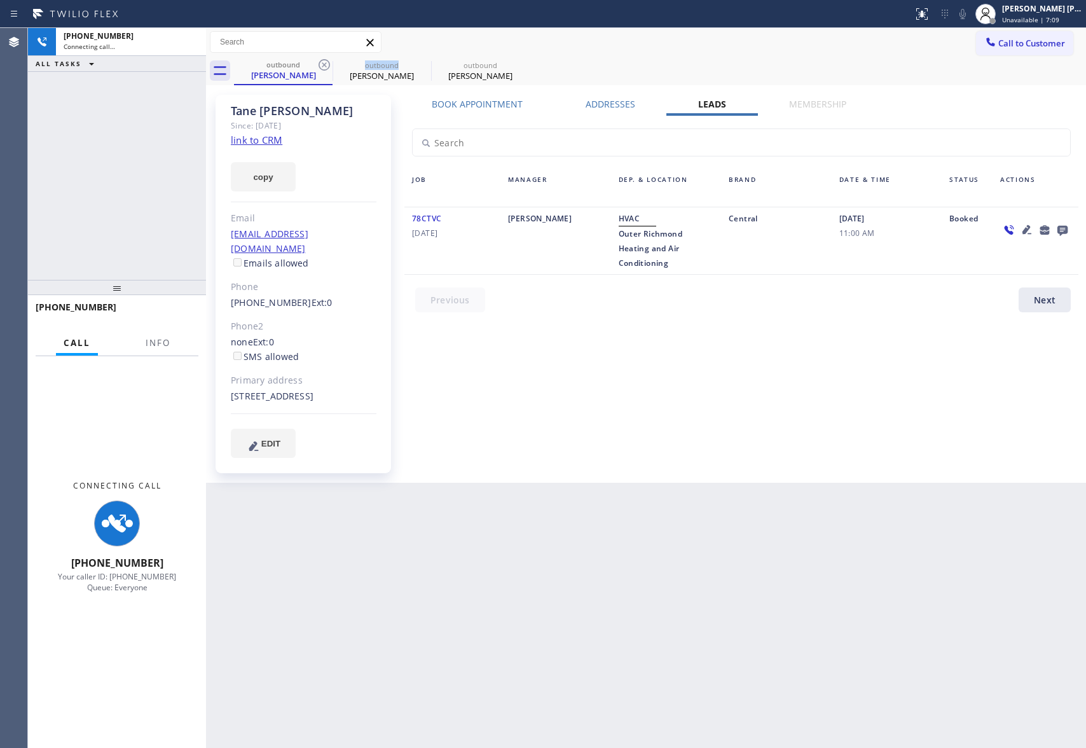
click at [326, 64] on icon at bounding box center [324, 64] width 11 height 11
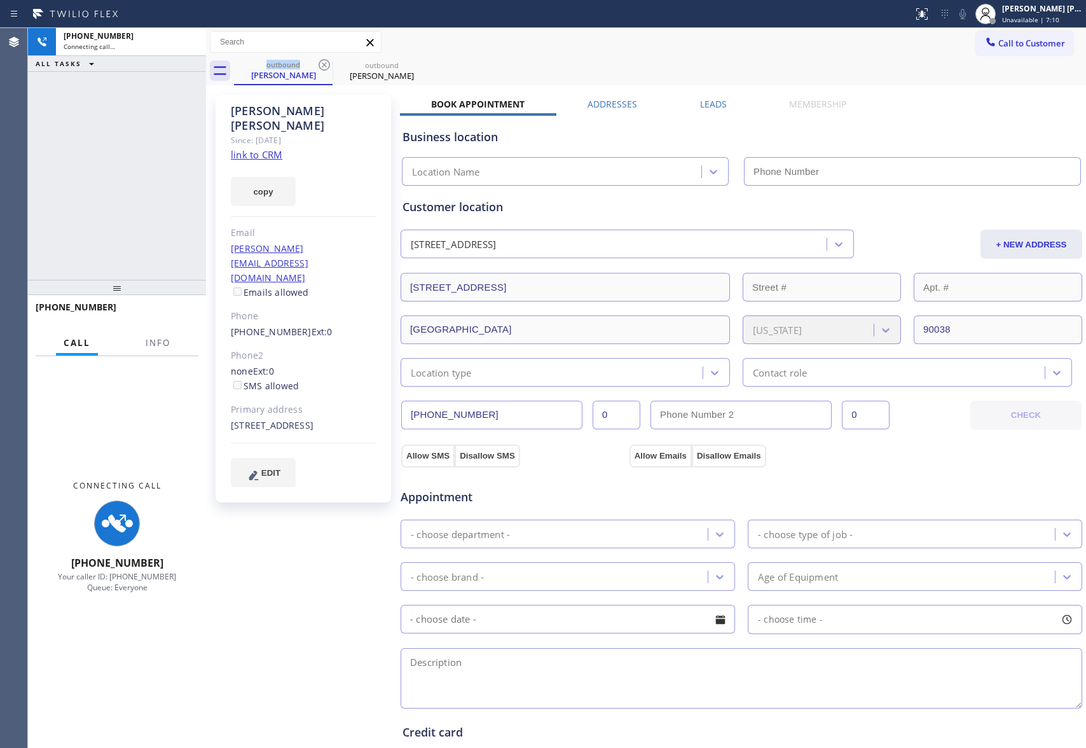
type input "[PHONE_NUMBER]"
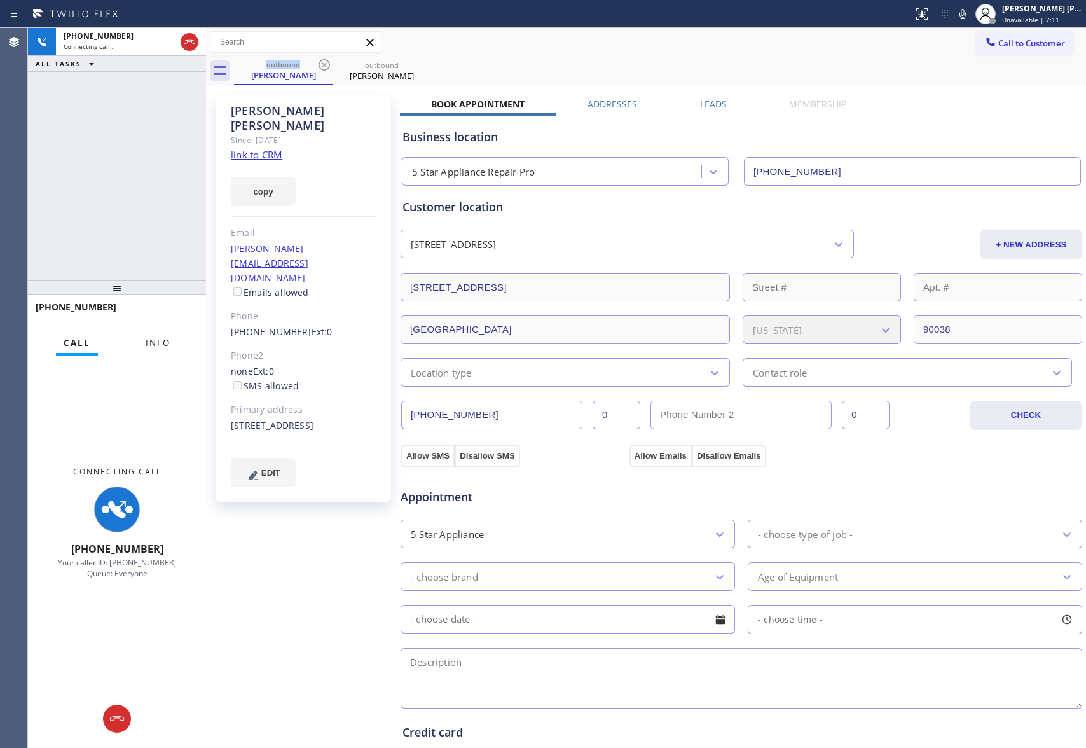
click at [156, 345] on span "Info" at bounding box center [158, 342] width 25 height 11
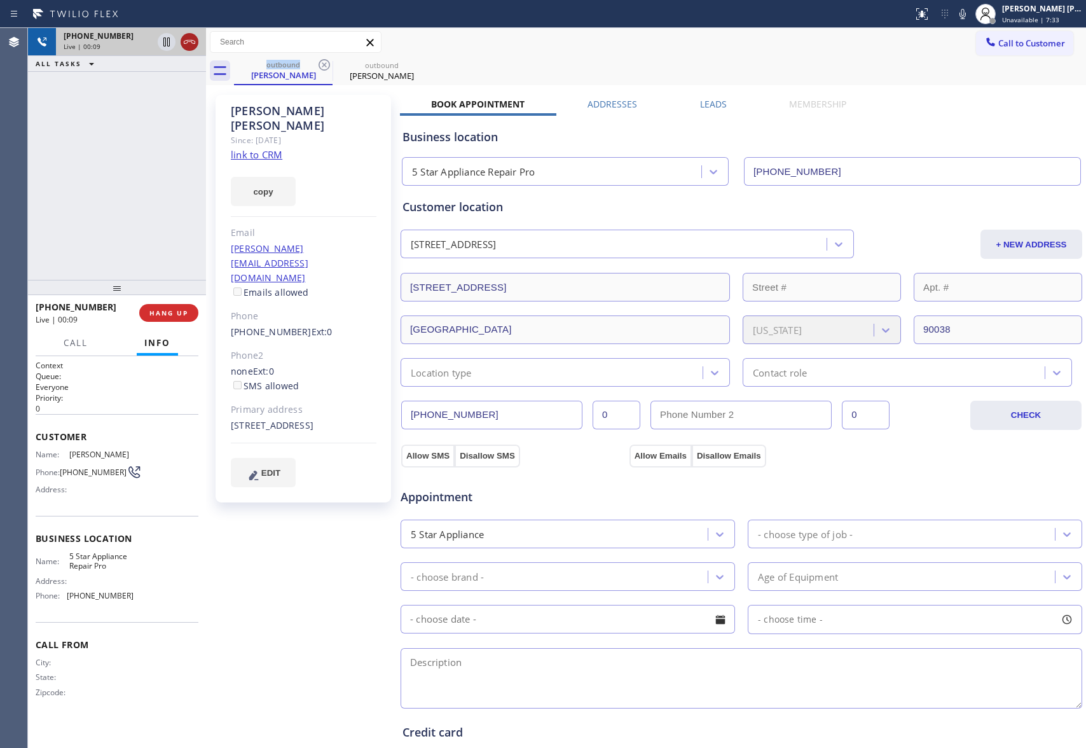
click at [183, 48] on icon at bounding box center [189, 41] width 15 height 15
click at [705, 108] on label "Leads" at bounding box center [713, 104] width 27 height 12
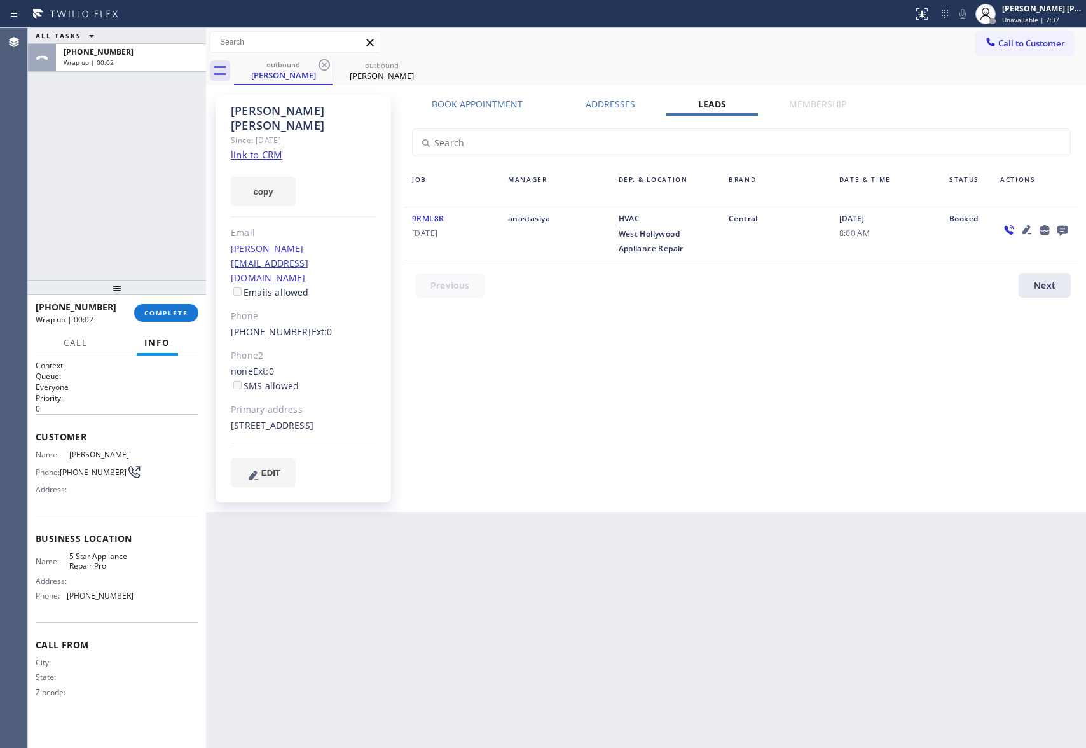
click at [1060, 226] on icon at bounding box center [1062, 231] width 10 height 10
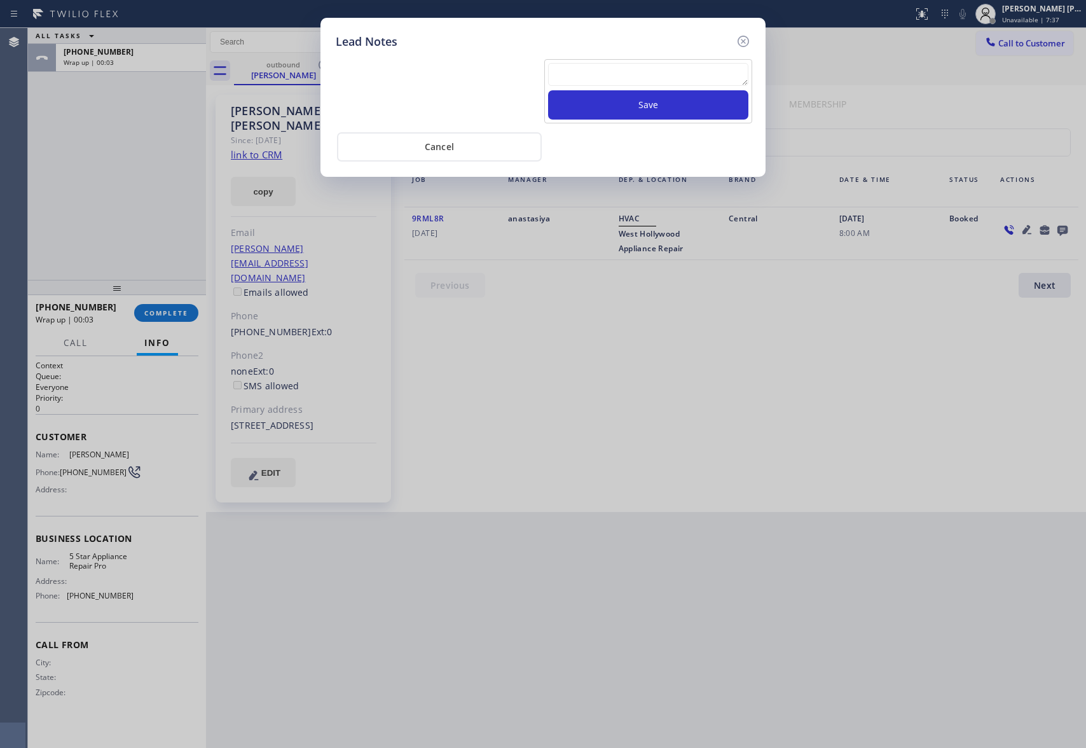
click at [606, 67] on textarea at bounding box center [648, 74] width 200 height 23
paste textarea "VM | please transfer if cx calls back"
type textarea "VM | please transfer if cx calls back"
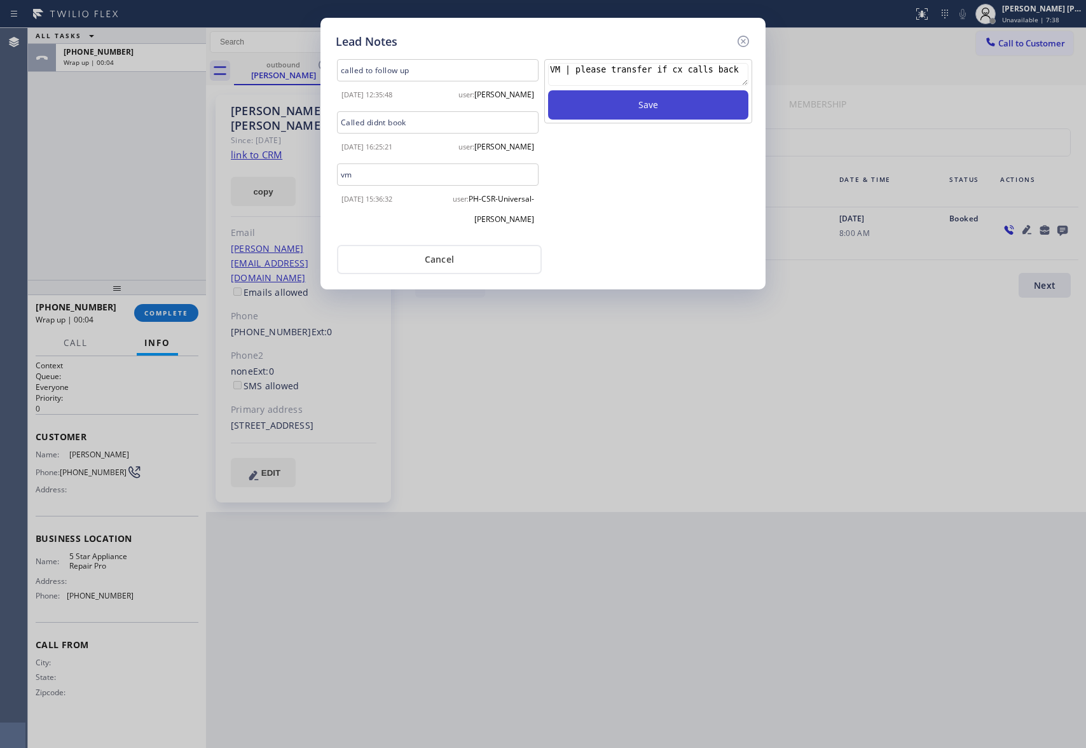
click at [624, 102] on button "Save" at bounding box center [648, 104] width 200 height 29
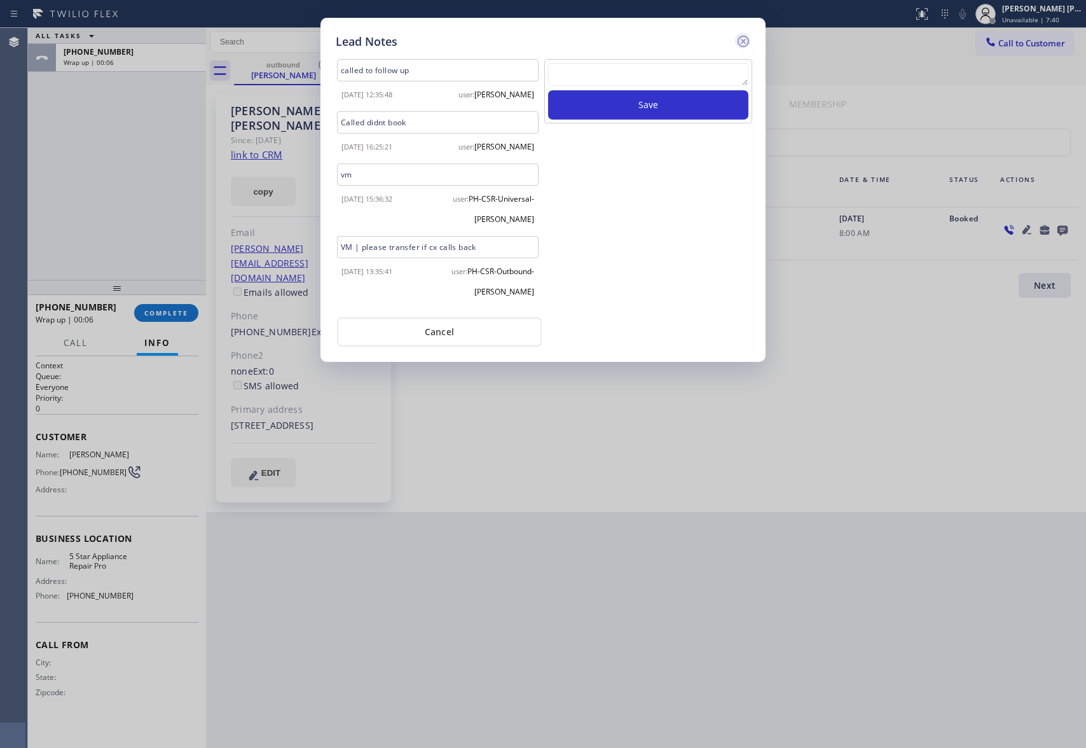
click at [741, 37] on icon at bounding box center [743, 41] width 15 height 15
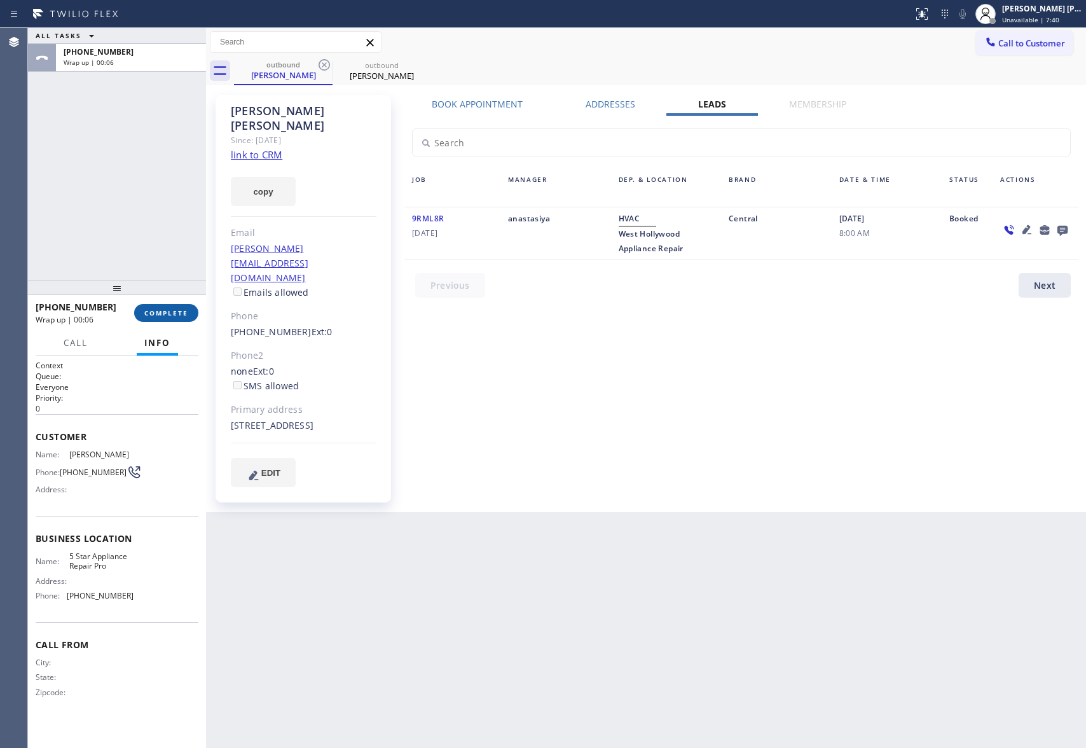
click at [184, 317] on span "COMPLETE" at bounding box center [166, 312] width 44 height 9
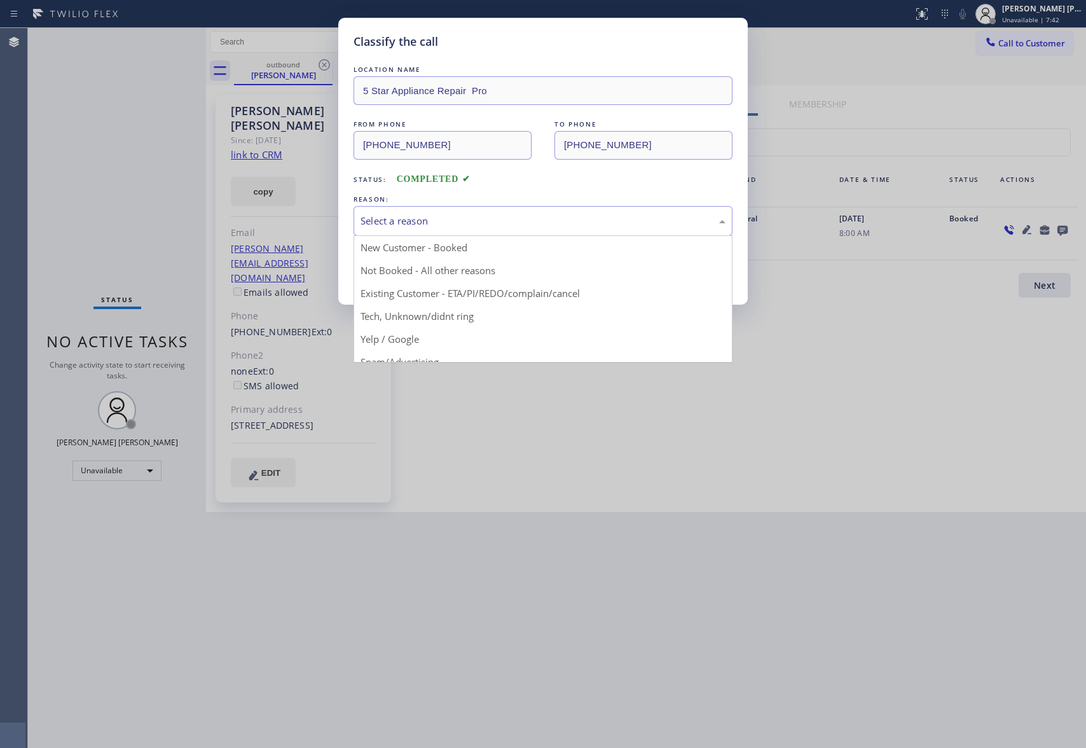
click at [498, 219] on div "Select a reason" at bounding box center [542, 221] width 365 height 15
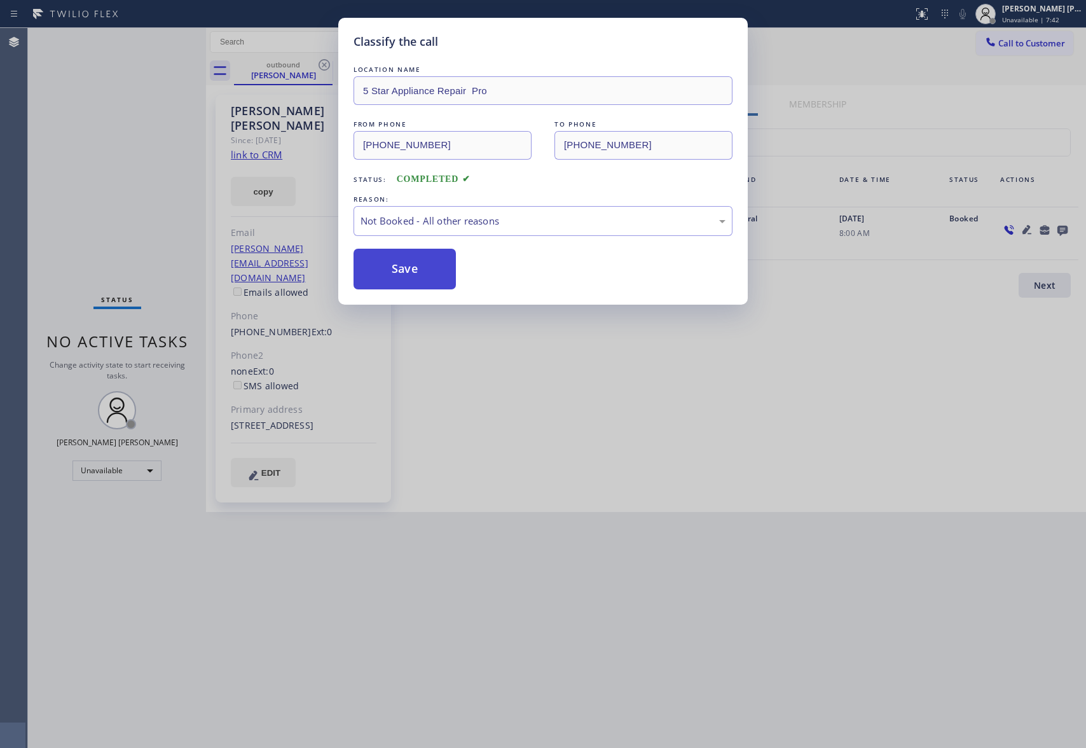
click at [425, 268] on button "Save" at bounding box center [404, 269] width 102 height 41
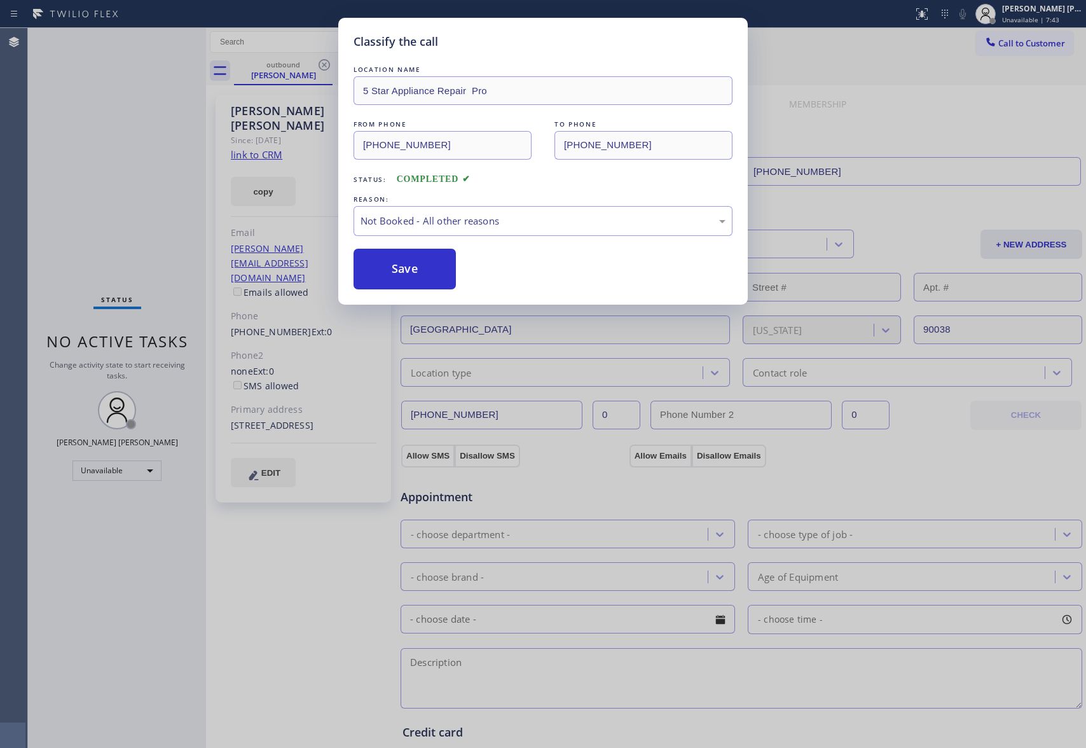
click at [305, 75] on div "Classify the call LOCATION NAME 5 Star Appliance Repair Pro FROM PHONE [PHONE_N…" at bounding box center [543, 374] width 1086 height 748
click at [318, 69] on div "Classify the call LOCATION NAME 5 Star Appliance Repair Pro FROM PHONE [PHONE_N…" at bounding box center [557, 388] width 1058 height 720
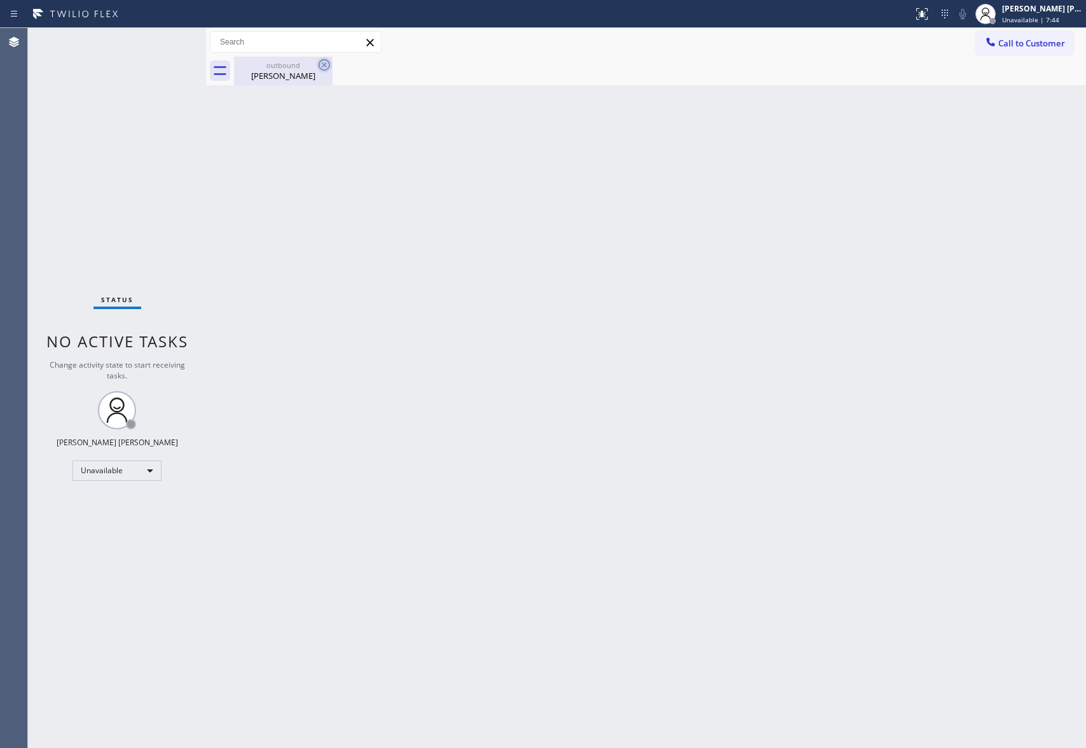
click at [329, 62] on icon at bounding box center [324, 64] width 15 height 15
click at [298, 71] on div "outbound [PERSON_NAME]" at bounding box center [283, 71] width 96 height 29
click at [299, 72] on div at bounding box center [660, 71] width 852 height 29
click at [1031, 45] on span "Call to Customer" at bounding box center [1031, 43] width 67 height 11
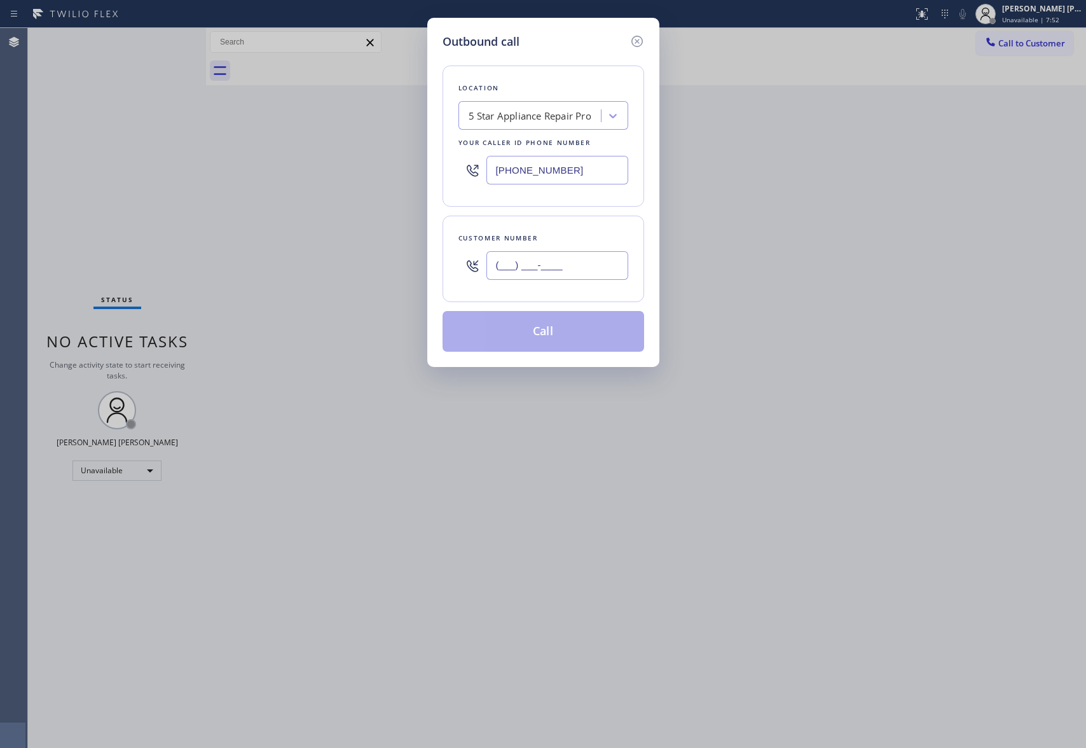
click at [526, 257] on input "(___) ___-____" at bounding box center [557, 265] width 142 height 29
paste input "818) 456-7200"
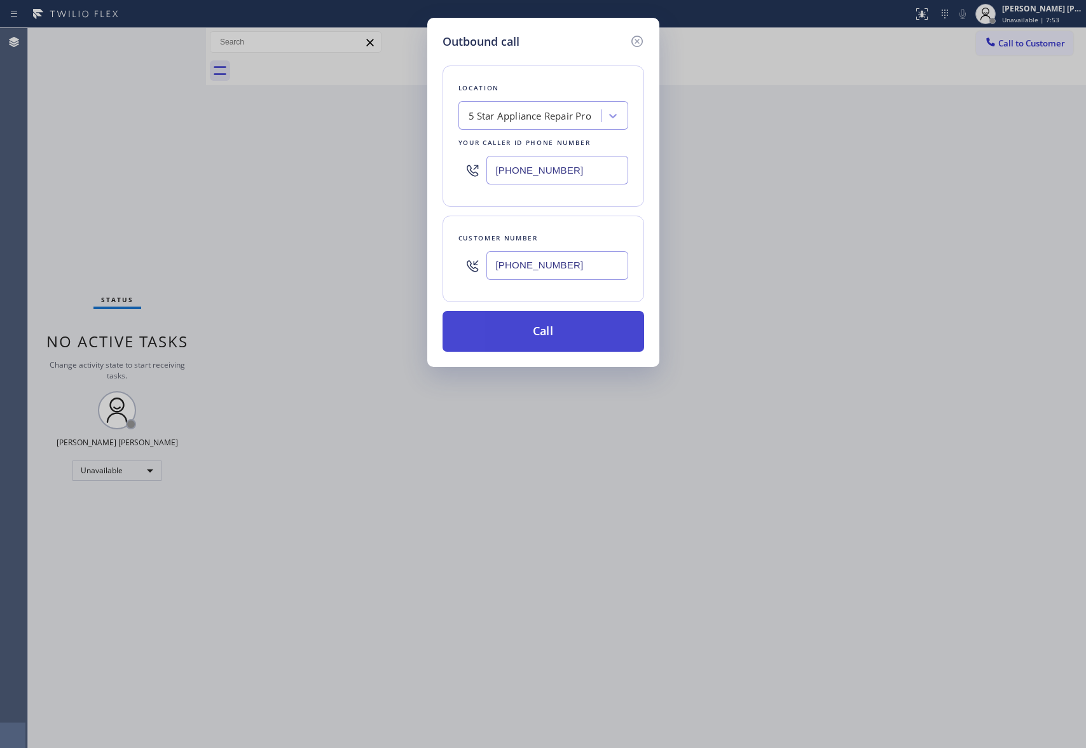
type input "[PHONE_NUMBER]"
click at [552, 332] on button "Call" at bounding box center [543, 331] width 202 height 41
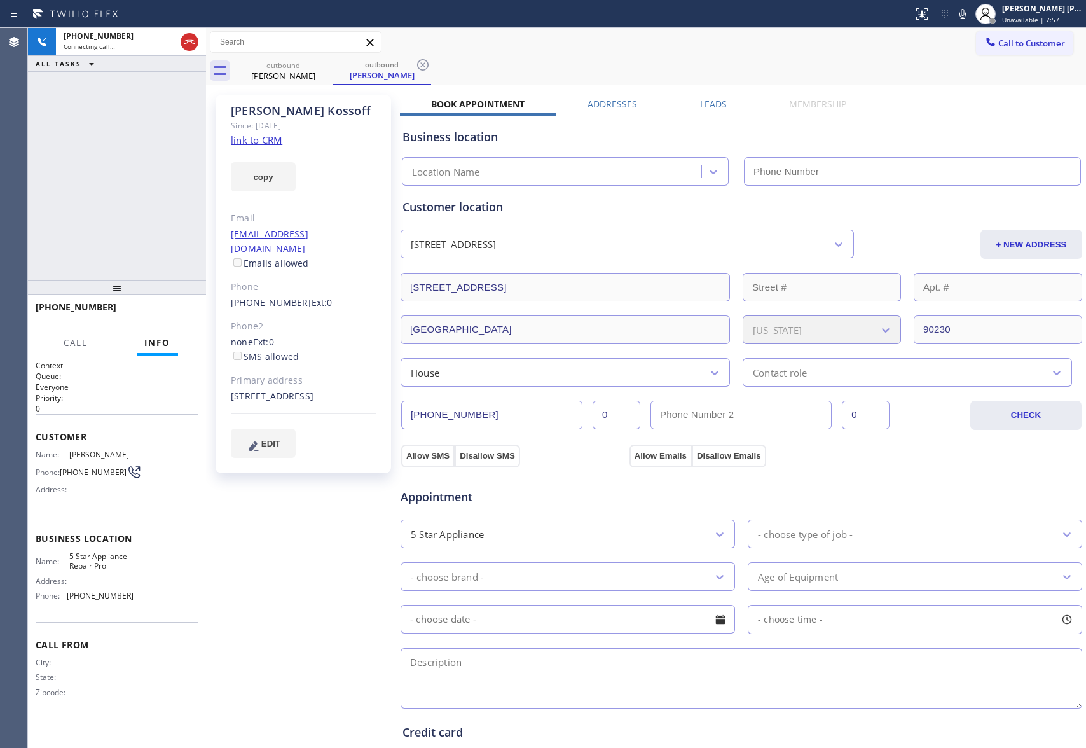
type input "[PHONE_NUMBER]"
click at [193, 42] on icon at bounding box center [189, 41] width 15 height 15
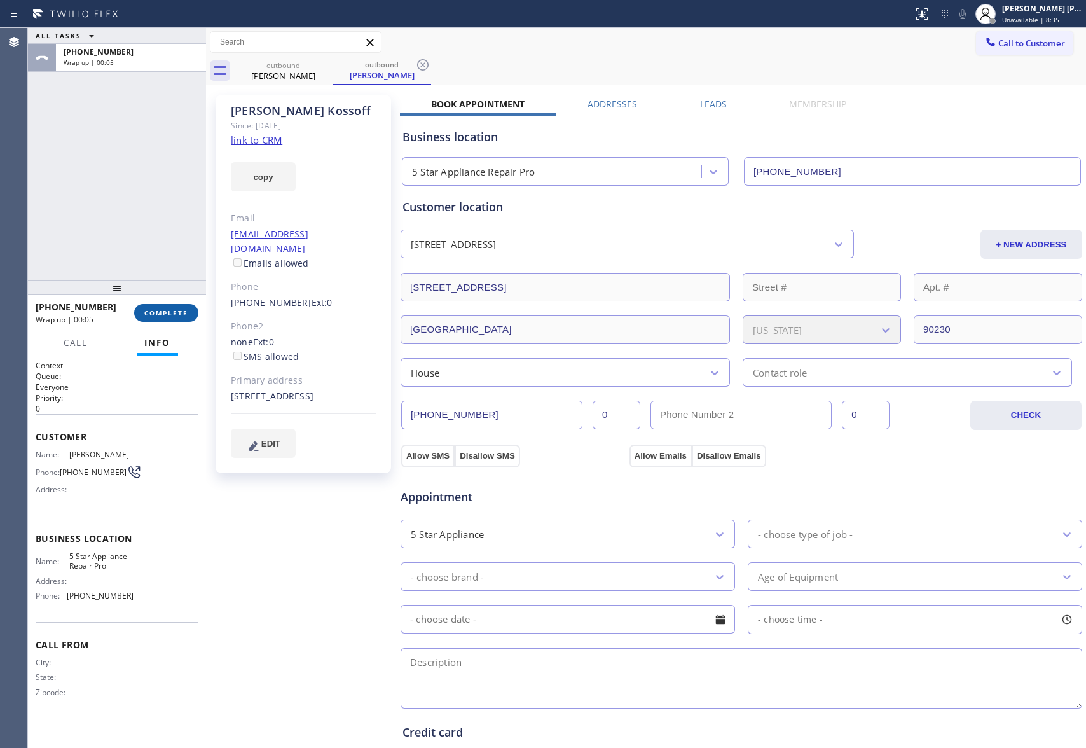
click at [168, 314] on span "COMPLETE" at bounding box center [166, 312] width 44 height 9
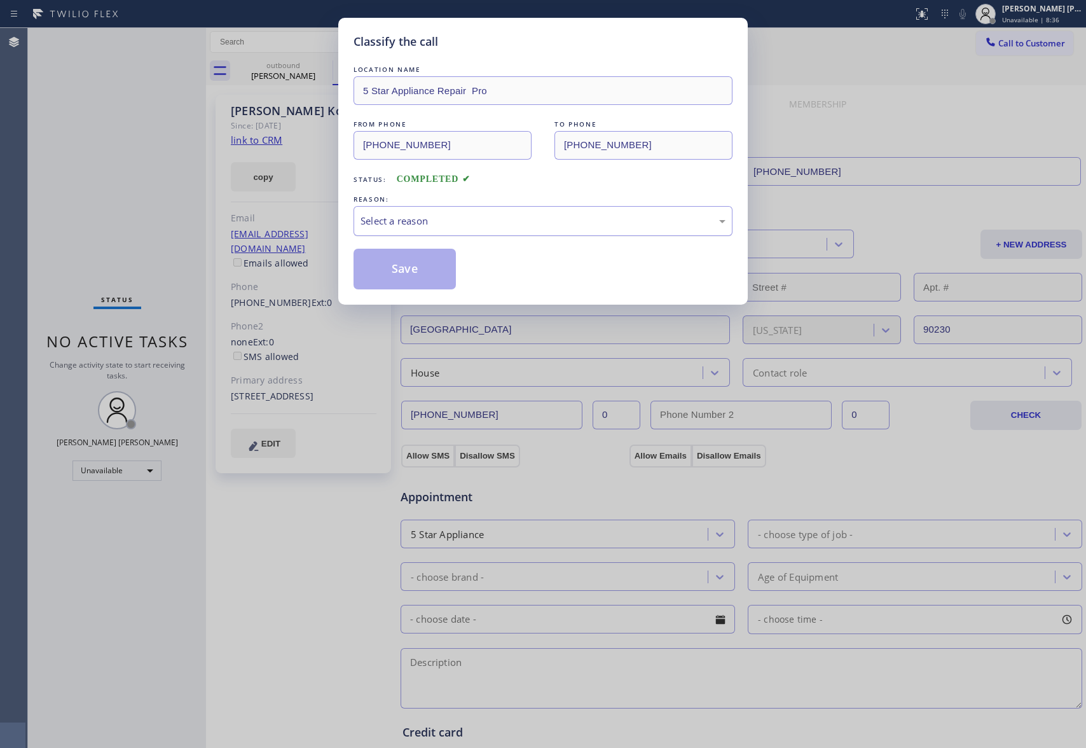
click at [468, 217] on div "Select a reason" at bounding box center [542, 221] width 365 height 15
click at [423, 273] on button "Save" at bounding box center [404, 269] width 102 height 41
click at [288, 74] on div "Classify the call LOCATION NAME 5 Star Appliance Repair Pro FROM PHONE [PHONE_N…" at bounding box center [543, 374] width 1086 height 748
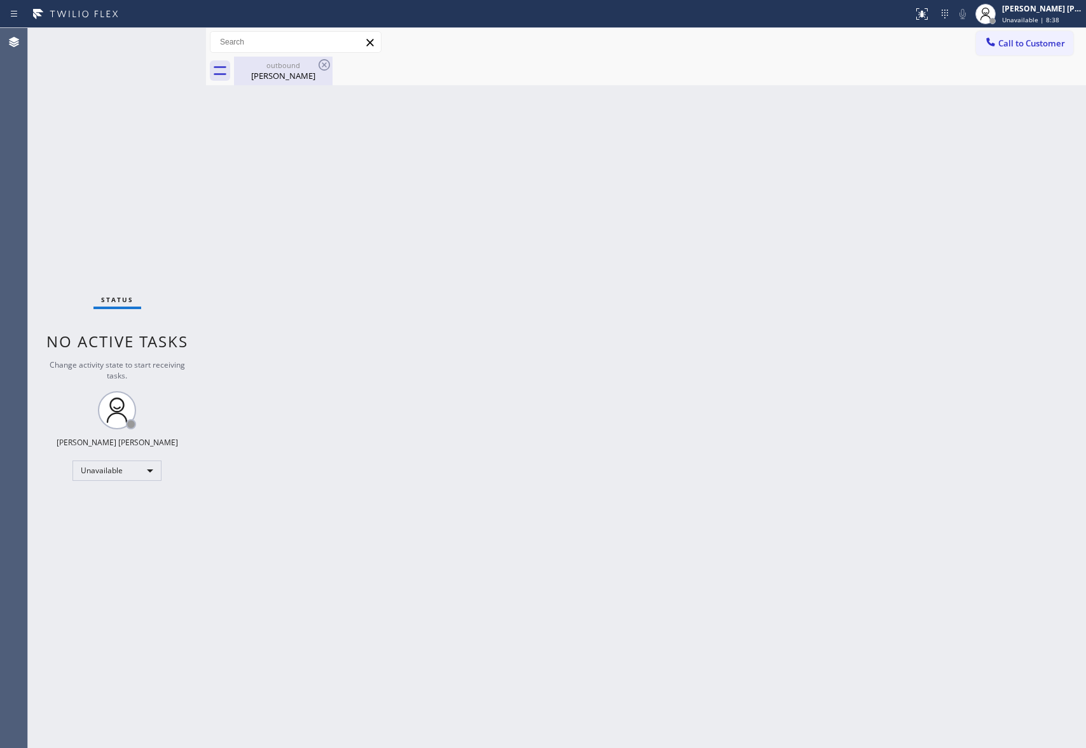
click at [288, 72] on div "[PERSON_NAME]" at bounding box center [283, 75] width 96 height 11
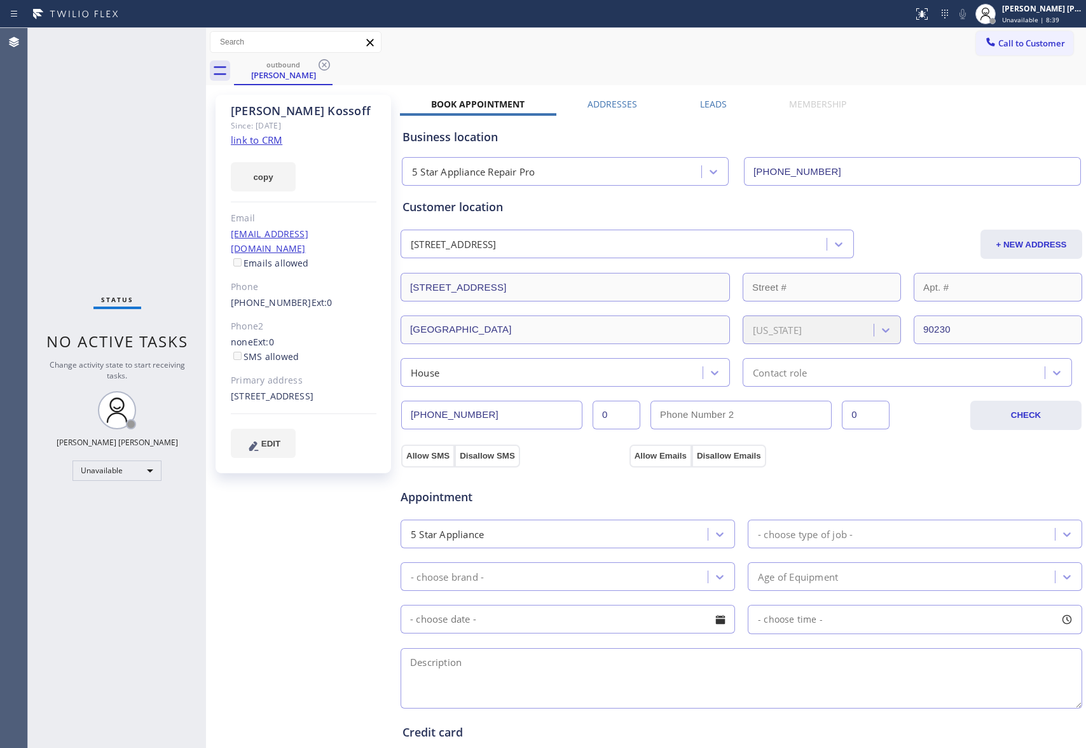
click at [690, 104] on div "Leads" at bounding box center [713, 107] width 90 height 18
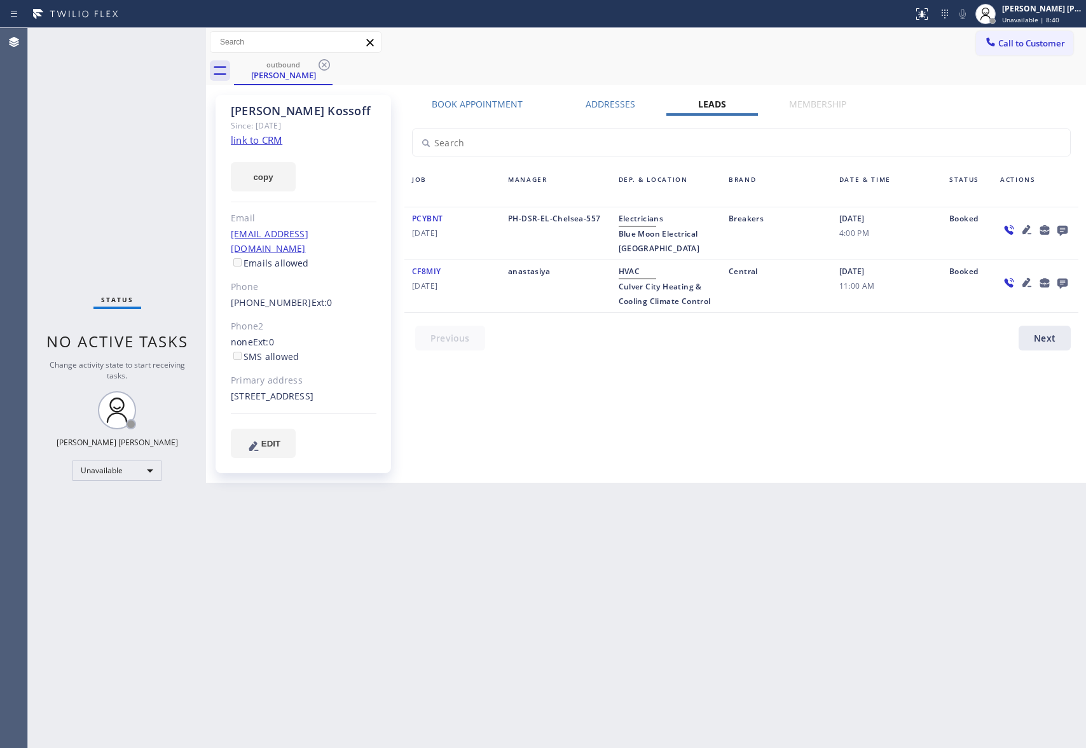
click at [1060, 227] on icon at bounding box center [1062, 231] width 10 height 10
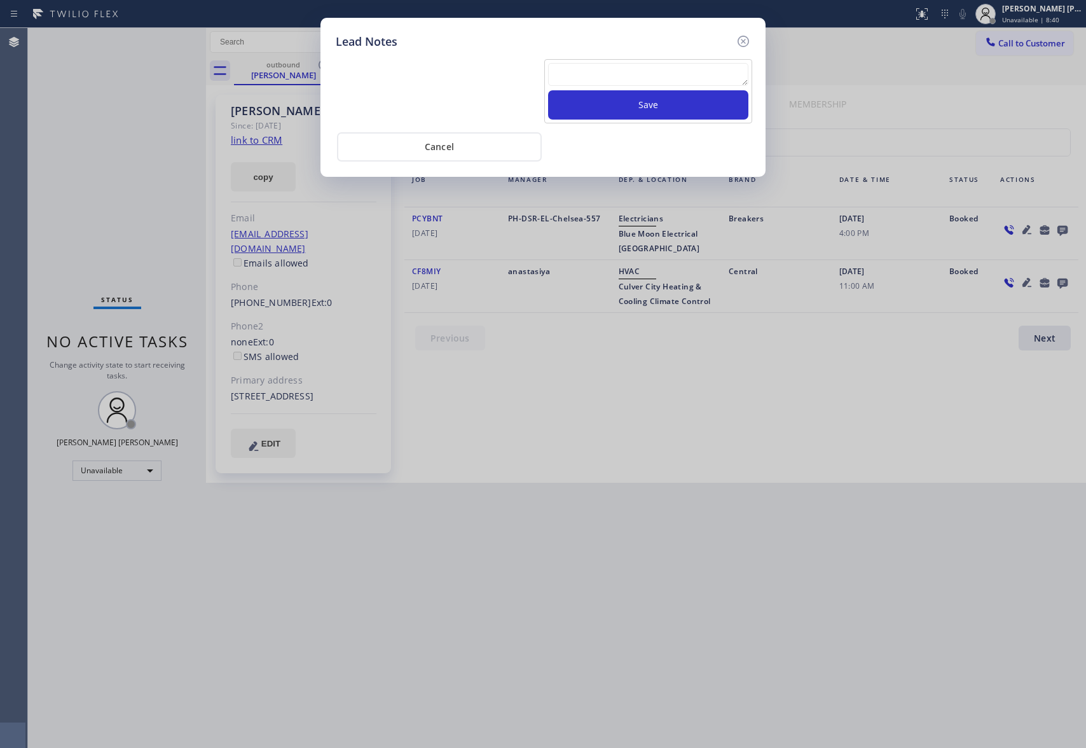
click at [628, 83] on textarea at bounding box center [648, 74] width 200 height 23
paste textarea "VM | please transfer if cx calls back"
type textarea "VM | please transfer if cx calls back"
click at [638, 107] on button "Save" at bounding box center [648, 104] width 200 height 29
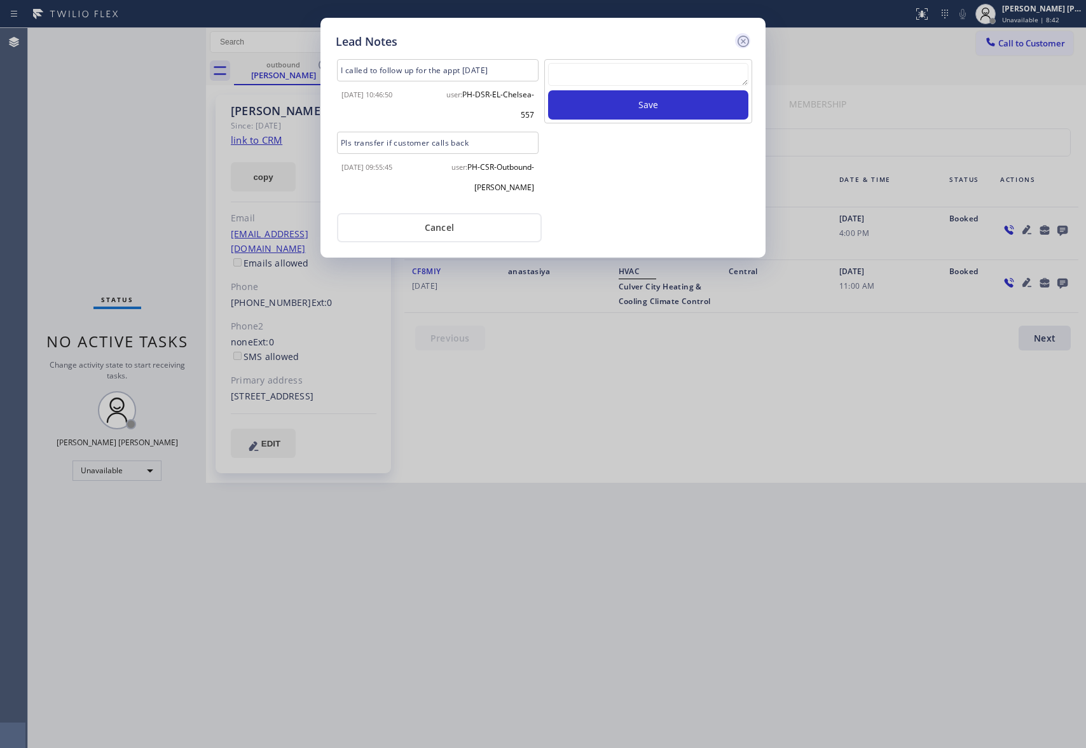
click at [743, 43] on icon at bounding box center [743, 41] width 15 height 15
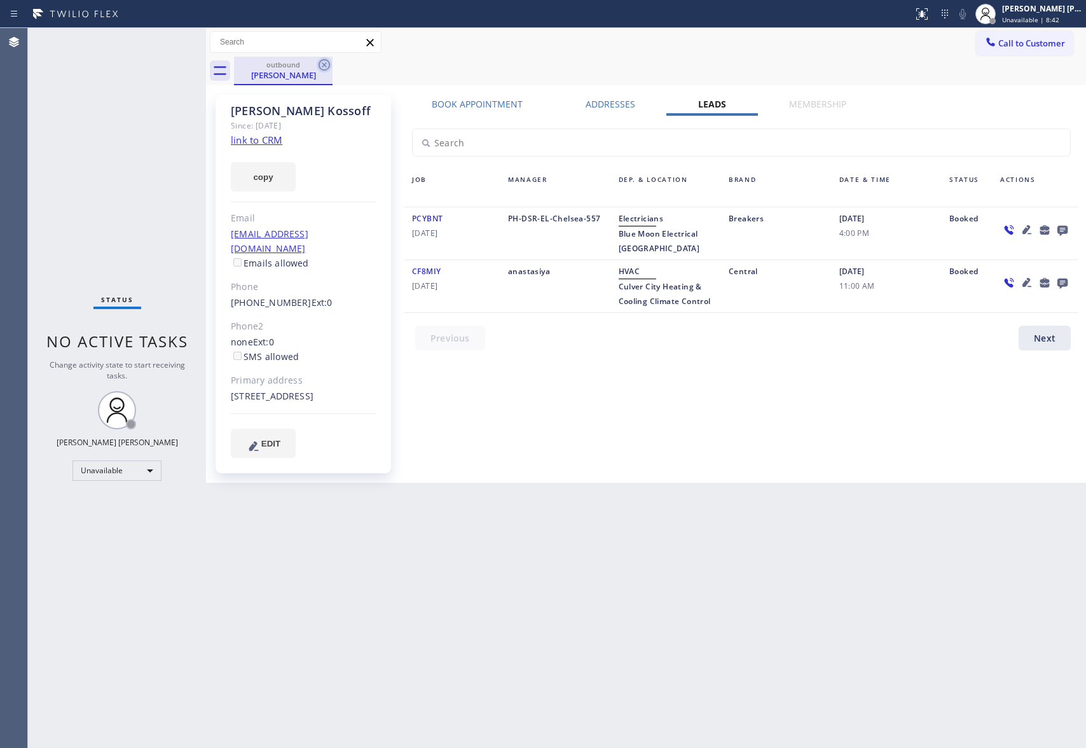
drag, startPoint x: 286, startPoint y: 74, endPoint x: 326, endPoint y: 65, distance: 41.0
click at [286, 72] on div "[PERSON_NAME]" at bounding box center [283, 74] width 96 height 11
click at [327, 64] on icon at bounding box center [324, 64] width 15 height 15
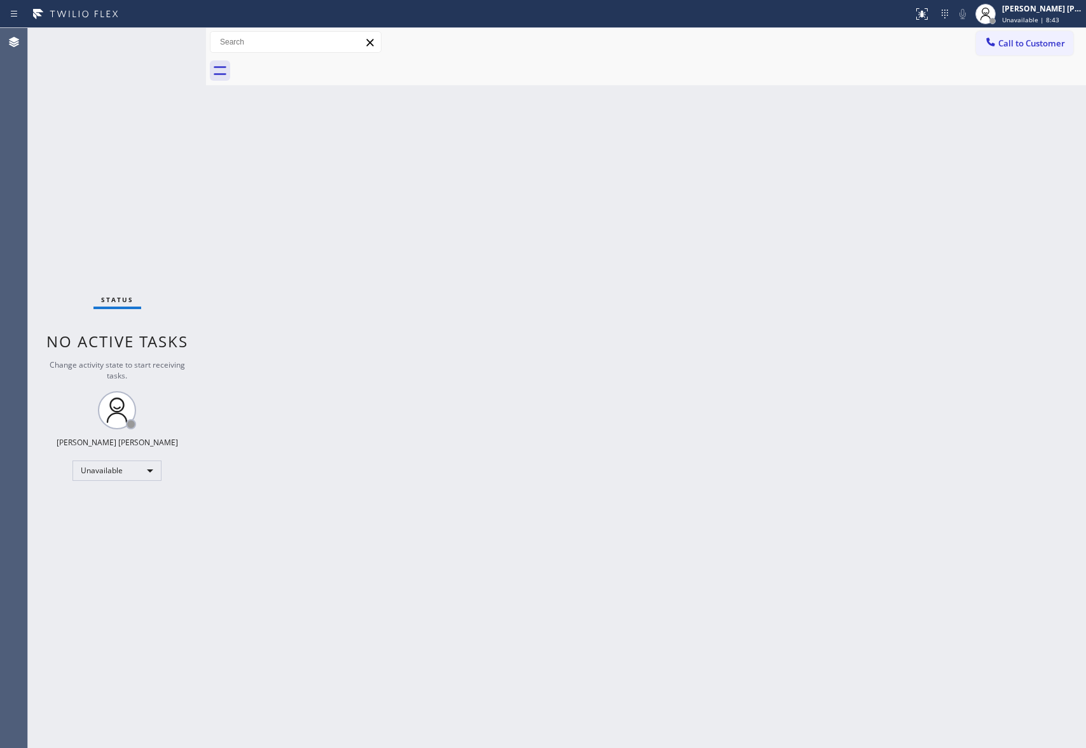
click at [327, 64] on div at bounding box center [660, 71] width 852 height 29
drag, startPoint x: 327, startPoint y: 64, endPoint x: 316, endPoint y: 42, distance: 24.2
click at [320, 50] on div "Call to Customer Outbound call Location 5 Star Appliance Repair Pro Your caller…" at bounding box center [646, 56] width 880 height 57
click at [1054, 44] on span "Call to Customer" at bounding box center [1031, 43] width 67 height 11
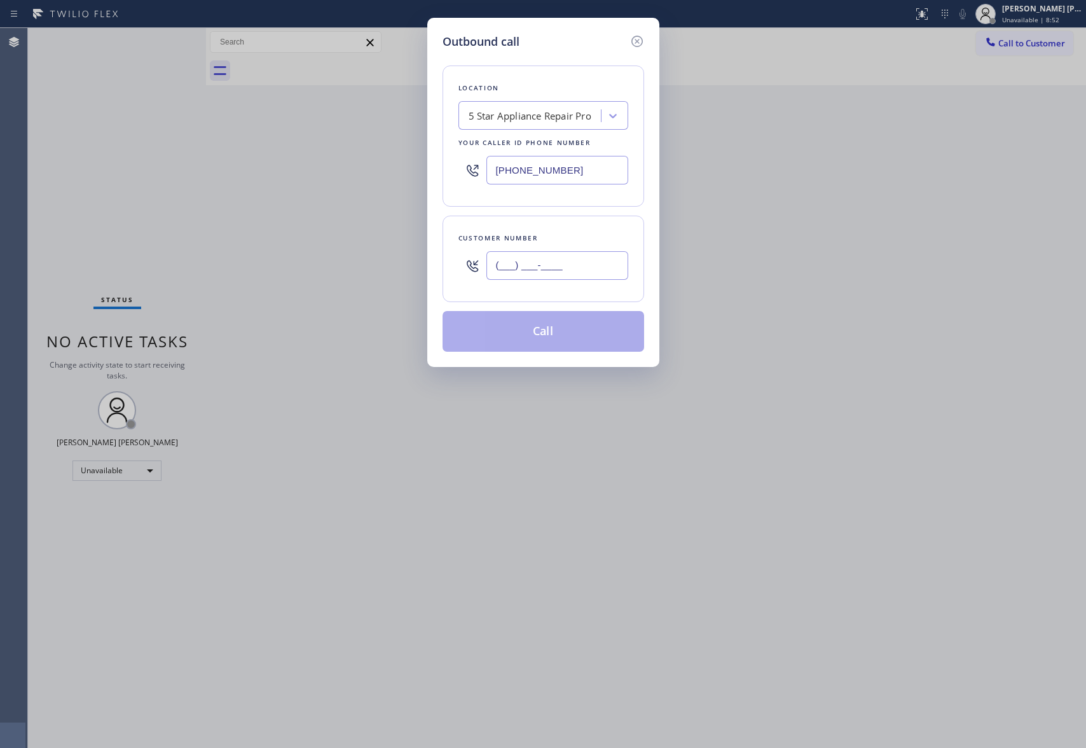
click at [560, 275] on input "(___) ___-____" at bounding box center [557, 265] width 142 height 29
paste input "818) 625-5226"
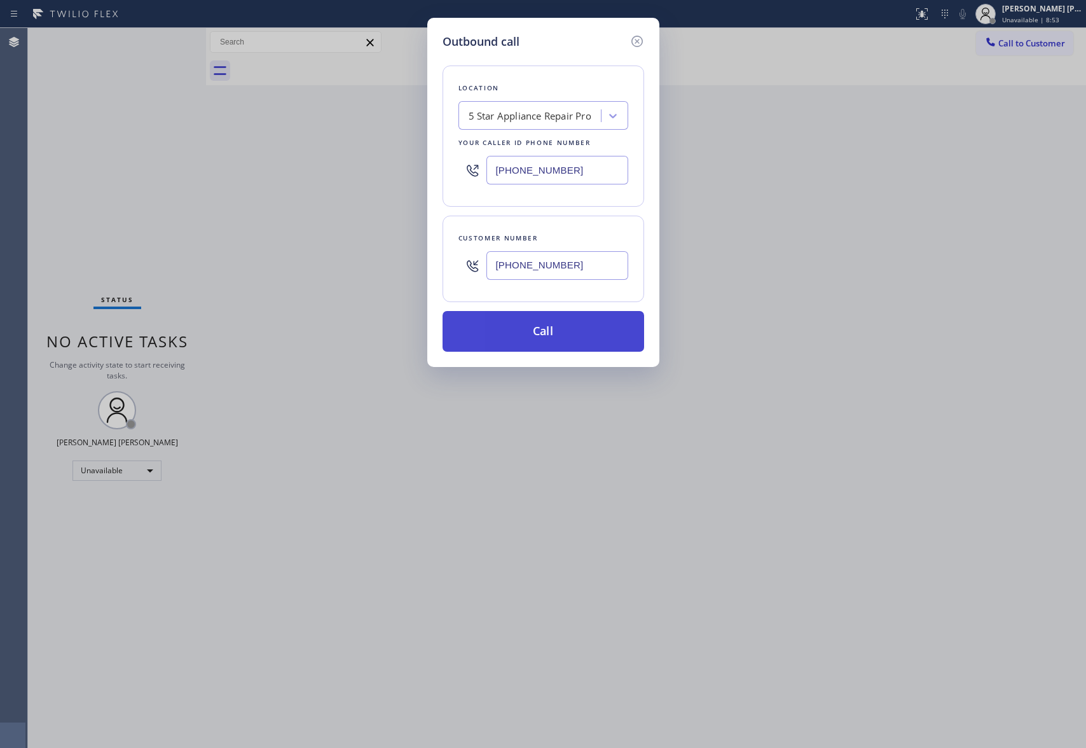
type input "[PHONE_NUMBER]"
click at [550, 327] on button "Call" at bounding box center [543, 331] width 202 height 41
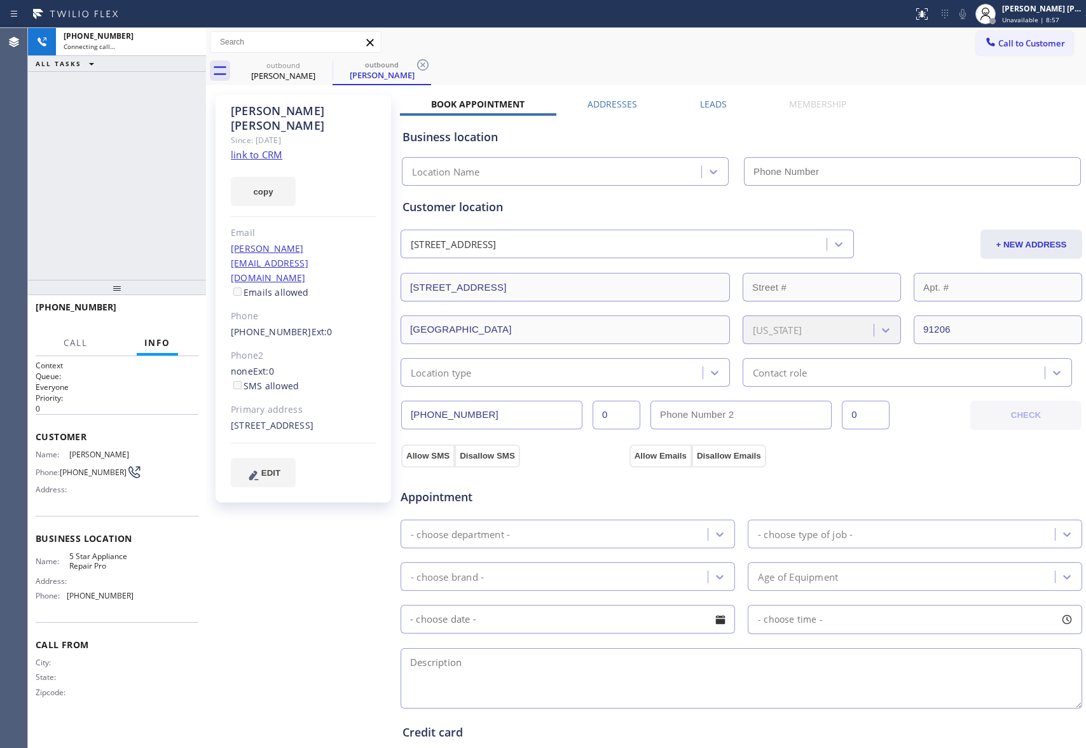
type input "[PHONE_NUMBER]"
click at [189, 41] on icon at bounding box center [189, 42] width 11 height 4
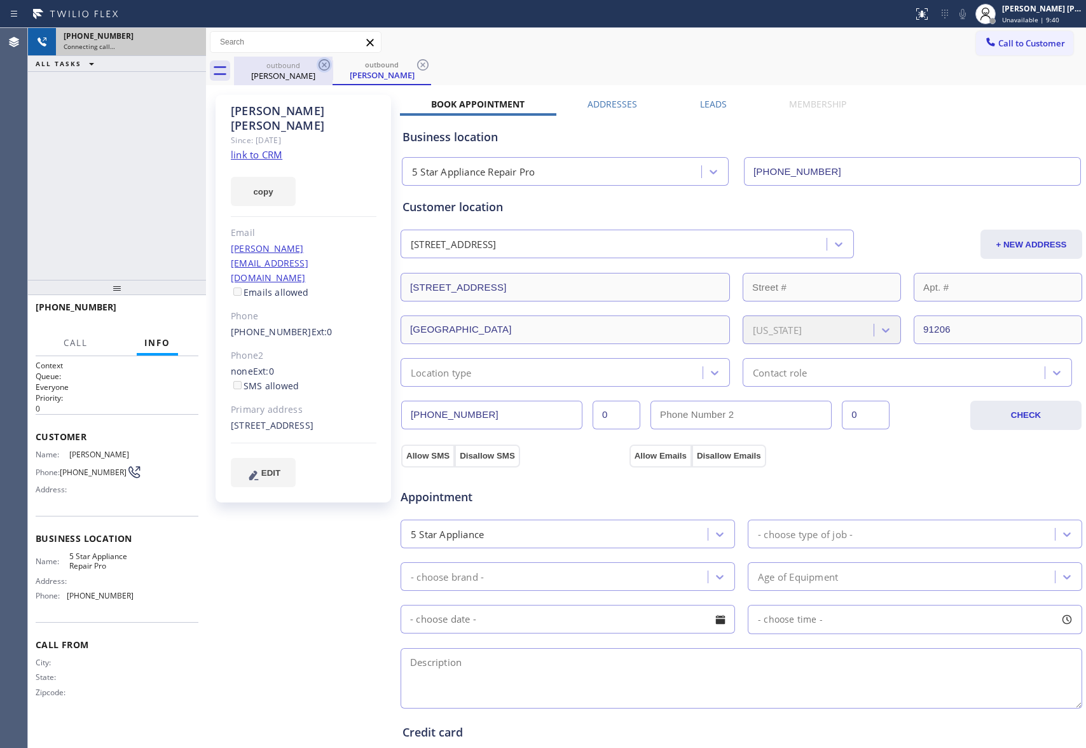
click at [317, 70] on icon at bounding box center [324, 64] width 15 height 15
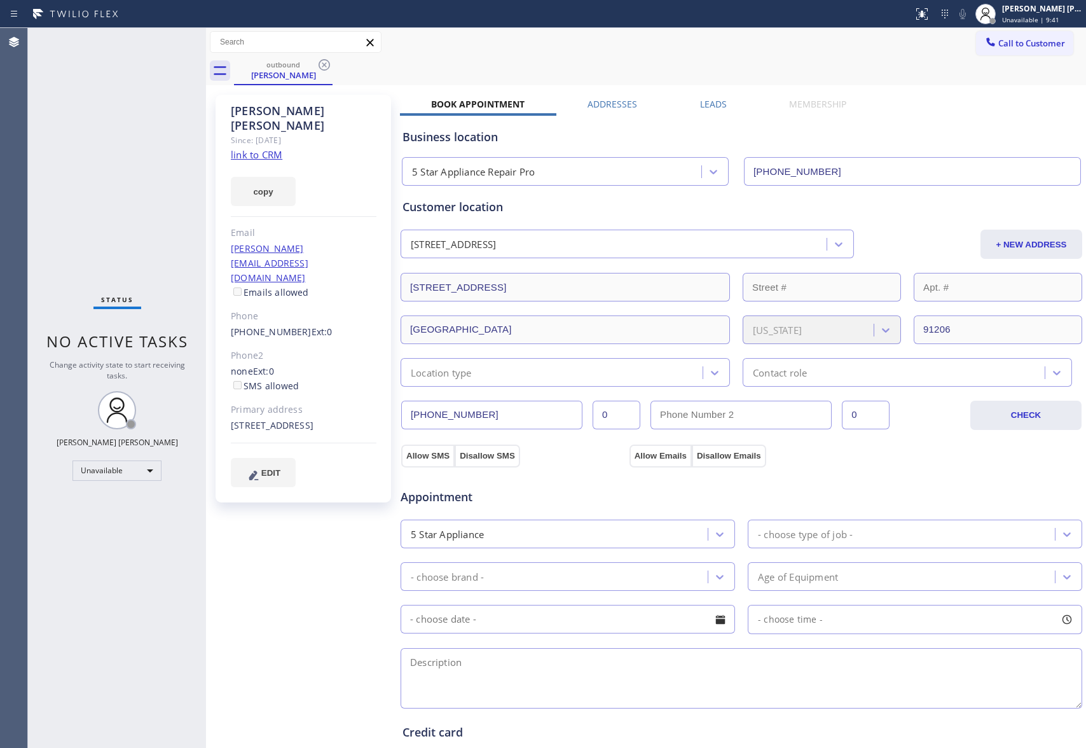
click at [321, 66] on icon at bounding box center [324, 64] width 15 height 15
click at [321, 66] on div "outbound [PERSON_NAME]" at bounding box center [660, 71] width 852 height 29
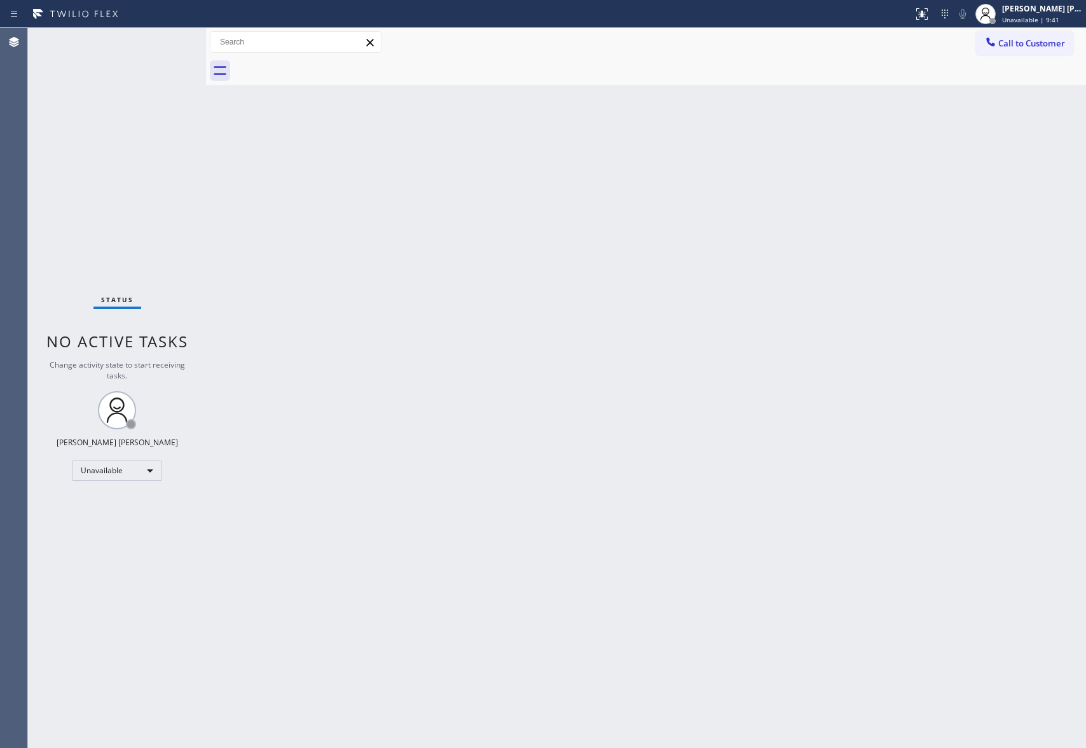
click at [321, 66] on div at bounding box center [660, 71] width 852 height 29
click at [1055, 48] on span "Call to Customer" at bounding box center [1031, 43] width 67 height 11
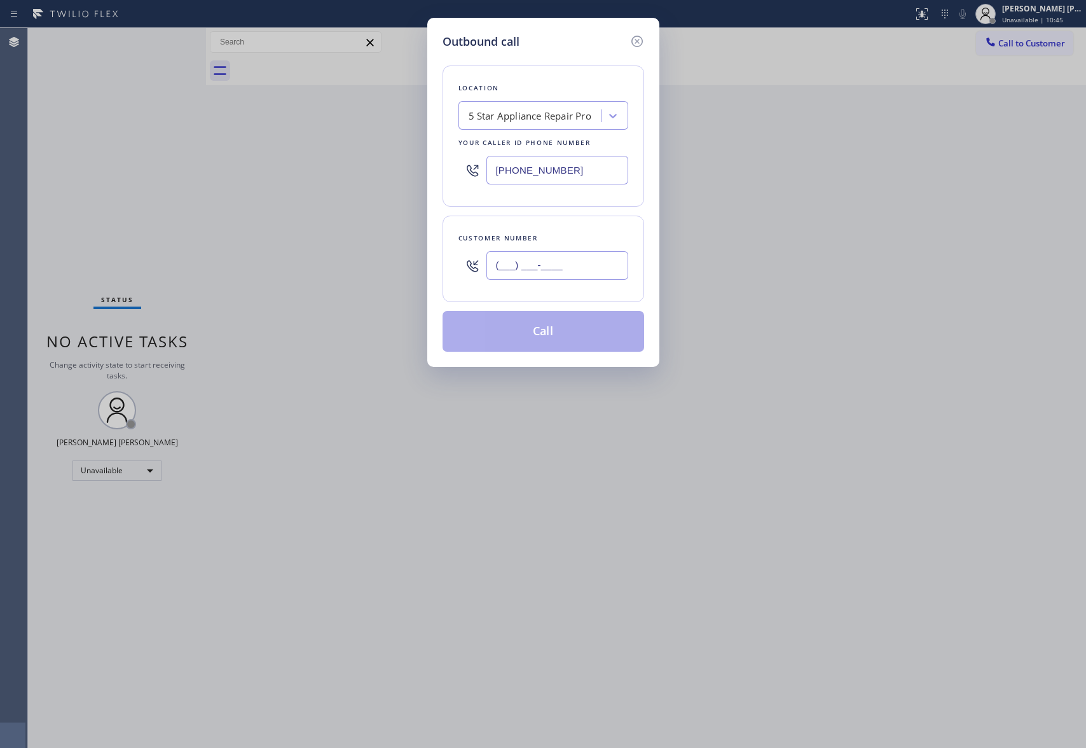
click at [547, 271] on input "(___) ___-____" at bounding box center [557, 265] width 142 height 29
paste input "415) 566-9642"
type input "[PHONE_NUMBER]"
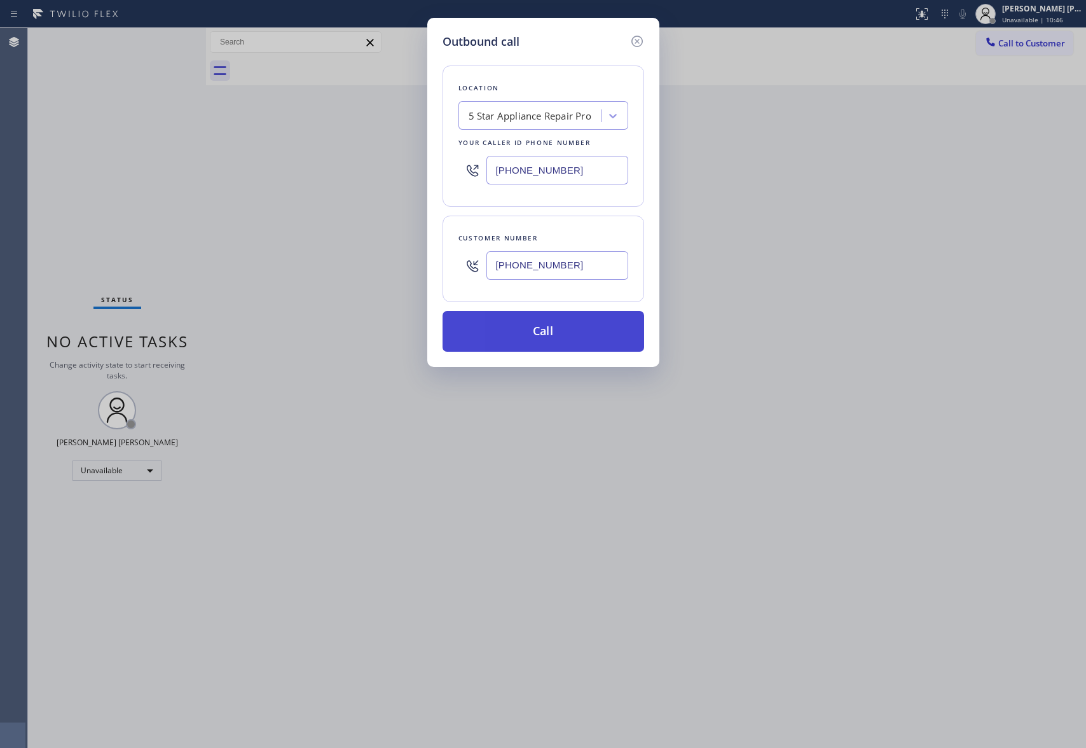
click at [545, 337] on button "Call" at bounding box center [543, 331] width 202 height 41
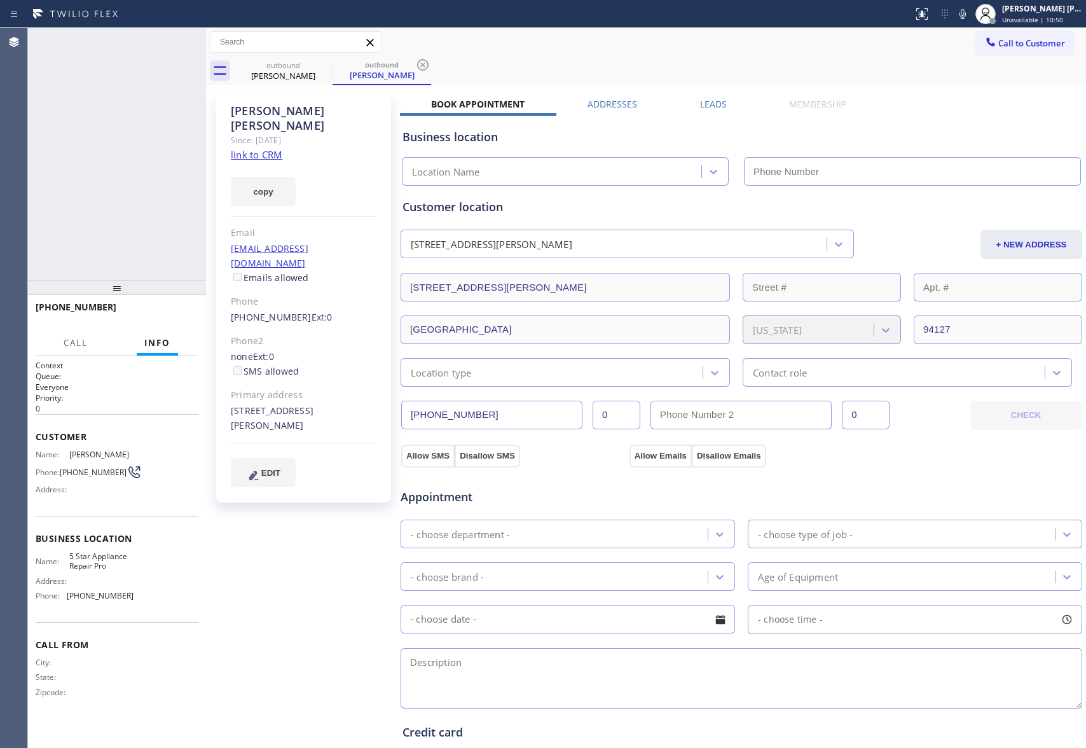
type input "[PHONE_NUMBER]"
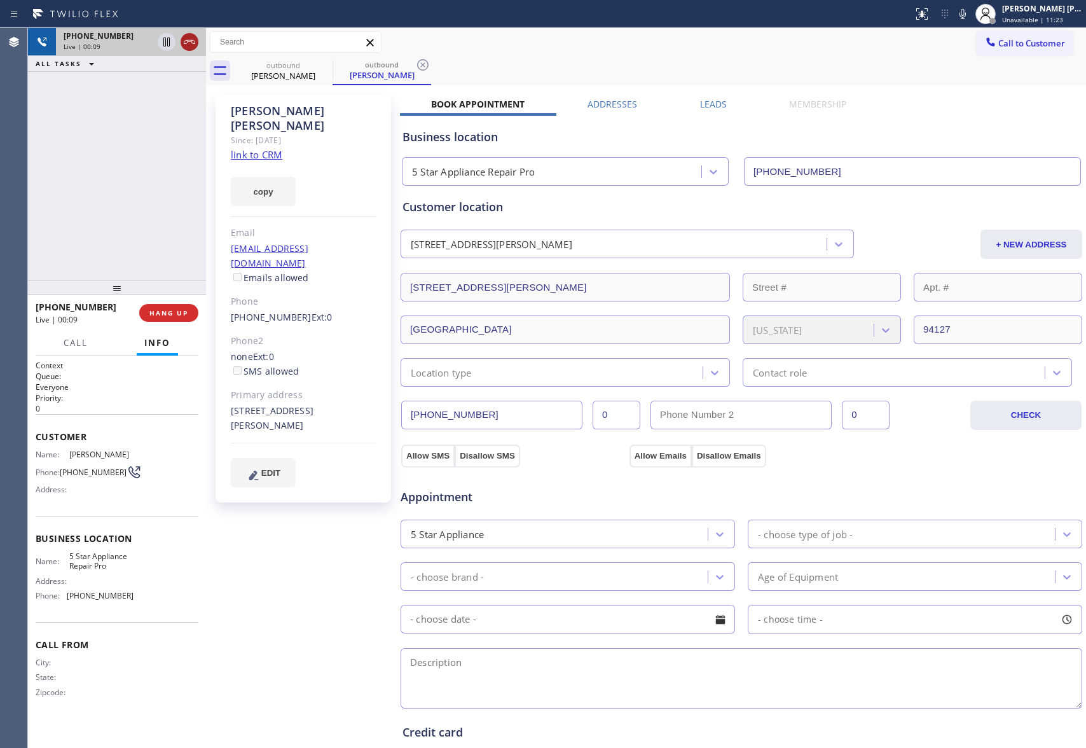
click at [188, 39] on icon at bounding box center [189, 41] width 15 height 15
click at [188, 319] on button "COMPLETE" at bounding box center [166, 313] width 64 height 18
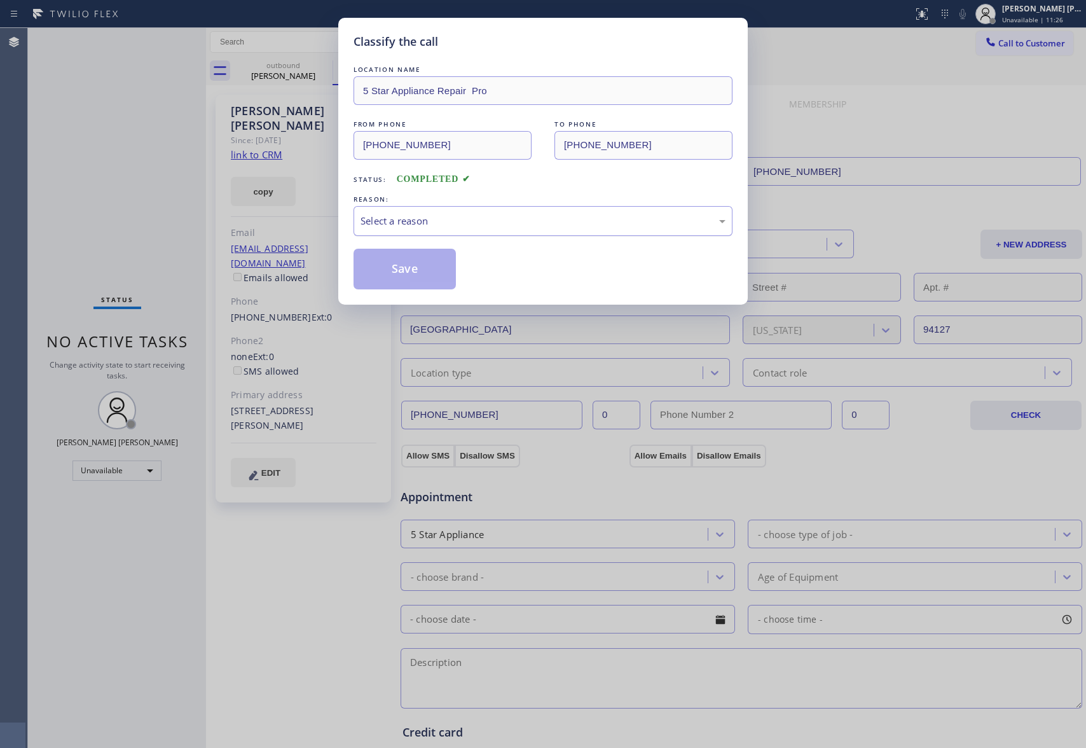
click at [494, 217] on div "Select a reason" at bounding box center [542, 221] width 365 height 15
click at [435, 268] on button "Save" at bounding box center [404, 269] width 102 height 41
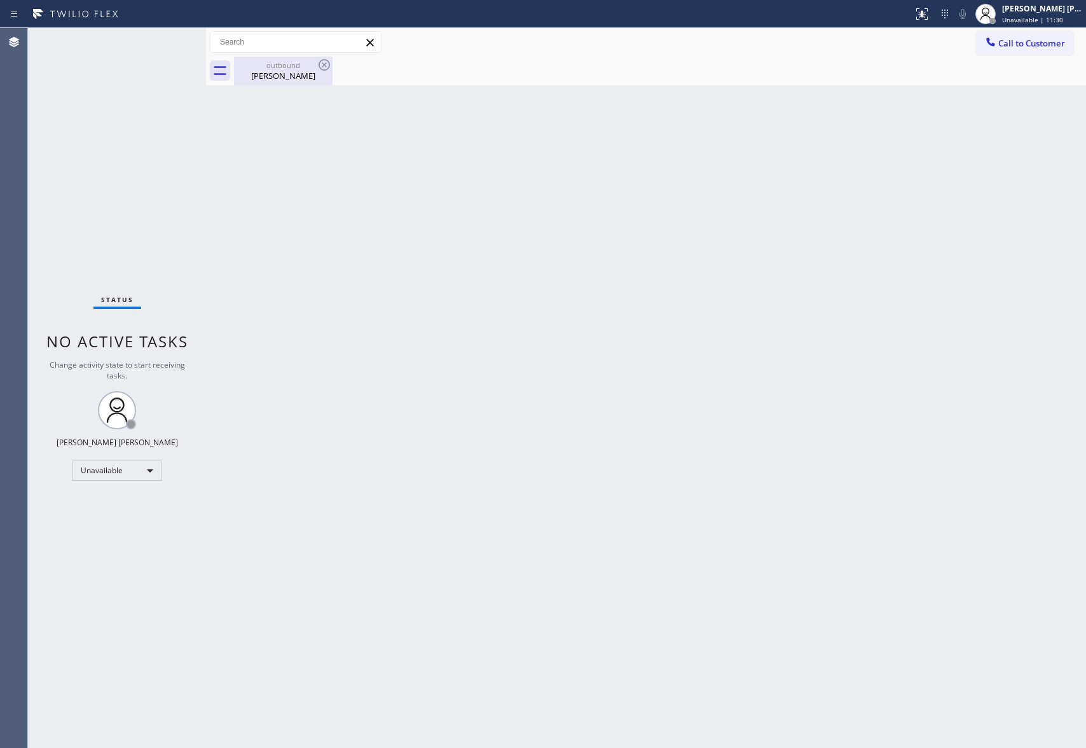
click at [310, 67] on div "outbound" at bounding box center [283, 65] width 96 height 10
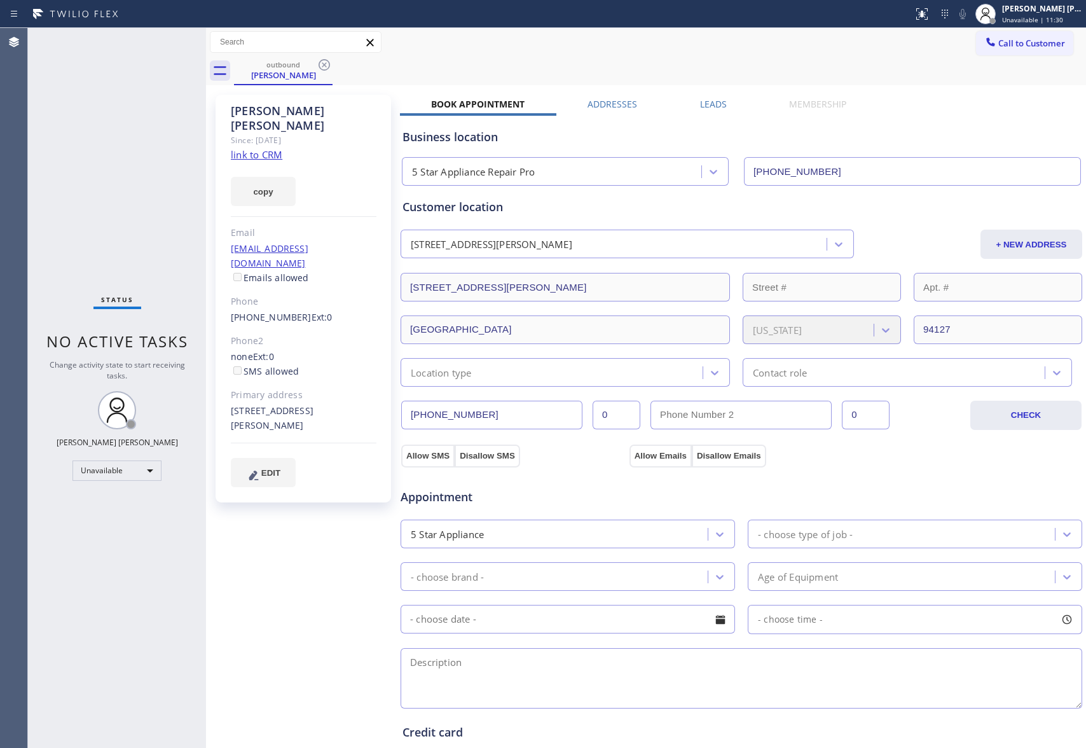
click at [708, 102] on label "Leads" at bounding box center [713, 104] width 27 height 12
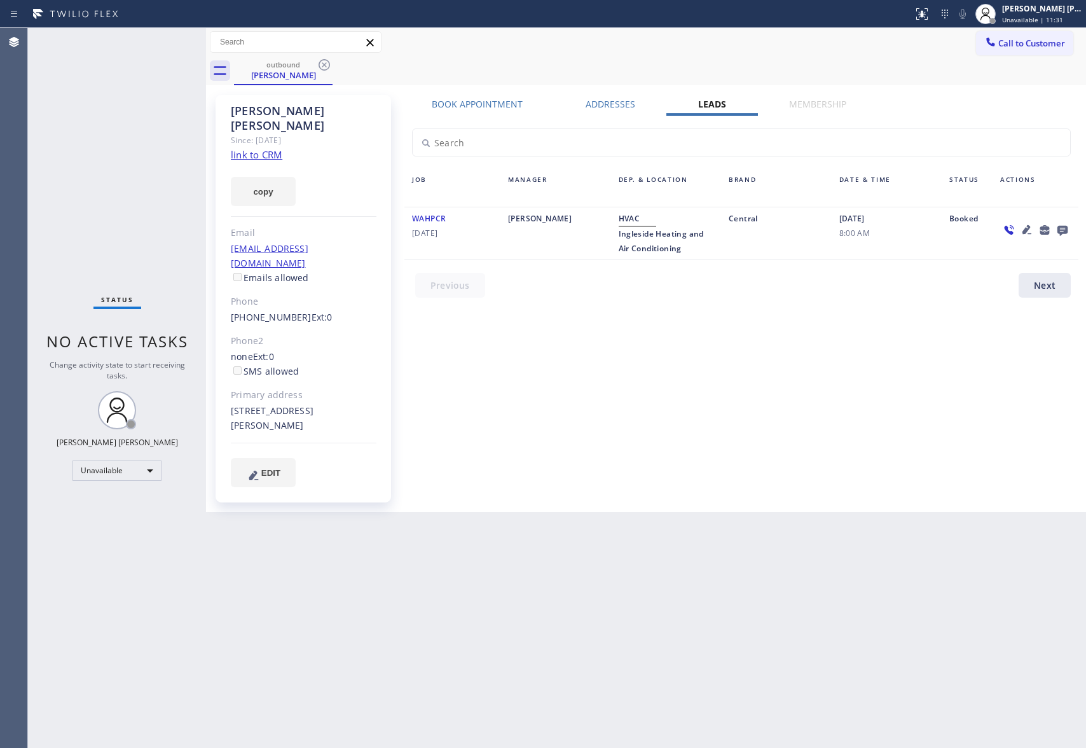
click at [1062, 228] on icon at bounding box center [1062, 230] width 15 height 16
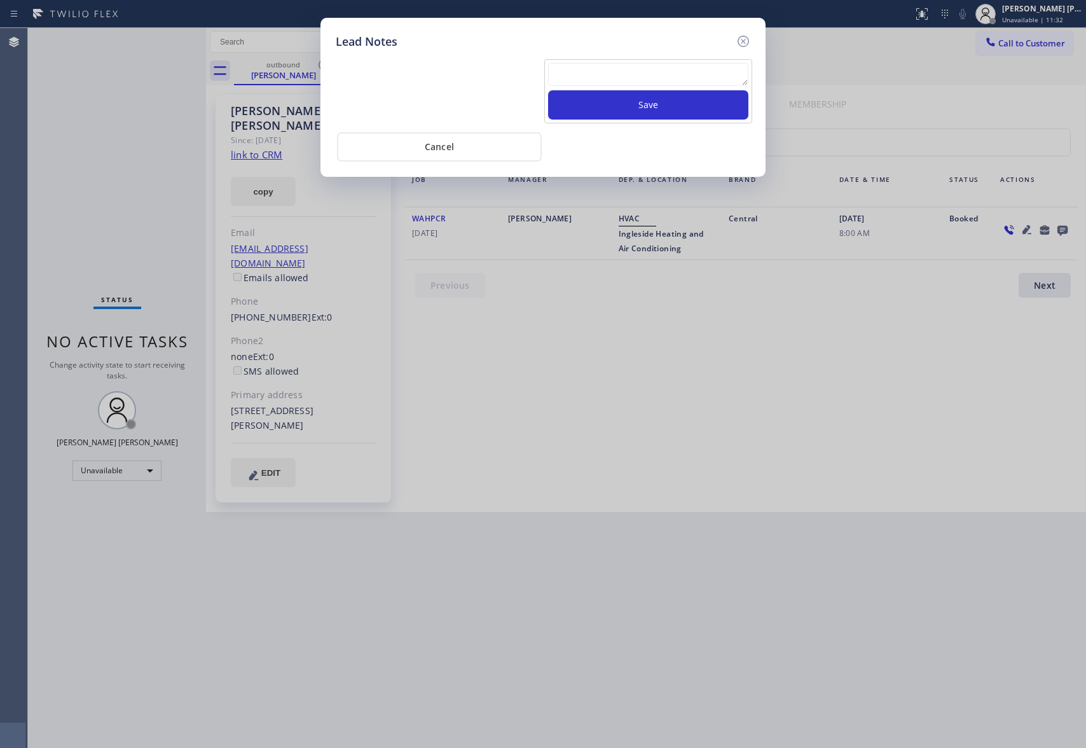
click at [654, 79] on textarea at bounding box center [648, 74] width 200 height 23
paste textarea "VM | please transfer if cx calls back"
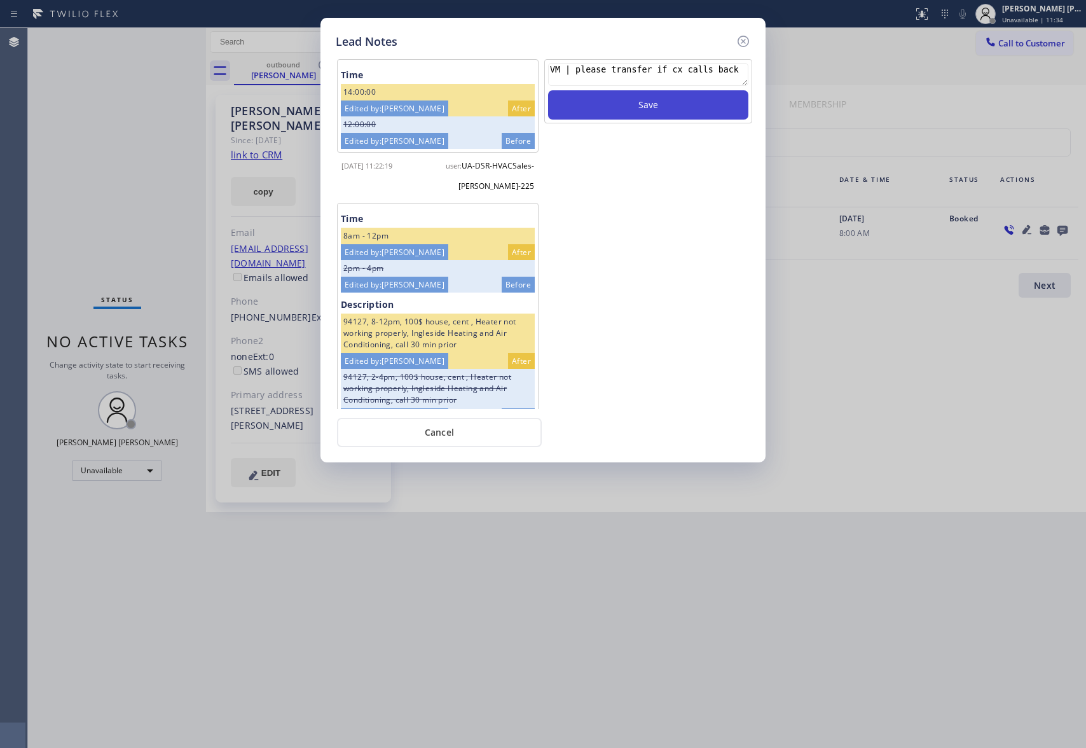
type textarea "VM | please transfer if cx calls back"
click at [664, 106] on button "Save" at bounding box center [648, 104] width 200 height 29
drag, startPoint x: 746, startPoint y: 38, endPoint x: 736, endPoint y: 38, distance: 10.2
click at [745, 38] on icon at bounding box center [743, 41] width 15 height 15
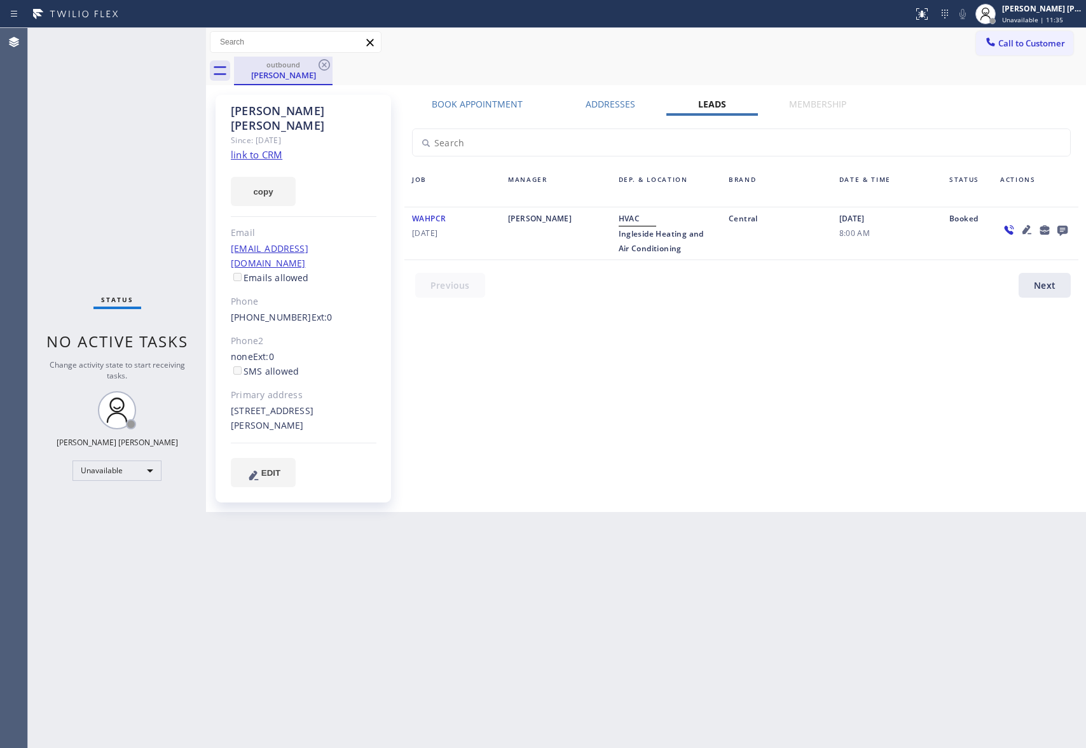
click at [278, 59] on div "outbound [PERSON_NAME]" at bounding box center [283, 70] width 96 height 27
click at [326, 62] on icon at bounding box center [324, 64] width 11 height 11
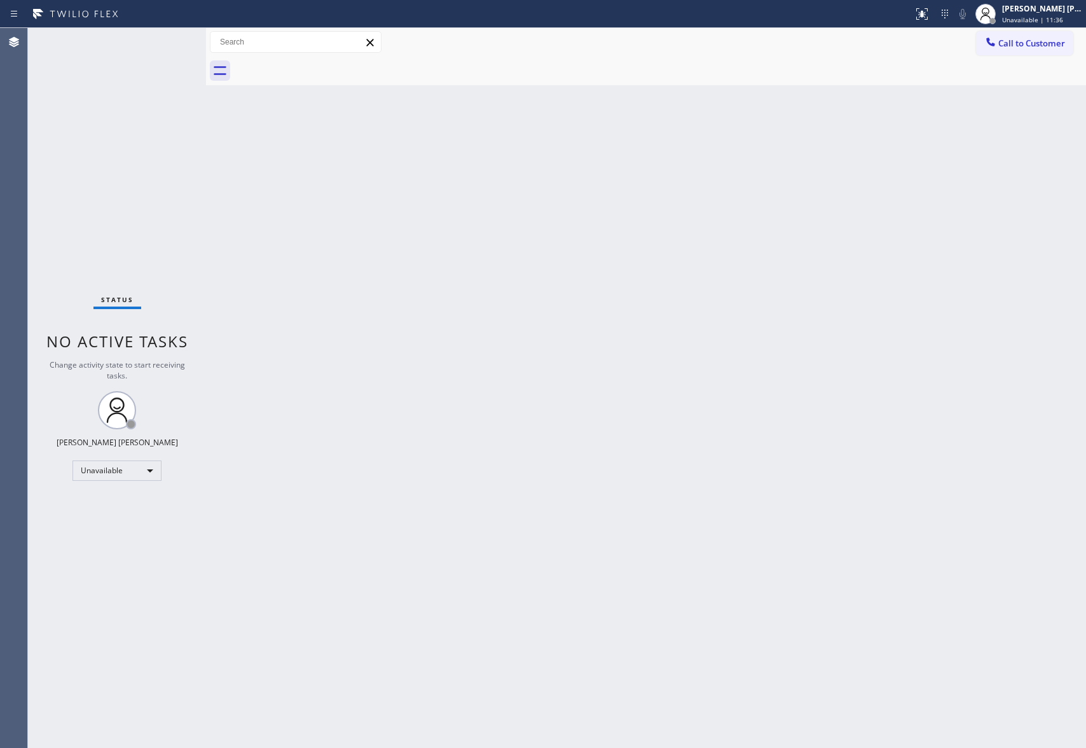
click at [326, 62] on div at bounding box center [660, 71] width 852 height 29
click at [1061, 46] on span "Call to Customer" at bounding box center [1031, 43] width 67 height 11
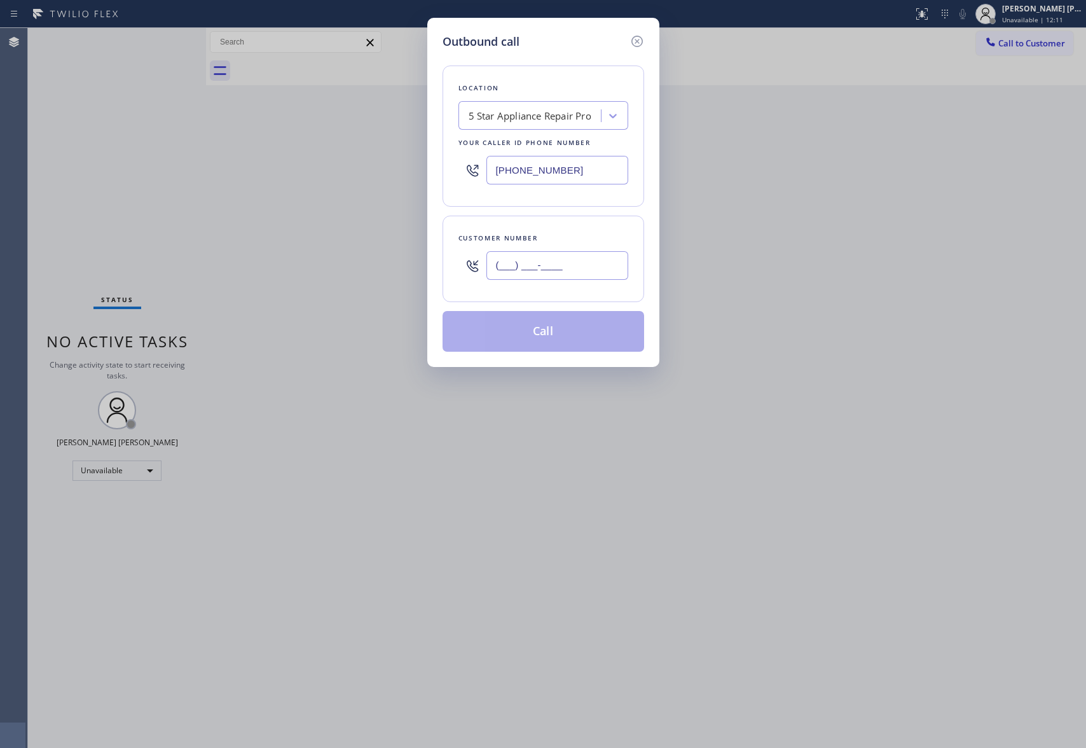
click at [547, 265] on input "(___) ___-____" at bounding box center [557, 265] width 142 height 29
paste input "571) 216-9983"
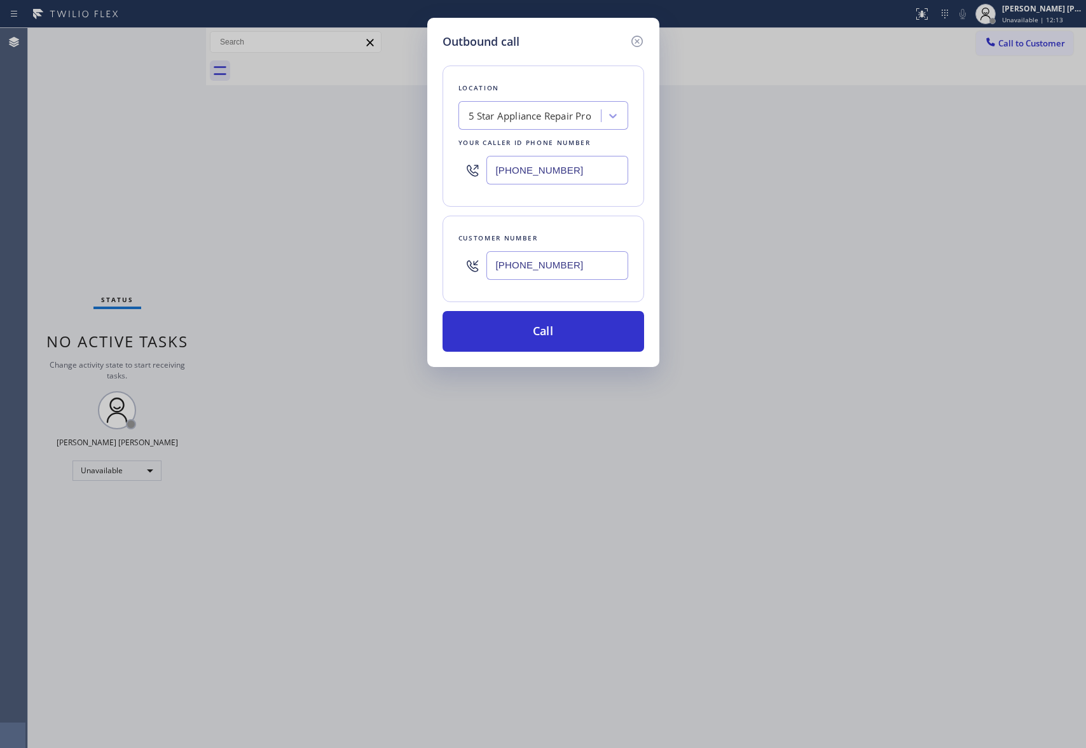
type input "[PHONE_NUMBER]"
drag, startPoint x: 586, startPoint y: 167, endPoint x: 301, endPoint y: 158, distance: 285.6
click at [301, 160] on div "Outbound call Location 5 Star Appliance Repair Pro Your caller id phone number …" at bounding box center [543, 374] width 1086 height 748
paste input "415) 371-9413"
type input "[PHONE_NUMBER]"
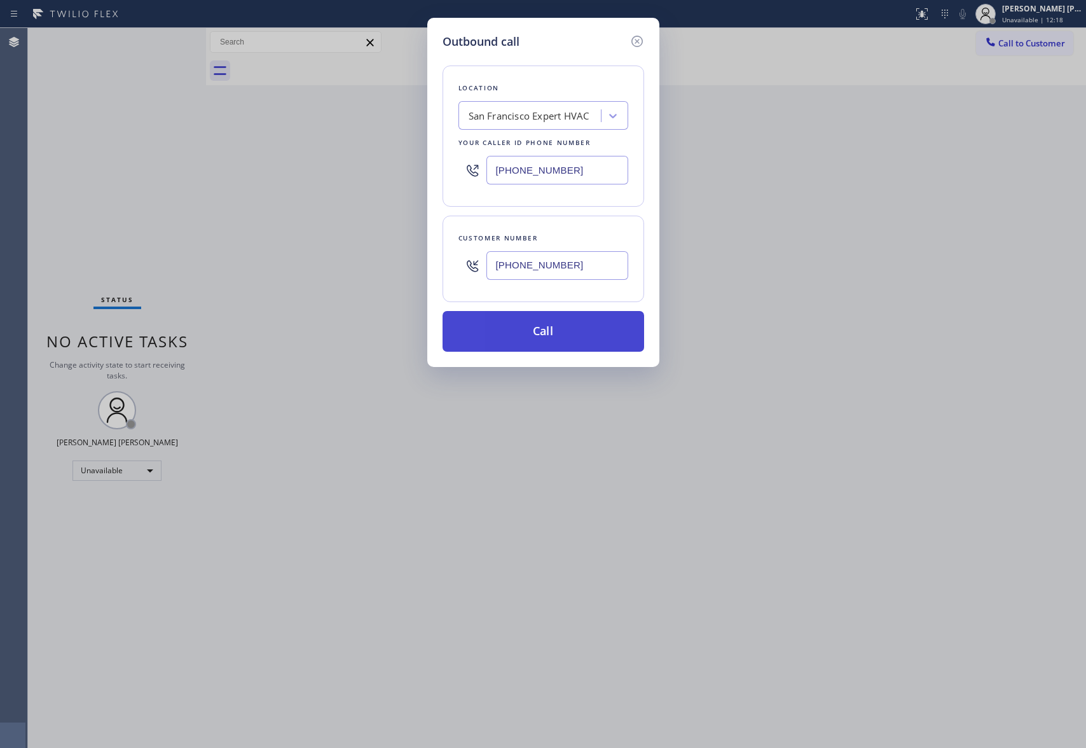
click at [608, 331] on button "Call" at bounding box center [543, 331] width 202 height 41
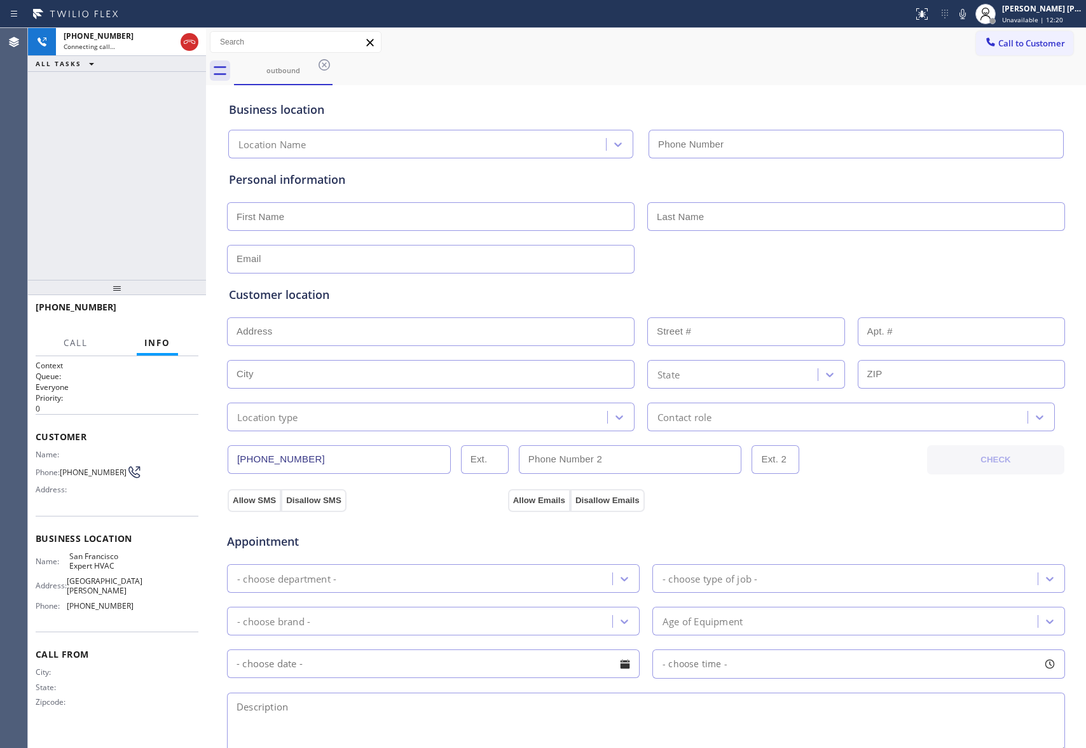
type input "[PHONE_NUMBER]"
click at [173, 312] on span "HANG UP" at bounding box center [168, 312] width 39 height 9
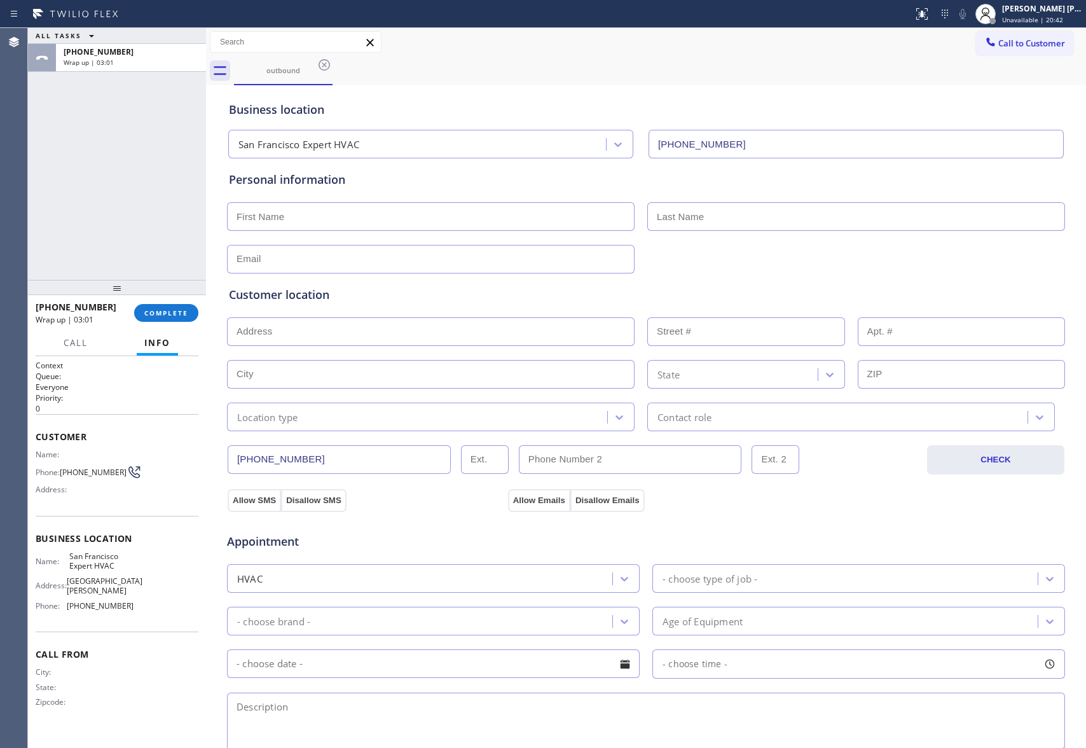
click at [313, 221] on input "text" at bounding box center [431, 216] width 408 height 29
paste input "Orion"
type input "Orion"
click at [776, 221] on input "text" at bounding box center [856, 216] width 418 height 29
paste input "[PERSON_NAME]"
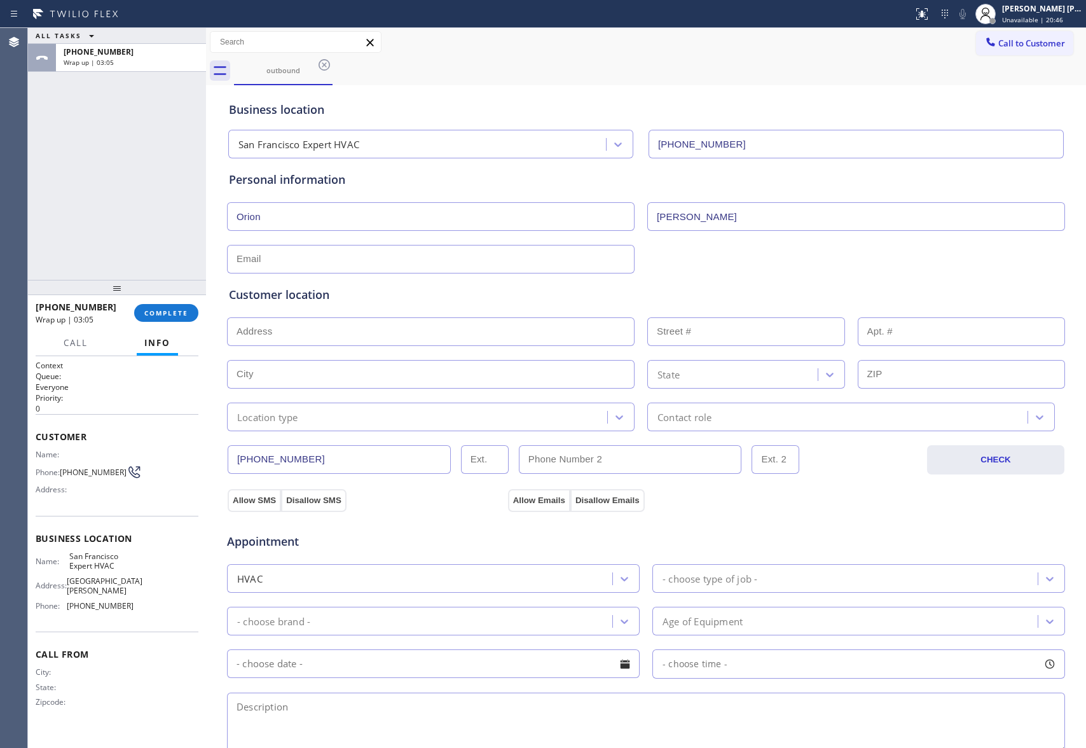
type input "[PERSON_NAME]"
click at [346, 265] on input "text" at bounding box center [431, 259] width 408 height 29
click at [360, 256] on input "text" at bounding box center [431, 259] width 408 height 29
paste input "[EMAIL_ADDRESS][DOMAIN_NAME]"
type input "[EMAIL_ADDRESS][DOMAIN_NAME]"
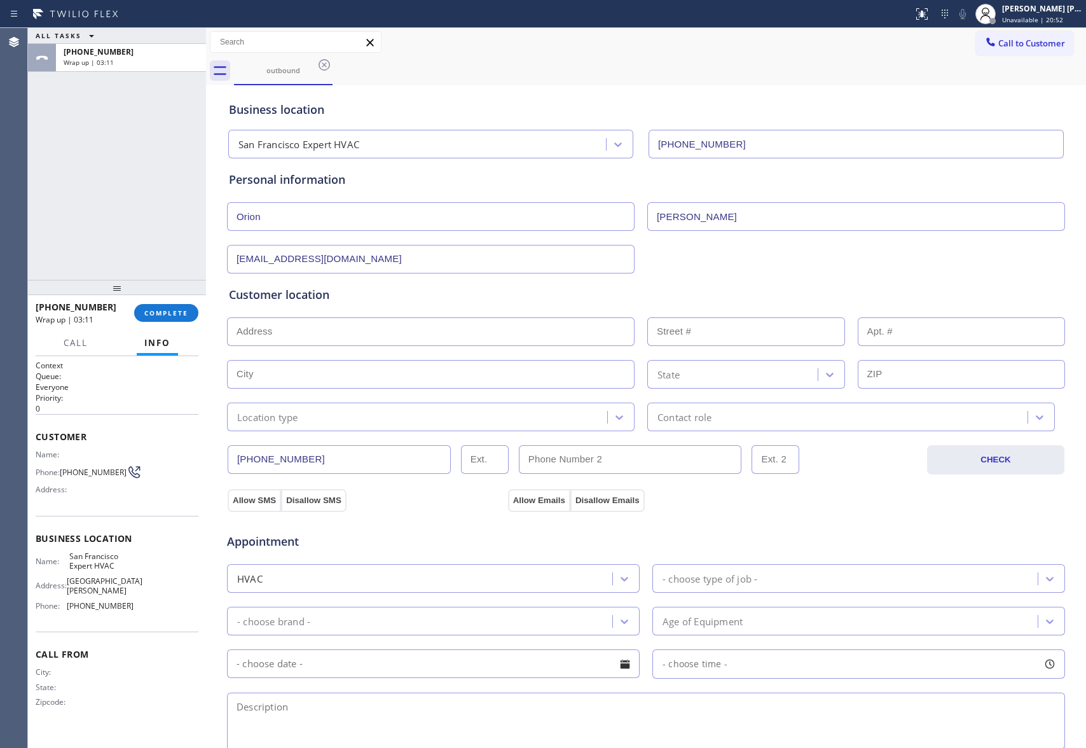
click at [326, 336] on input "text" at bounding box center [431, 331] width 408 height 29
click at [374, 338] on input "text" at bounding box center [431, 331] width 408 height 29
paste input "[STREET_ADDRESS]"
type input "[STREET_ADDRESS]"
type input "225"
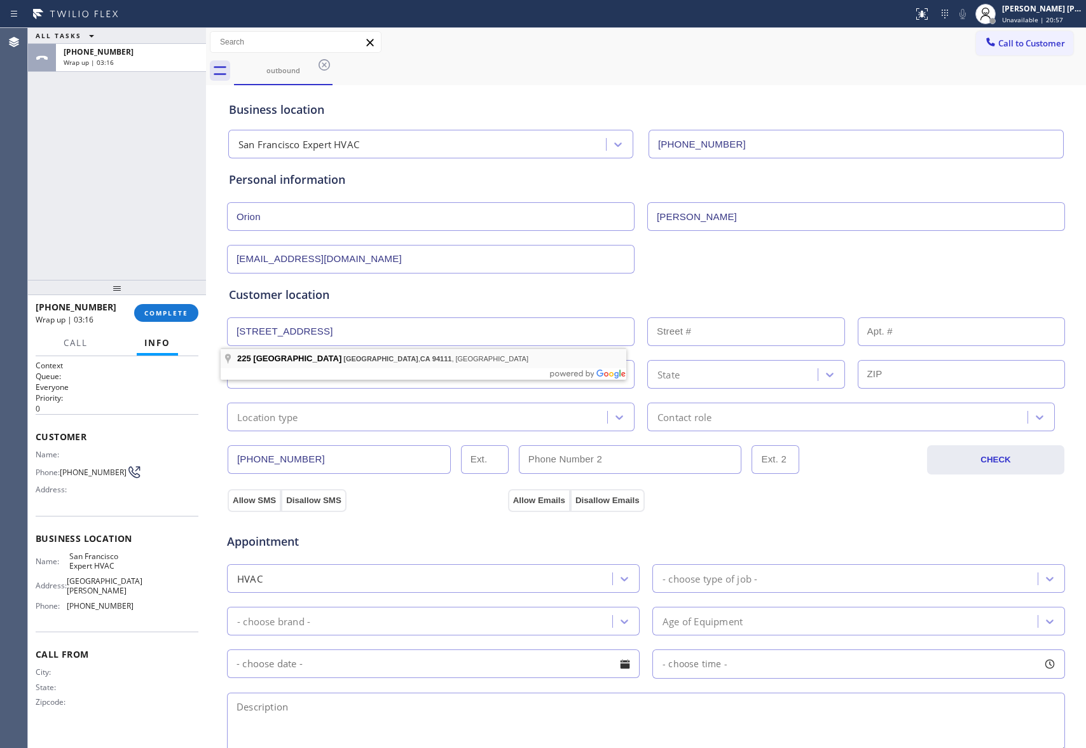
type input "[GEOGRAPHIC_DATA]"
type input "94111"
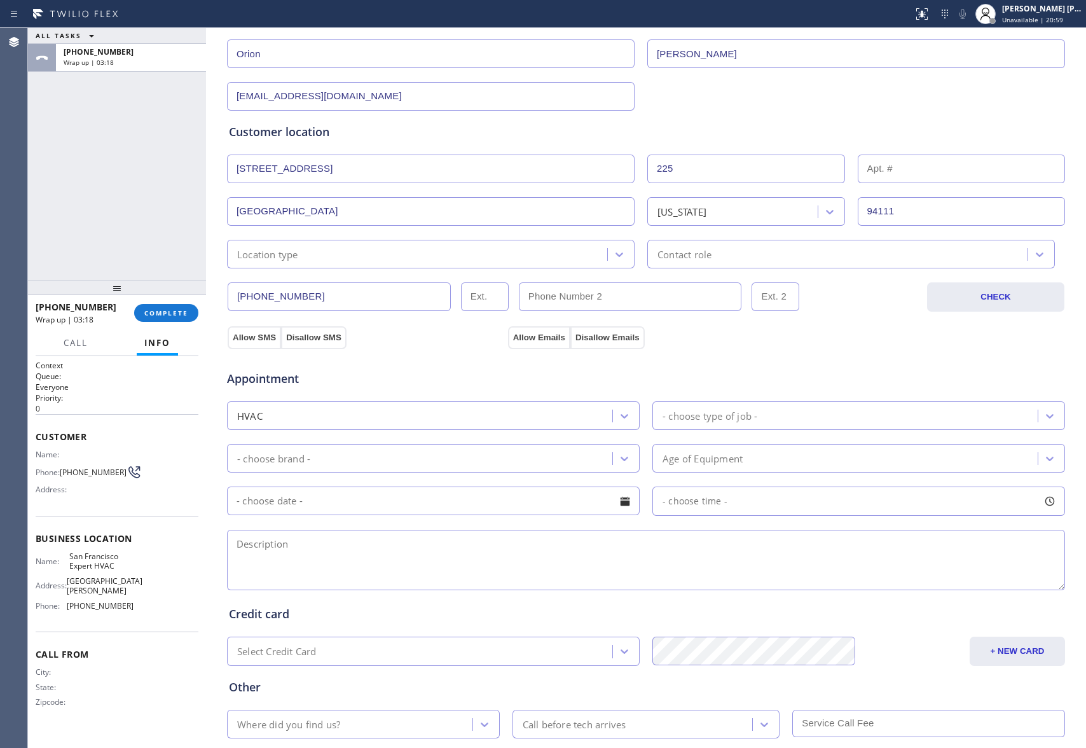
scroll to position [242, 0]
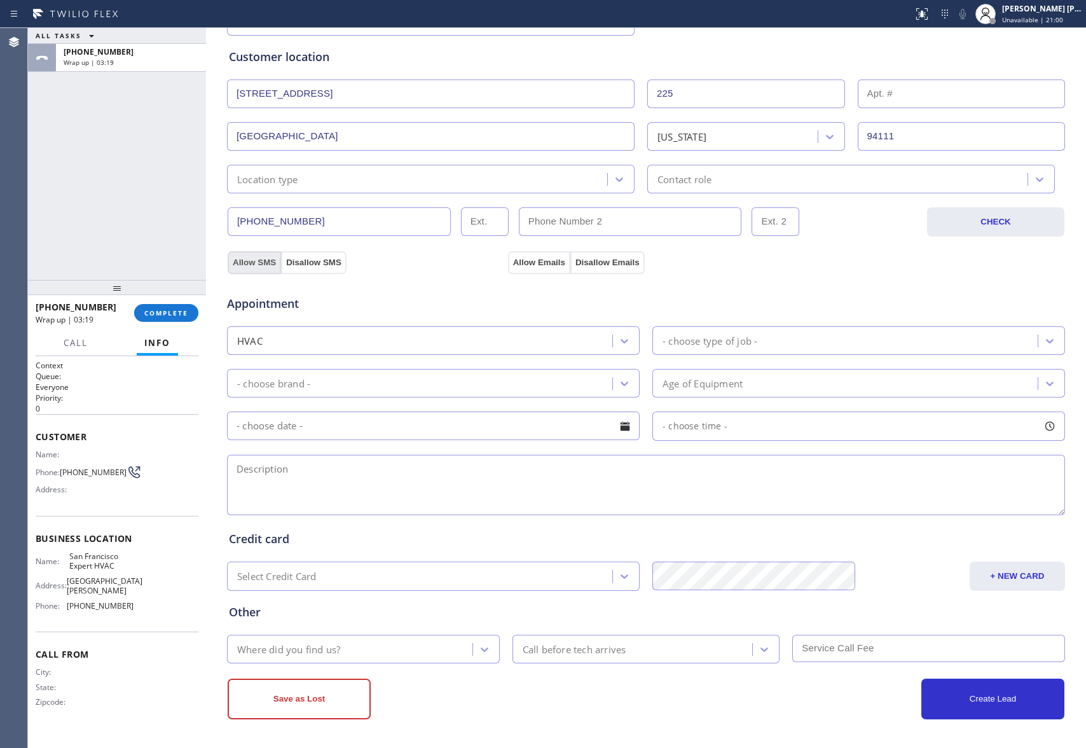
click at [238, 258] on button "Allow SMS" at bounding box center [254, 262] width 53 height 23
click at [524, 262] on button "Allow Emails" at bounding box center [539, 262] width 62 height 23
click at [1043, 336] on icon at bounding box center [1049, 340] width 13 height 13
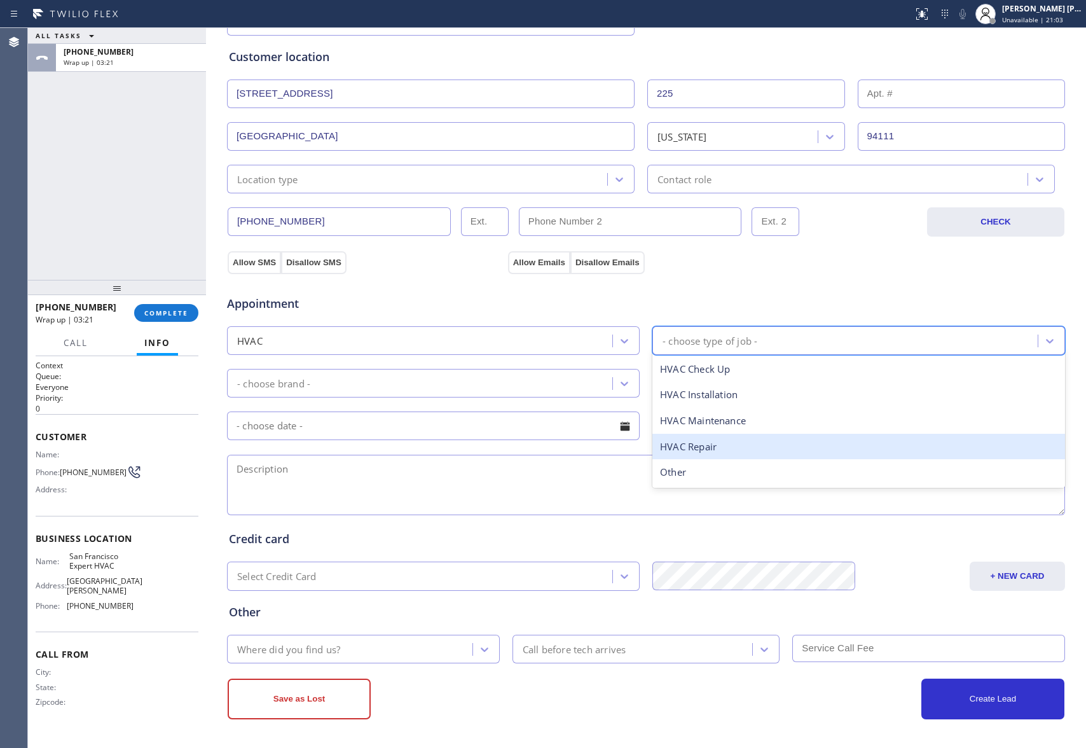
click at [715, 451] on div "HVAC Repair" at bounding box center [858, 447] width 413 height 26
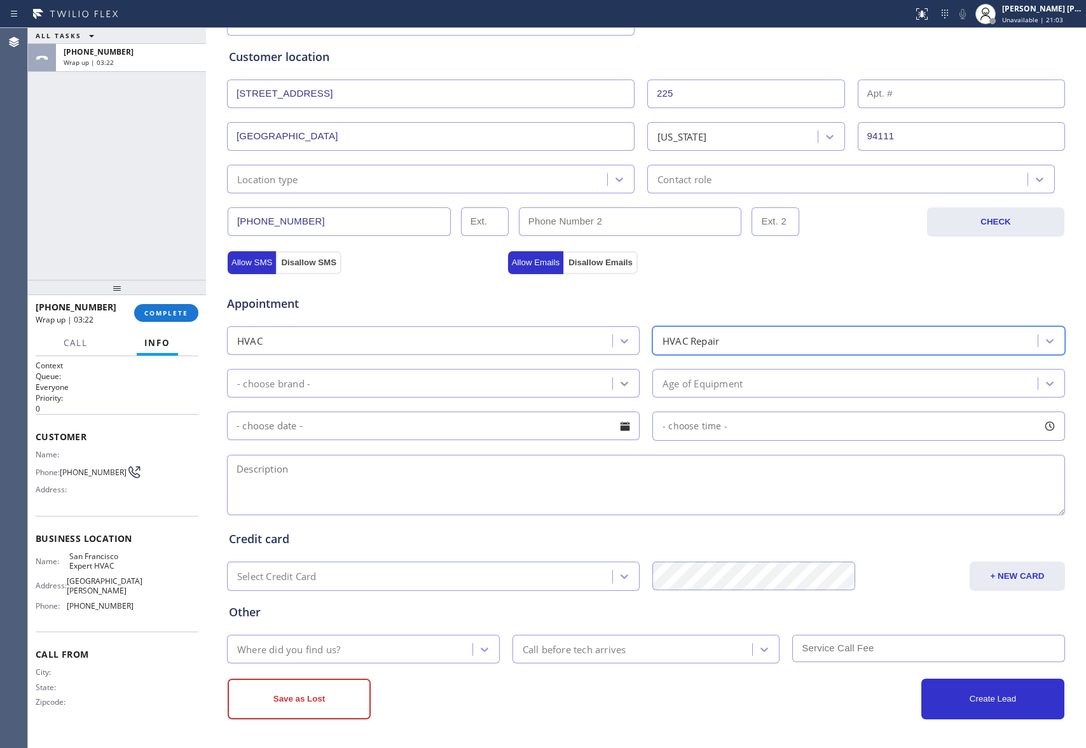
click at [626, 381] on div at bounding box center [624, 383] width 23 height 23
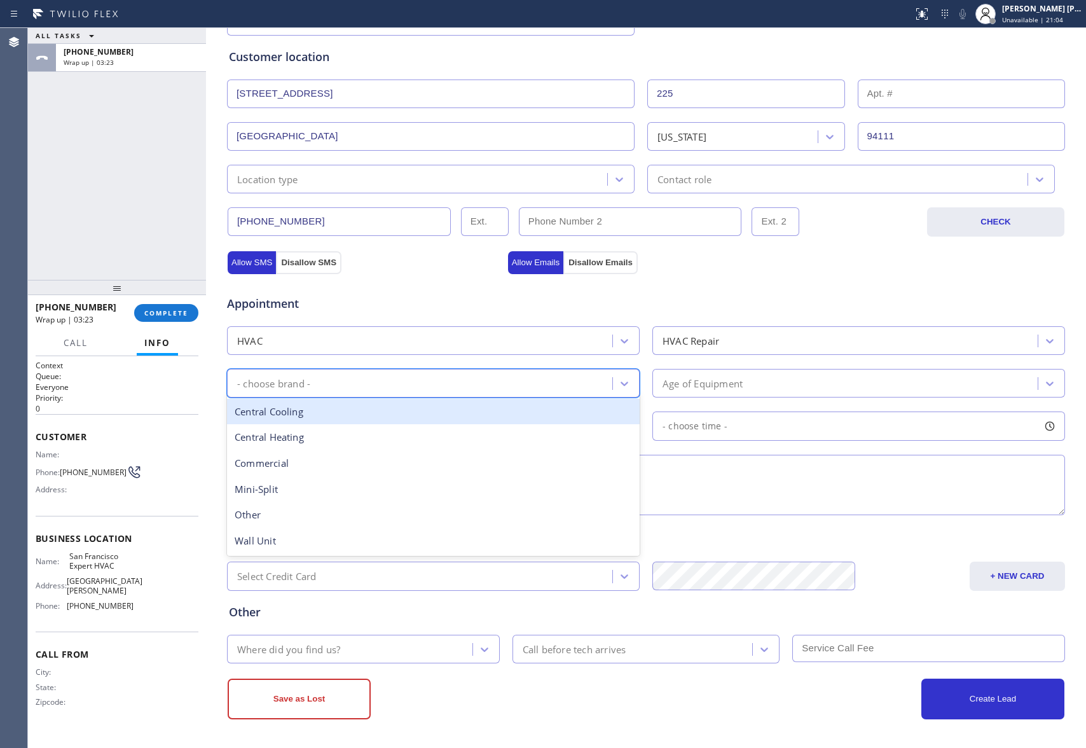
click at [382, 415] on div "Central Cooling" at bounding box center [433, 412] width 413 height 26
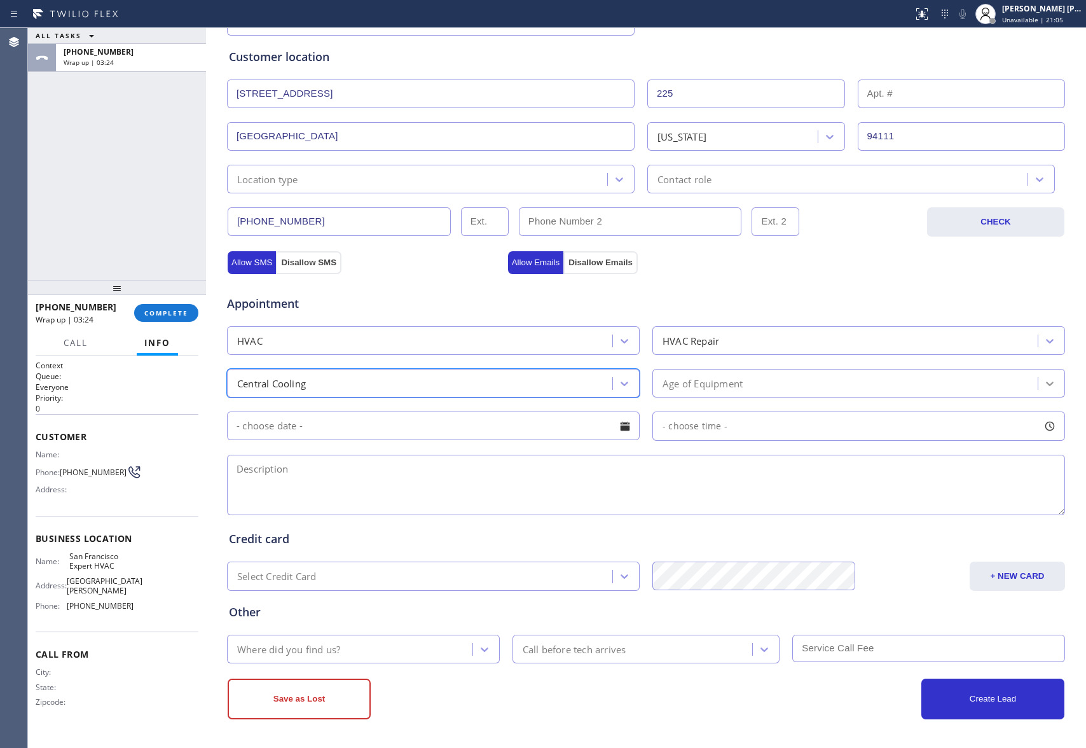
click at [1045, 379] on icon at bounding box center [1049, 383] width 13 height 13
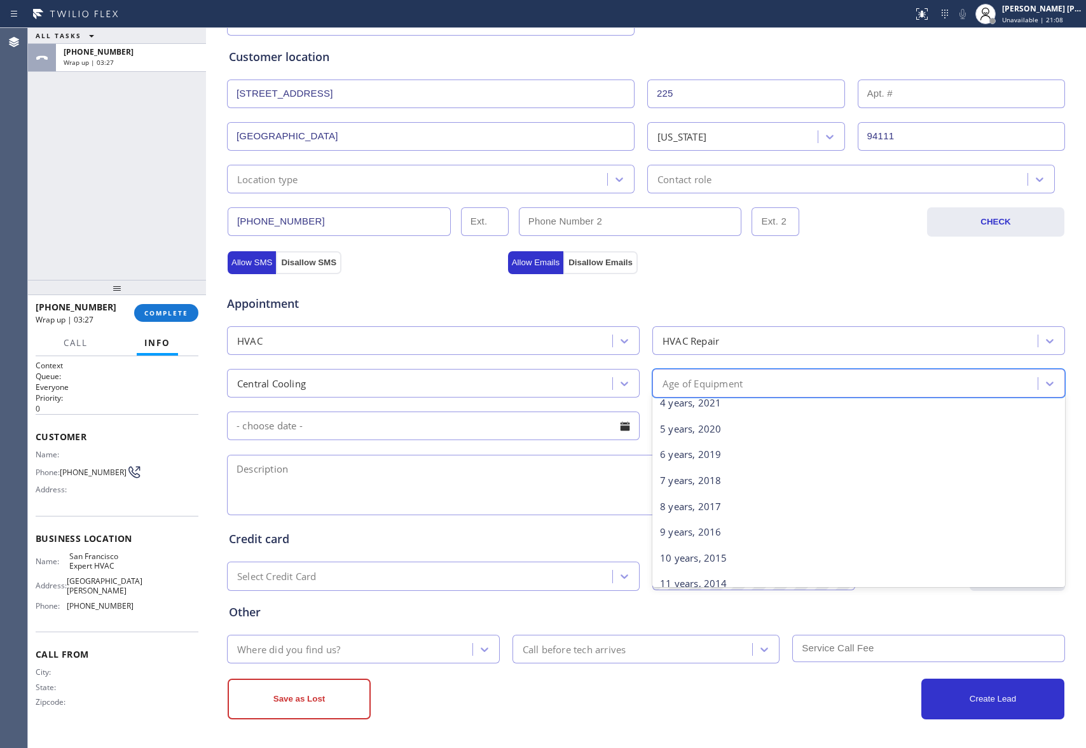
scroll to position [85, 0]
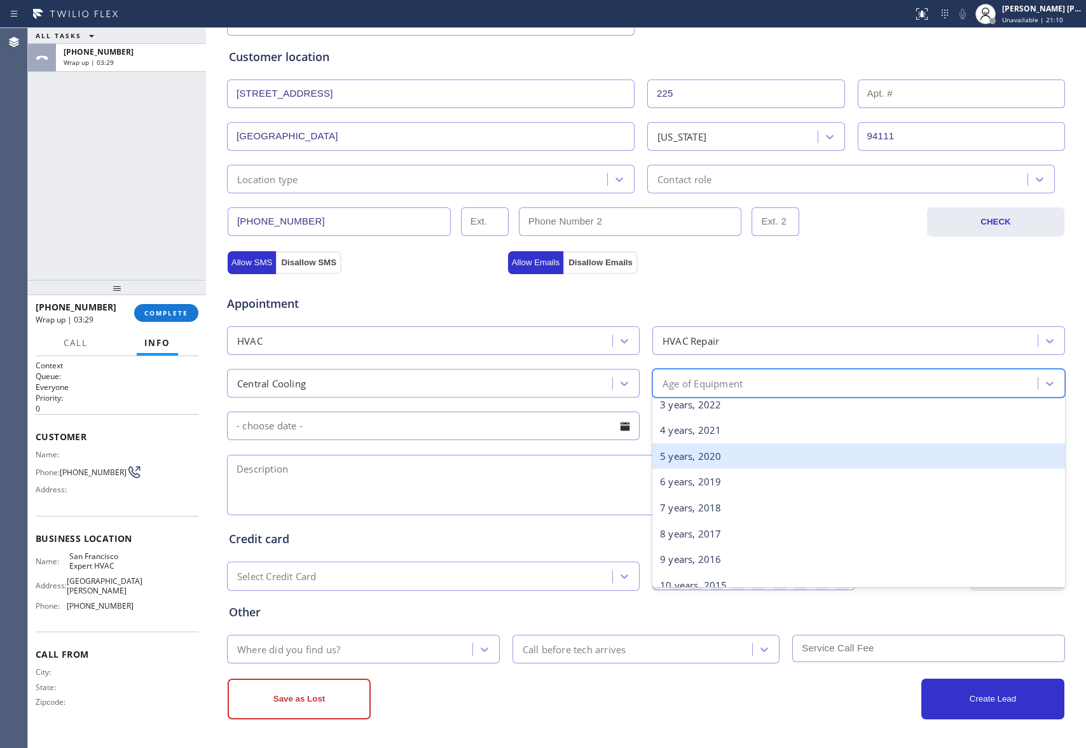
click at [720, 460] on div "5 years, 2020" at bounding box center [858, 456] width 413 height 26
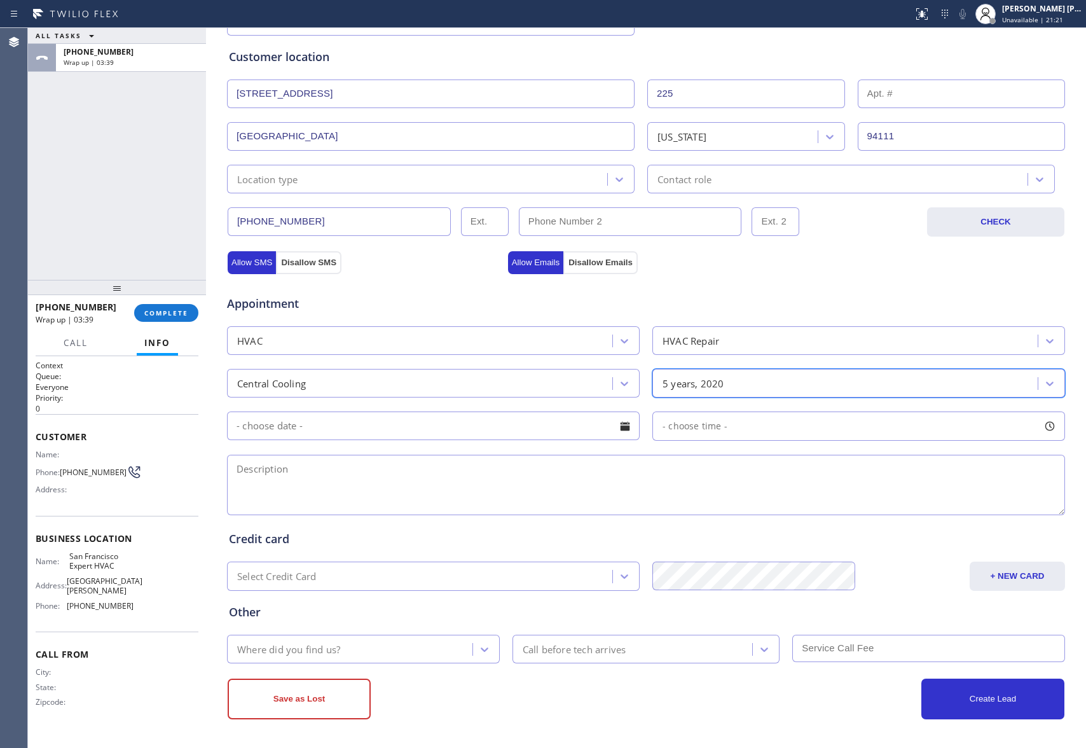
click at [619, 425] on div at bounding box center [625, 426] width 22 height 22
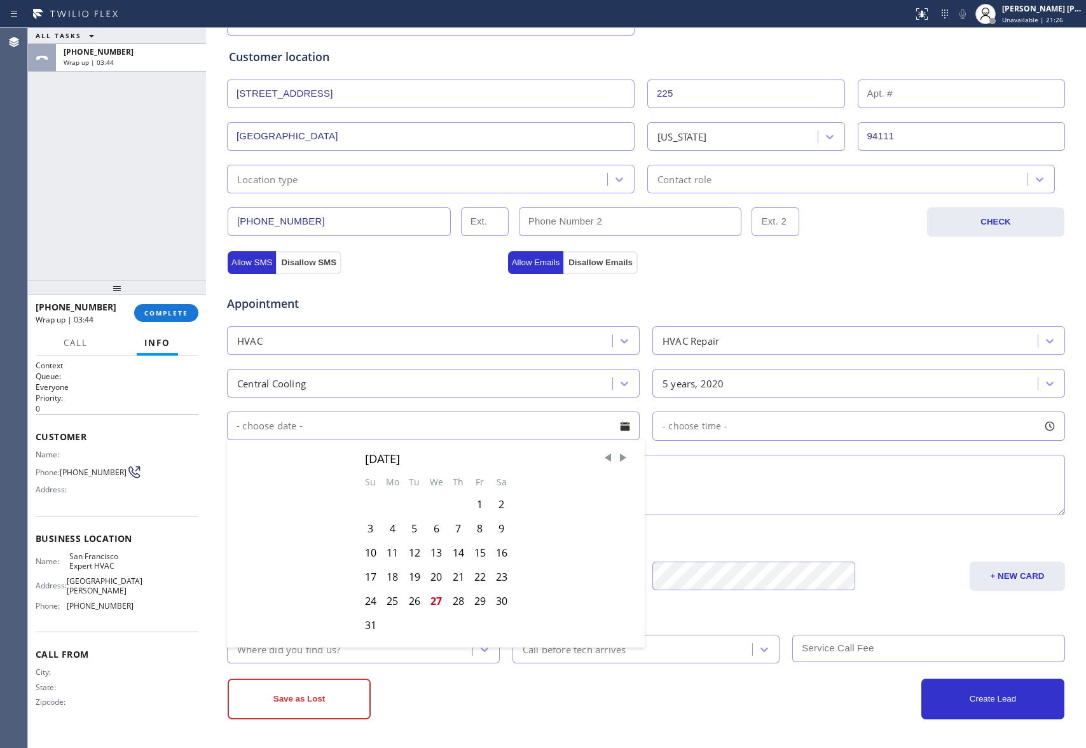
click at [623, 454] on div "[DATE] Su Mo Tu We Th Fr Sa 1 2 3 4 5 6 7 8 9 10 11 12 13 14 15 16 17 18 19 20 …" at bounding box center [436, 538] width 418 height 197
click at [618, 456] on span "Next Month" at bounding box center [623, 457] width 13 height 13
click at [434, 505] on div "3" at bounding box center [436, 504] width 22 height 24
type input "[DATE]"
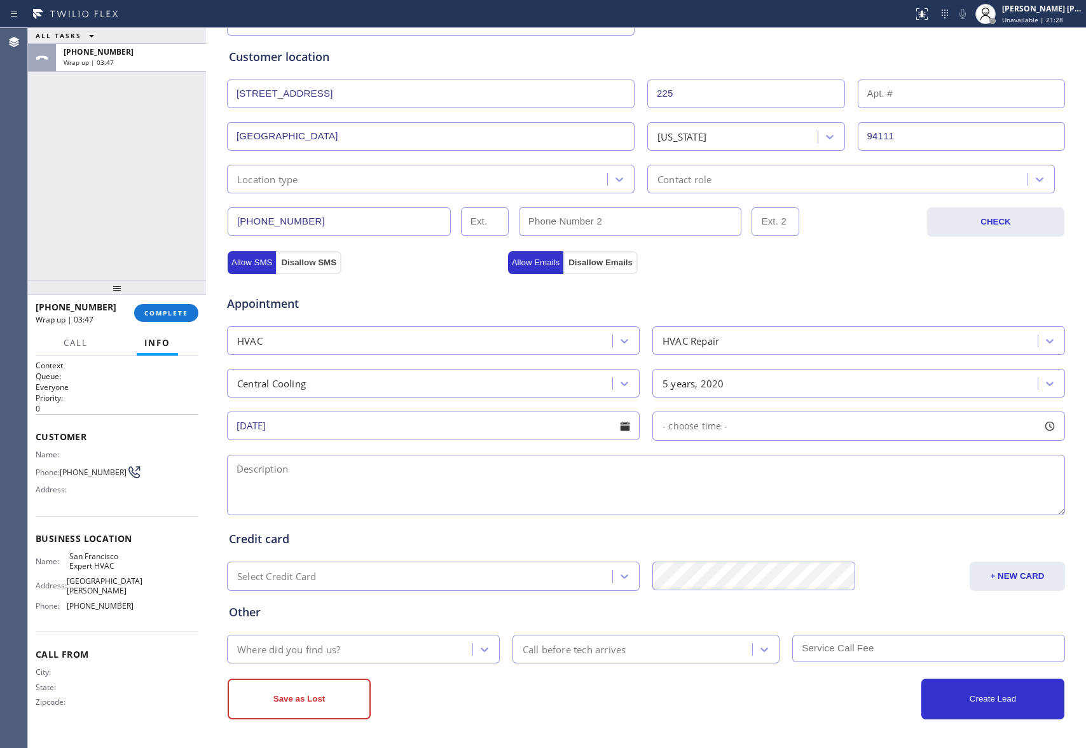
click at [1046, 425] on div at bounding box center [1050, 426] width 22 height 22
drag, startPoint x: 656, startPoint y: 502, endPoint x: 814, endPoint y: 516, distance: 158.3
click at [814, 516] on div at bounding box center [816, 503] width 15 height 27
drag, startPoint x: 659, startPoint y: 506, endPoint x: 932, endPoint y: 514, distance: 273.5
click at [517, 482] on textarea at bounding box center [646, 485] width 838 height 60
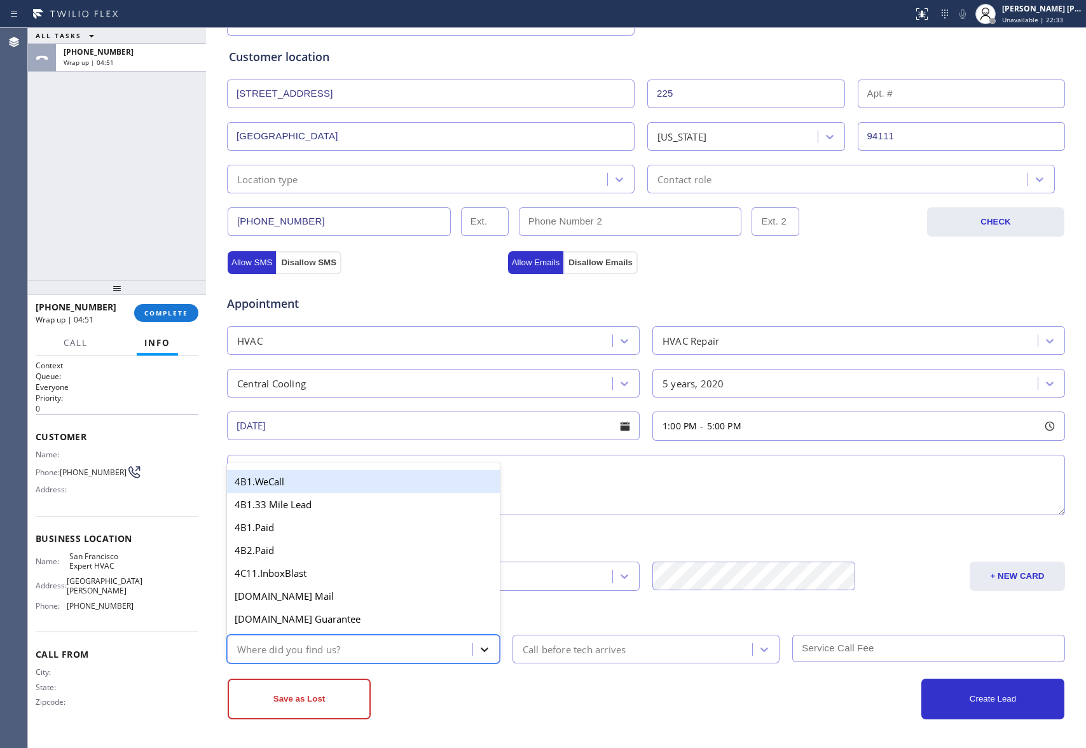
click at [478, 644] on icon at bounding box center [484, 649] width 13 height 13
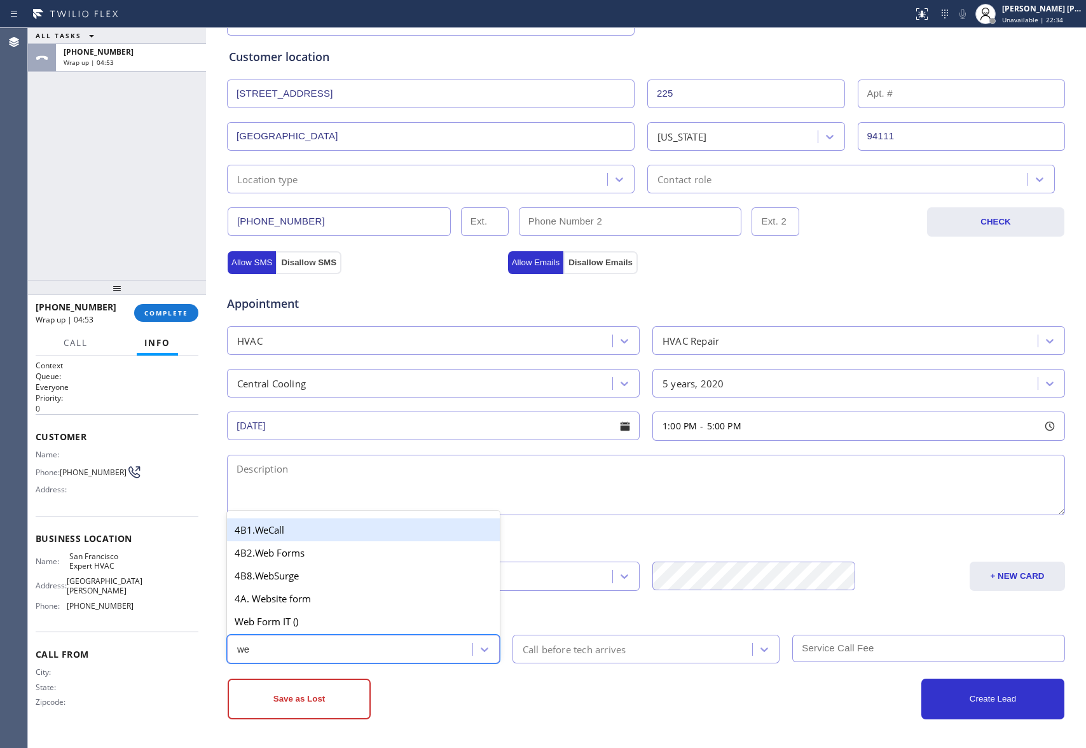
type input "web"
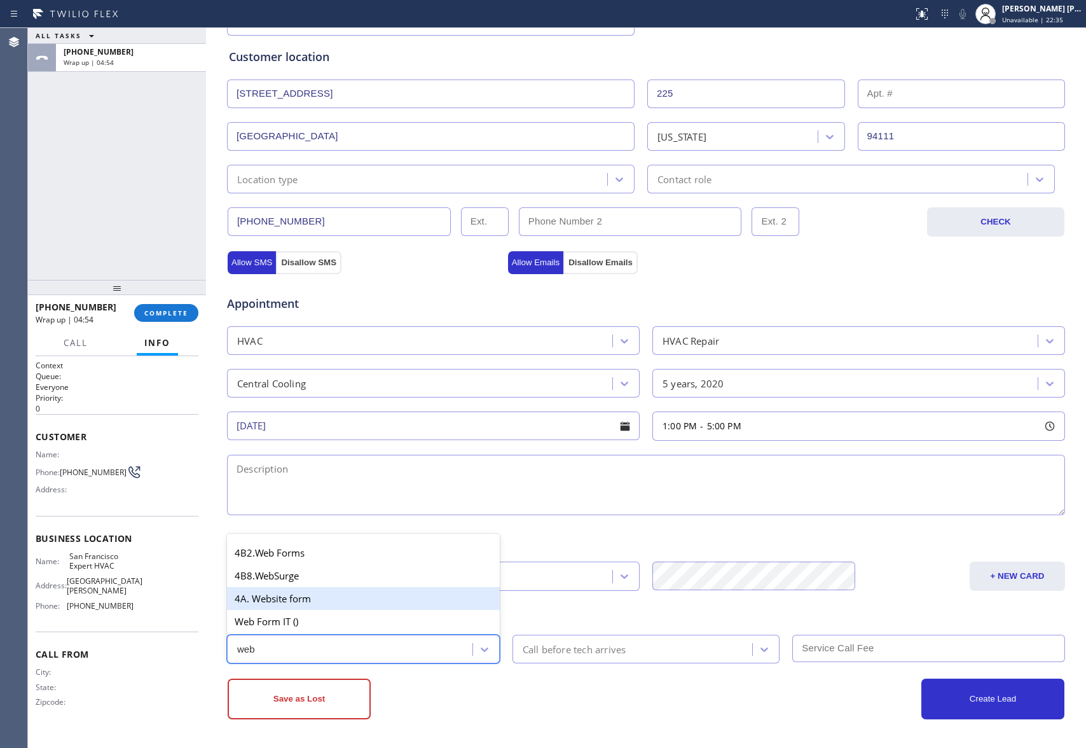
click at [344, 598] on div "4A. Website form" at bounding box center [363, 598] width 273 height 23
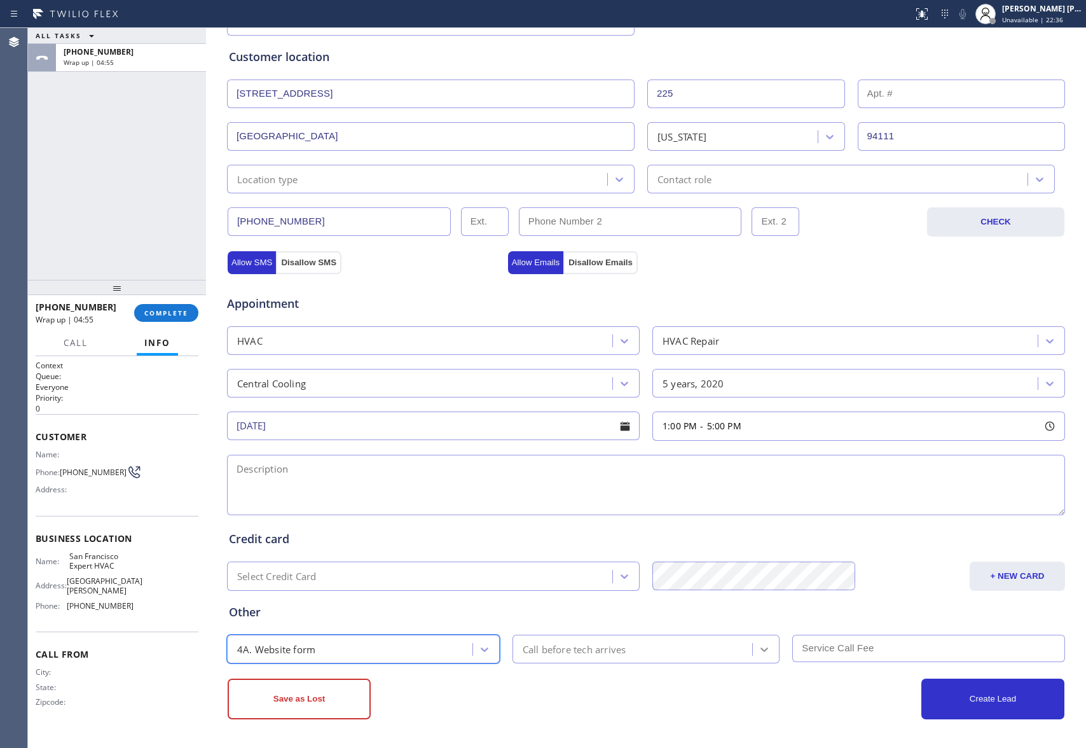
click at [759, 647] on icon at bounding box center [764, 649] width 13 height 13
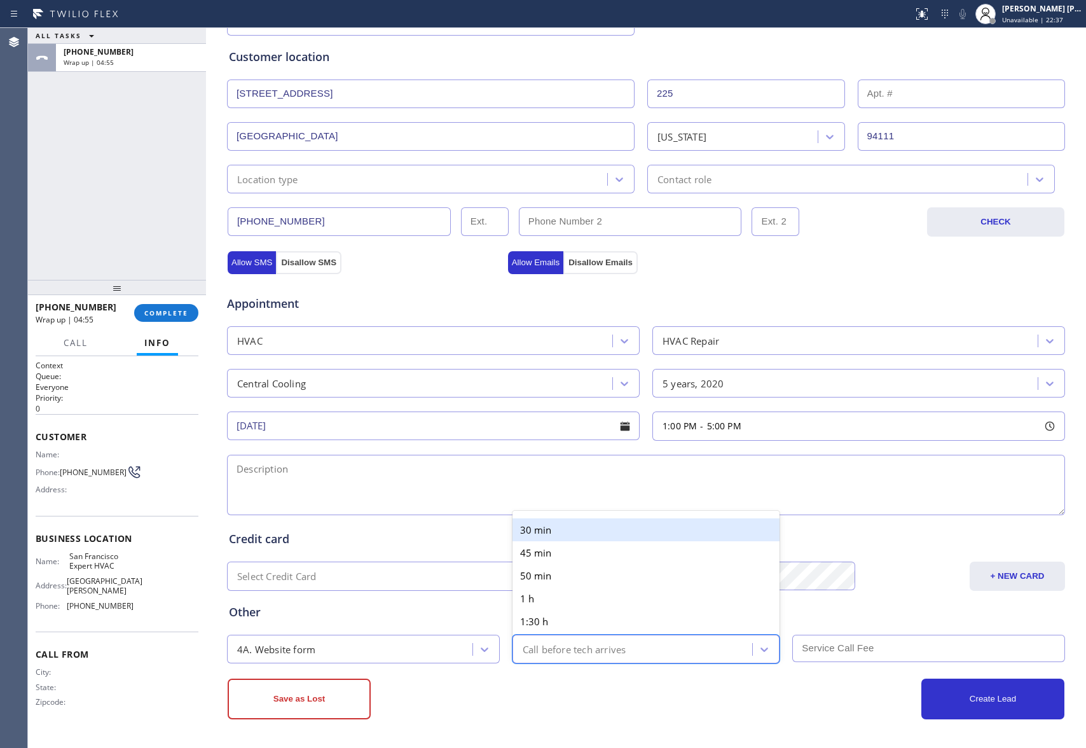
click at [580, 535] on div "30 min" at bounding box center [646, 529] width 268 height 23
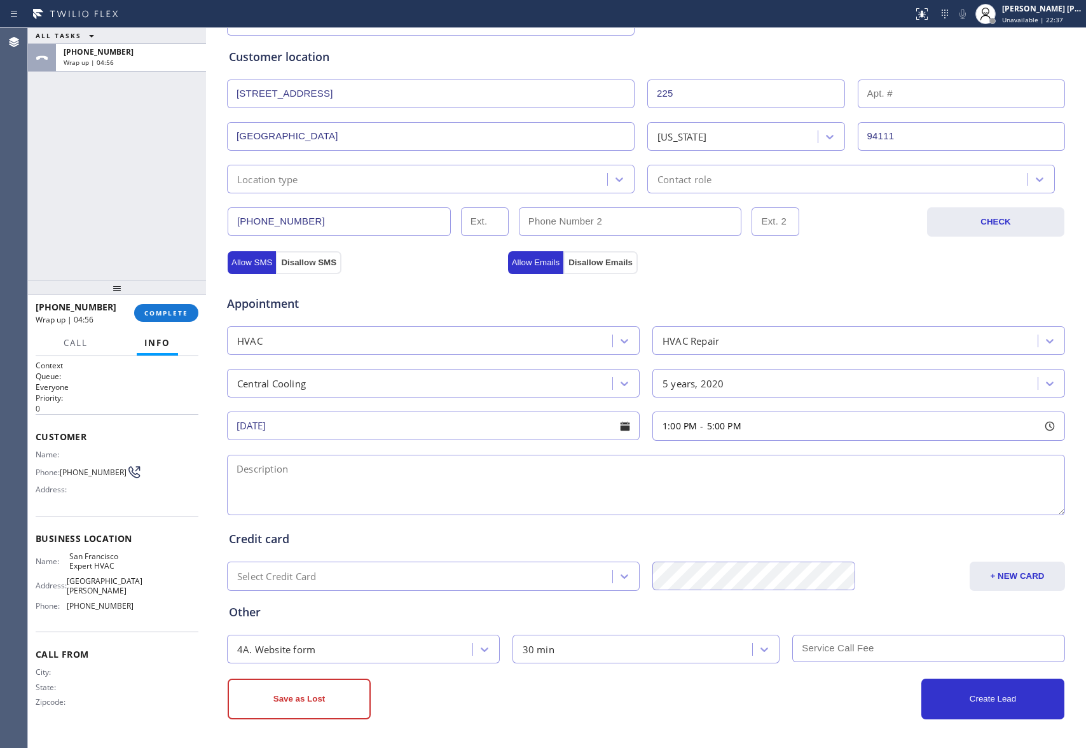
click at [858, 657] on input "text" at bounding box center [928, 647] width 273 height 27
type input "279"
click at [987, 698] on button "Create Lead" at bounding box center [992, 698] width 143 height 41
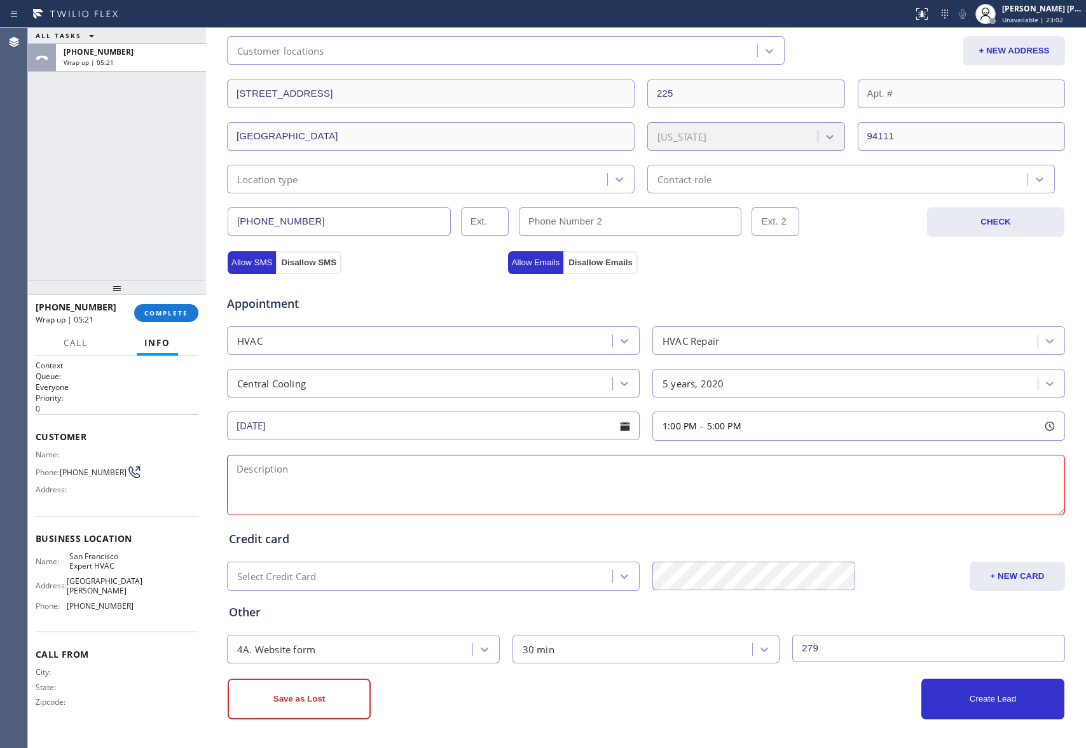
scroll to position [285, 0]
click at [318, 473] on textarea at bounding box center [646, 485] width 838 height 60
paste textarea "1-5 | $279 first unit, next is $249 for 5 units | Central HVAC System | Prevent…"
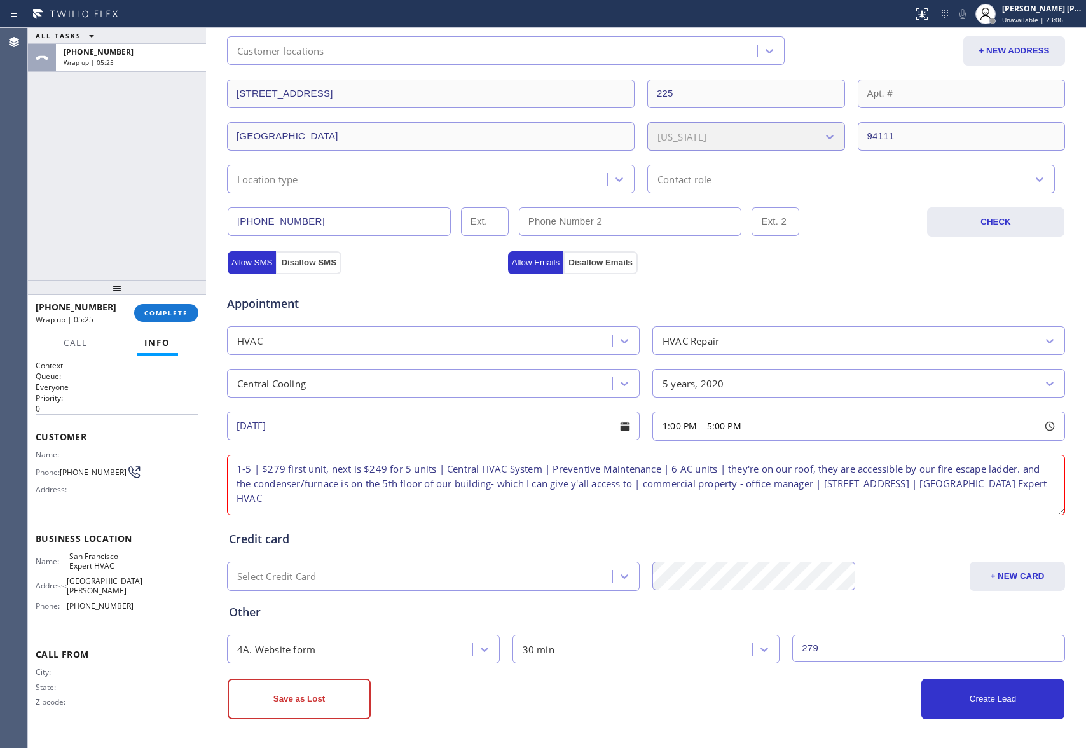
scroll to position [20, 0]
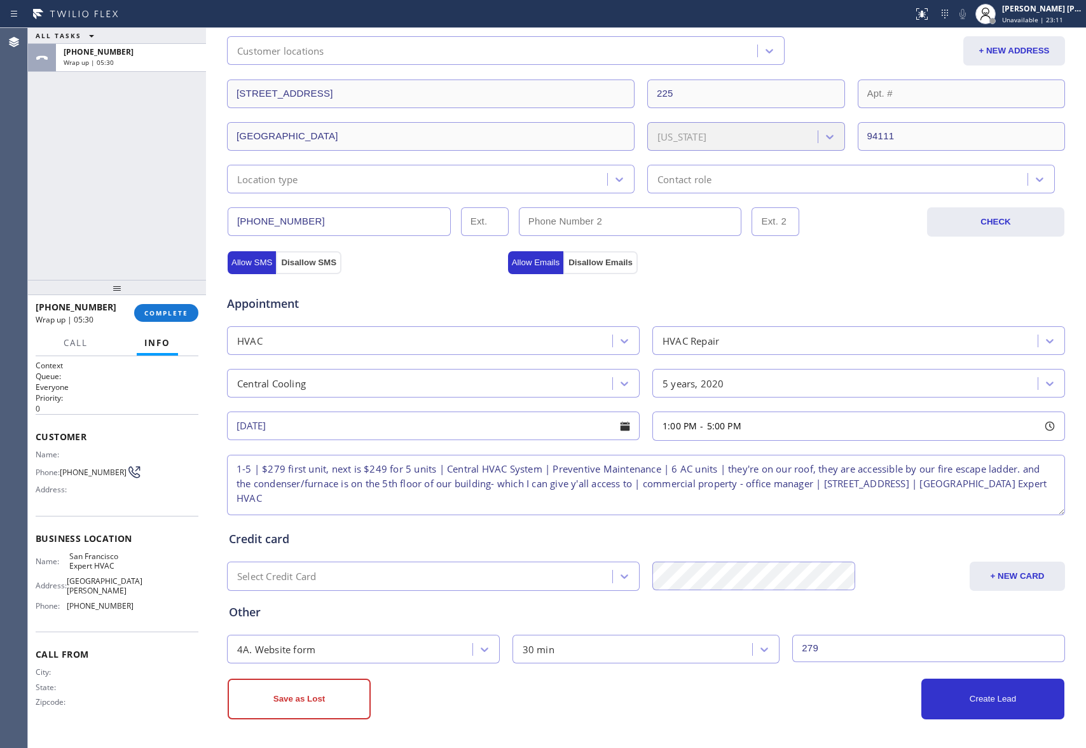
drag, startPoint x: 594, startPoint y: 467, endPoint x: 570, endPoint y: 496, distance: 37.5
click at [570, 496] on textarea "1-5 | $279 first unit, next is $249 for 5 units | Central HVAC System | Prevent…" at bounding box center [646, 485] width 838 height 60
click at [593, 465] on textarea "1-5 | $279 first unit, next is $249 for 5 units | Central HVAC System | Prevent…" at bounding box center [646, 485] width 838 height 60
click at [381, 466] on textarea "1-5 | $279 first unit, next is $249 for 5 units | Central HVAC System | Prevent…" at bounding box center [646, 485] width 838 height 60
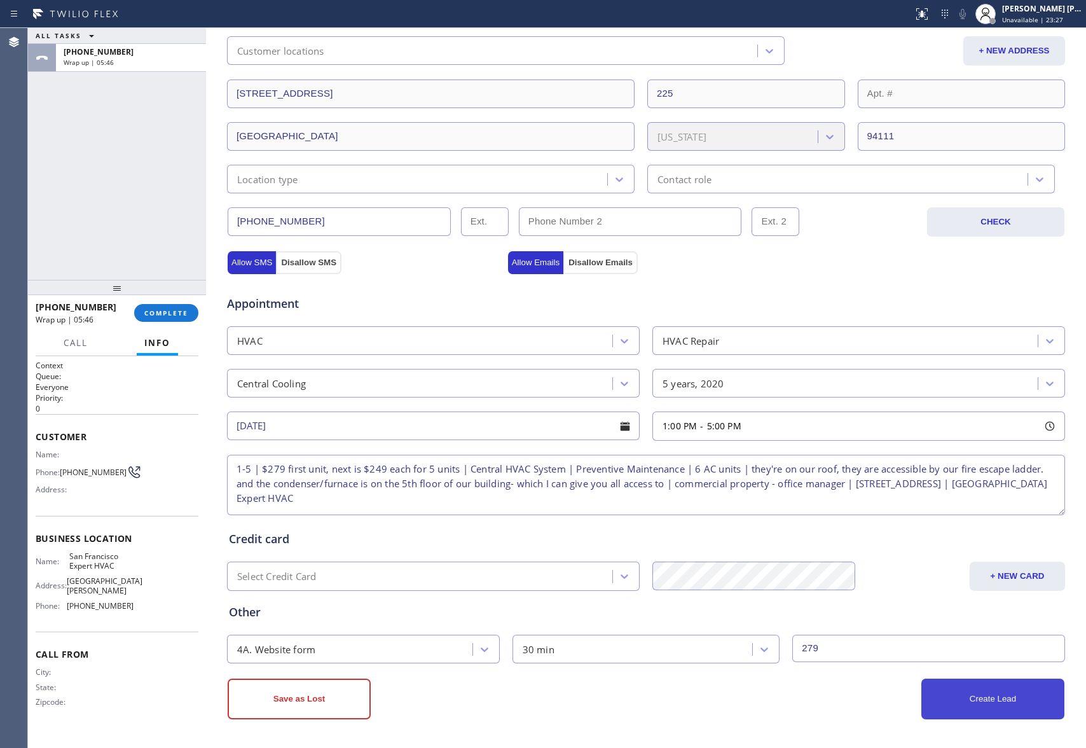
type textarea "1-5 | $279 first unit, next is $249 each for 5 units | Central HVAC System | Pr…"
click at [992, 697] on button "Create Lead" at bounding box center [992, 698] width 143 height 41
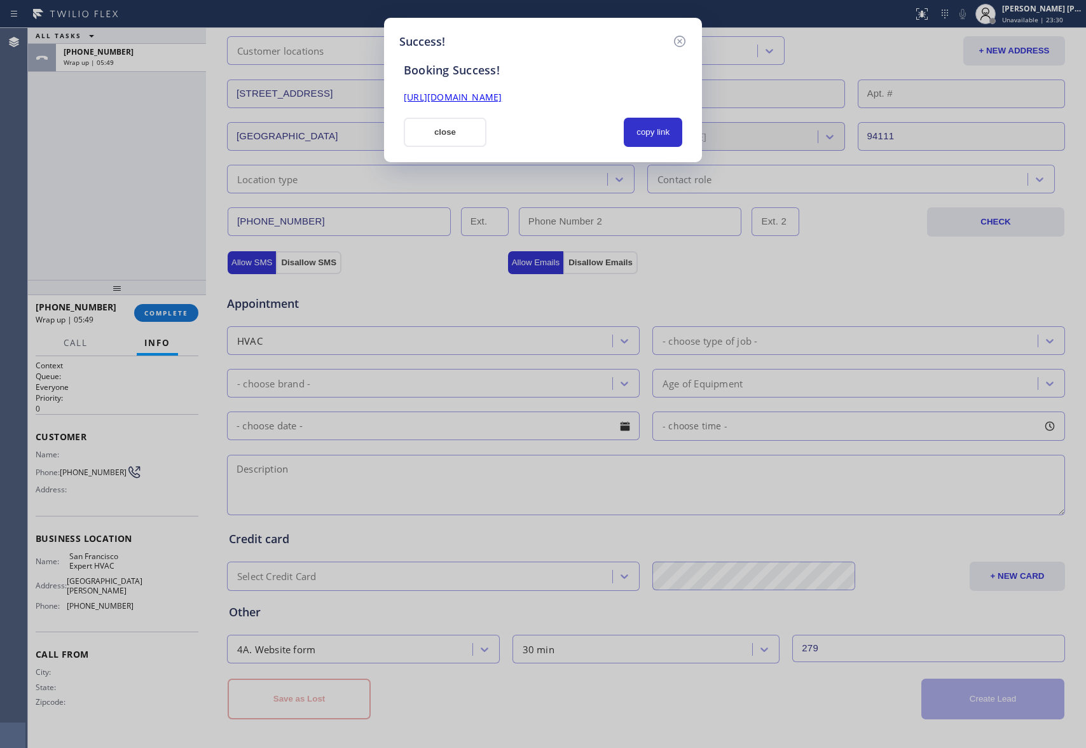
drag, startPoint x: 654, startPoint y: 95, endPoint x: 378, endPoint y: 94, distance: 275.9
click at [378, 94] on div "Success! Booking Success! [URL][DOMAIN_NAME] close copy link" at bounding box center [543, 374] width 1086 height 748
copy link "[URL][DOMAIN_NAME]"
click at [684, 38] on icon at bounding box center [679, 41] width 11 height 11
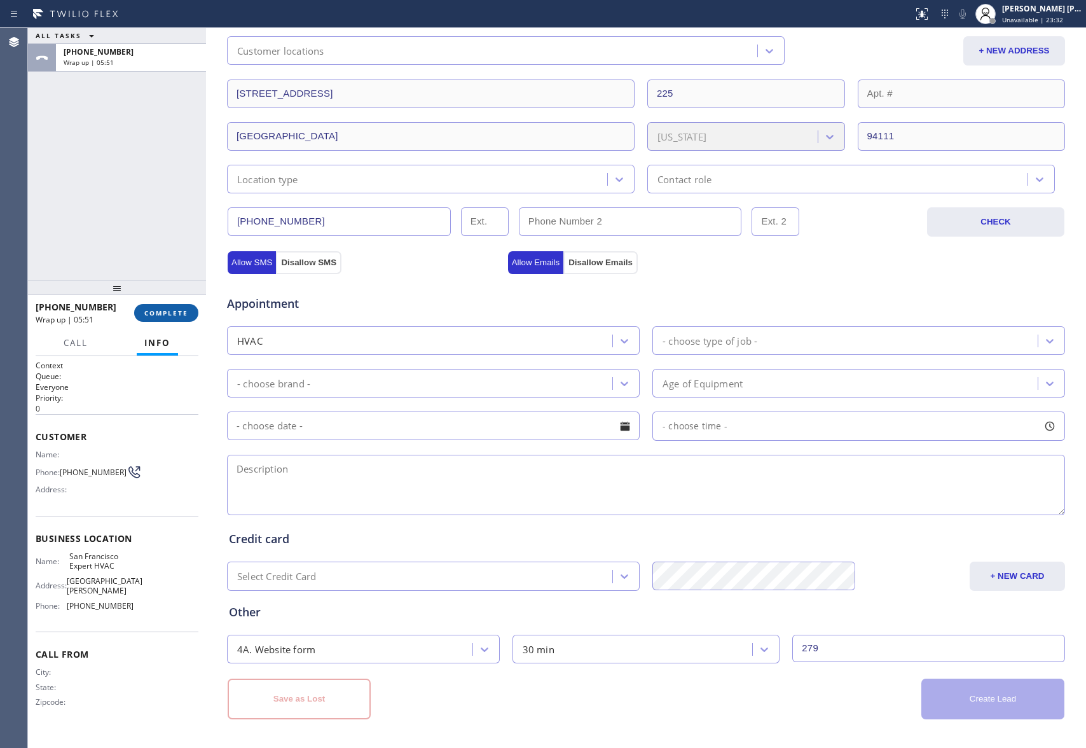
click at [174, 321] on button "COMPLETE" at bounding box center [166, 313] width 64 height 18
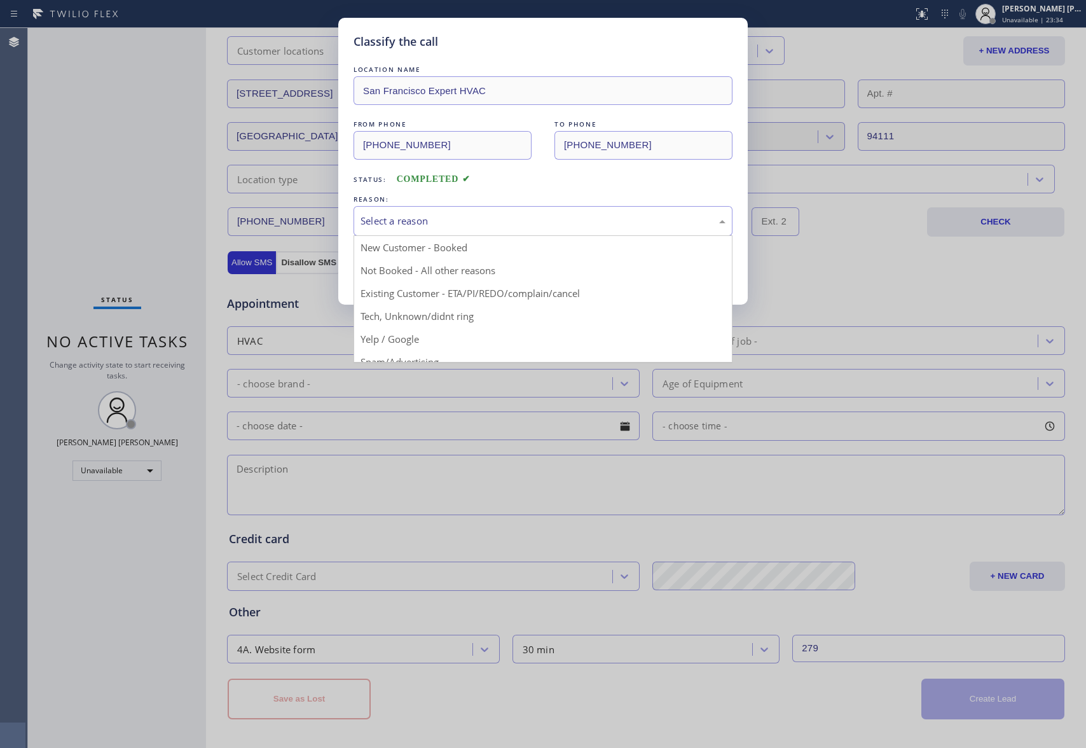
click at [553, 214] on div "Select a reason" at bounding box center [542, 221] width 365 height 15
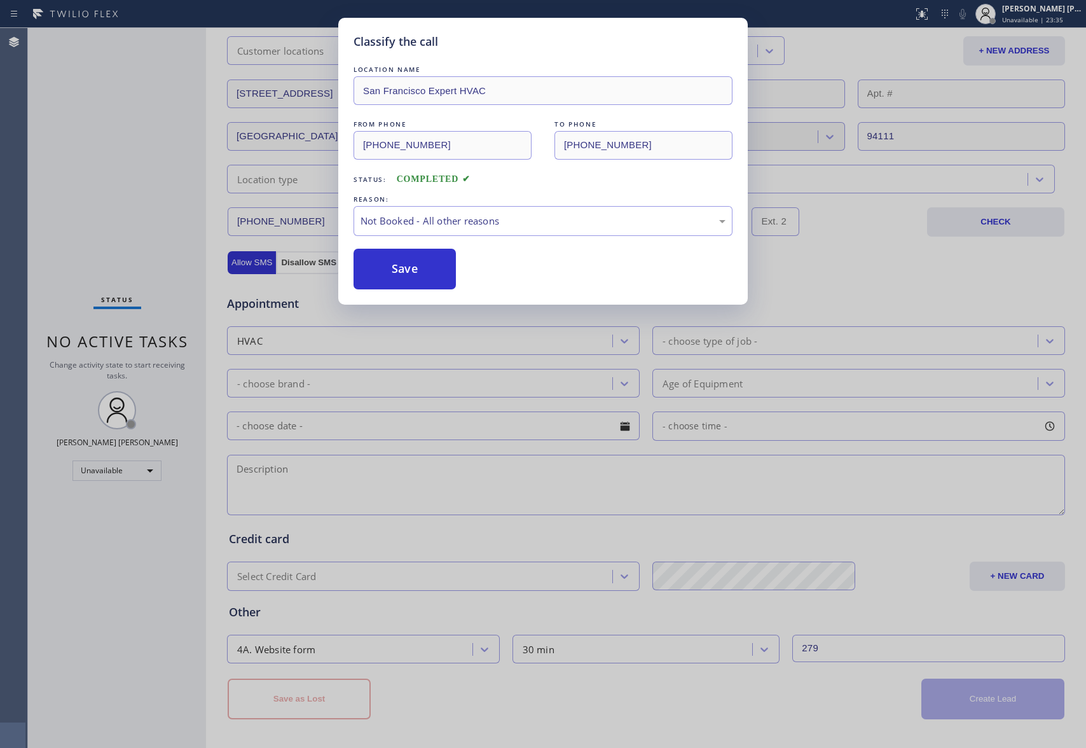
click at [434, 271] on button "Save" at bounding box center [404, 269] width 102 height 41
